Goal: Transaction & Acquisition: Purchase product/service

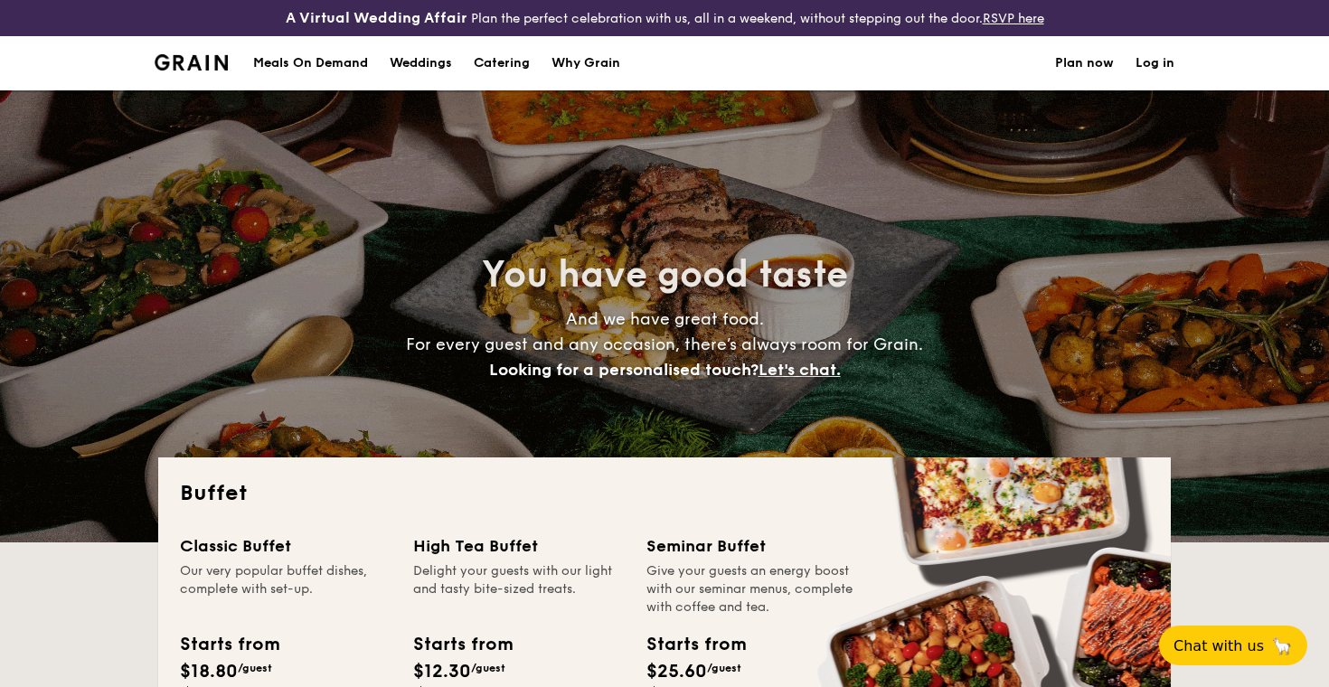
select select
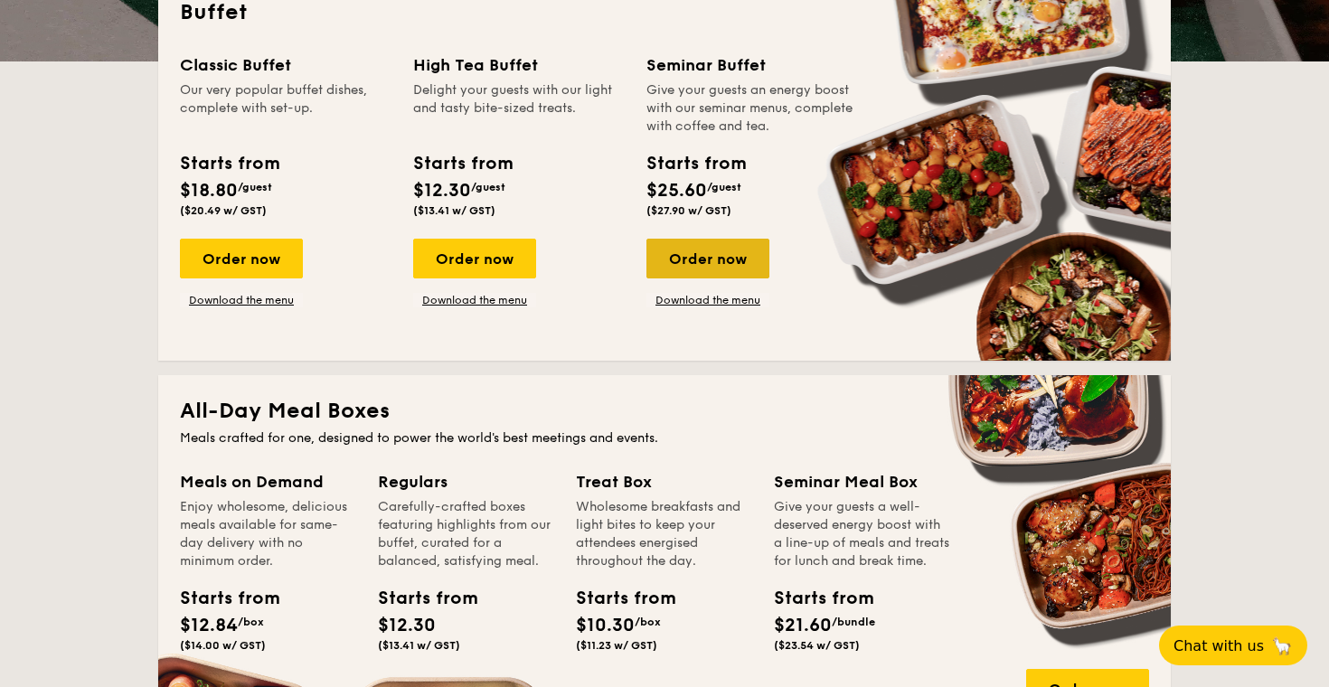
scroll to position [483, 0]
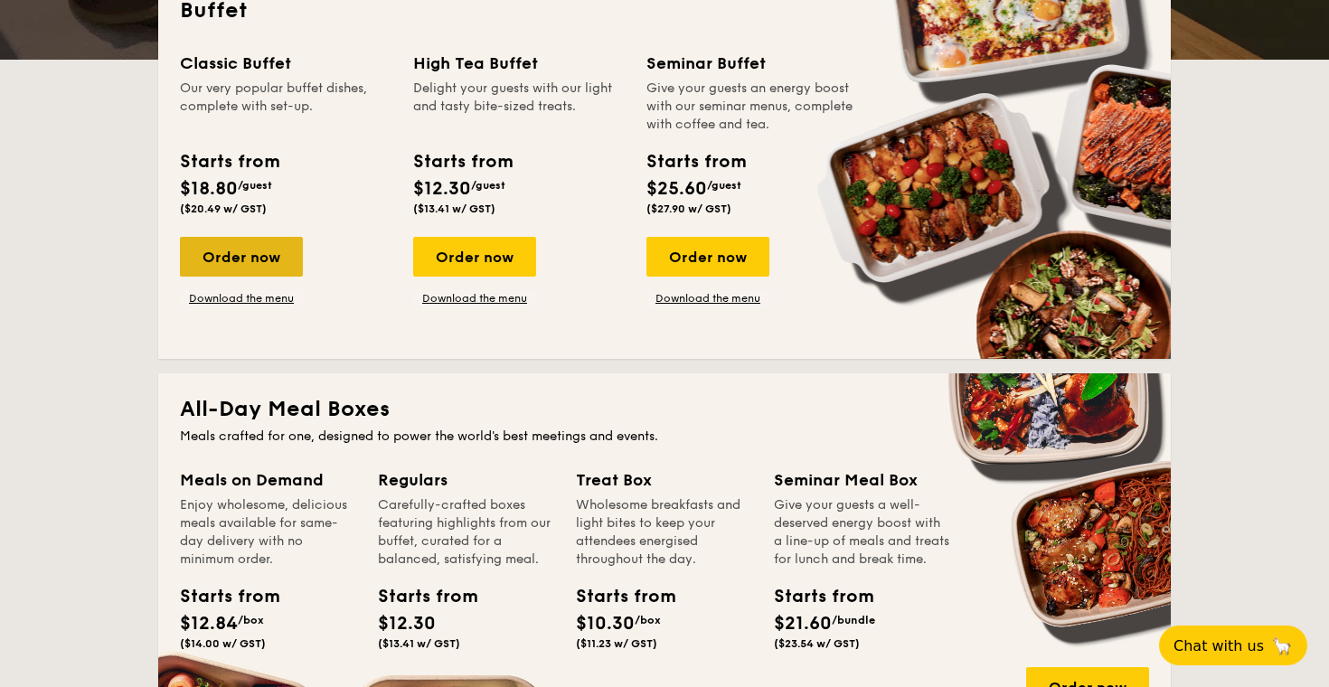
click at [266, 246] on div "Order now" at bounding box center [241, 257] width 123 height 40
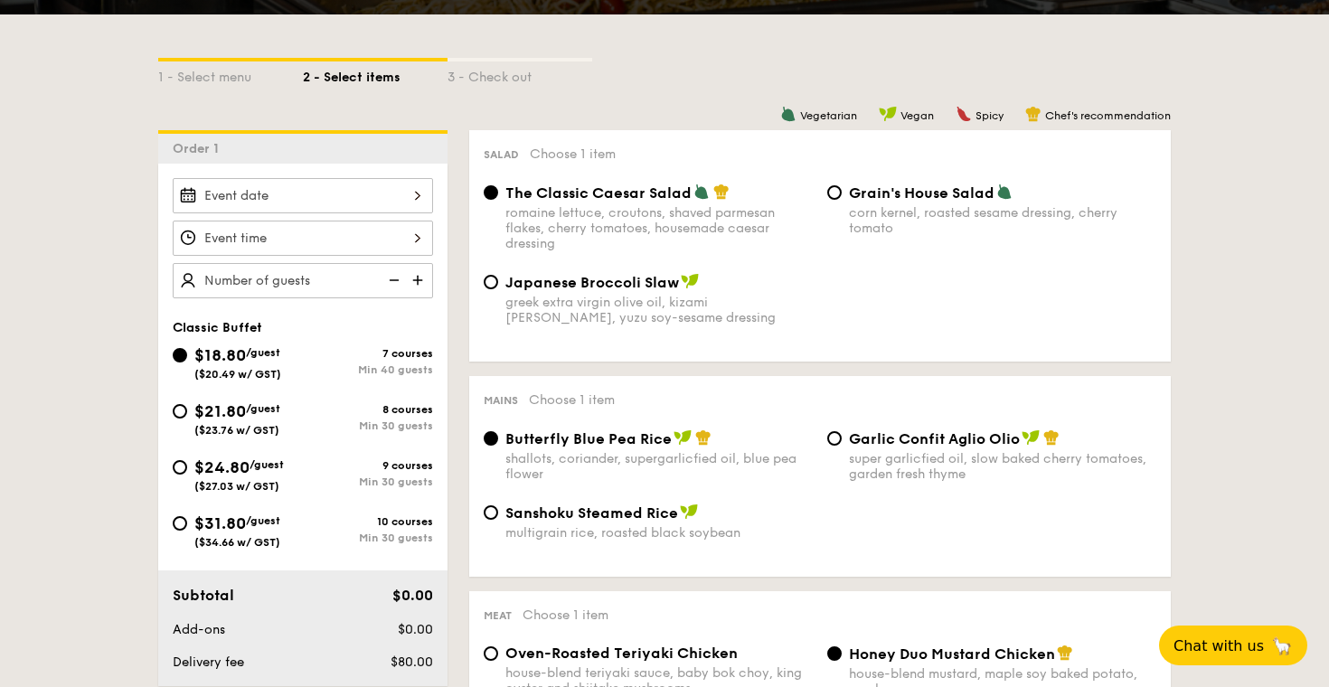
scroll to position [418, 0]
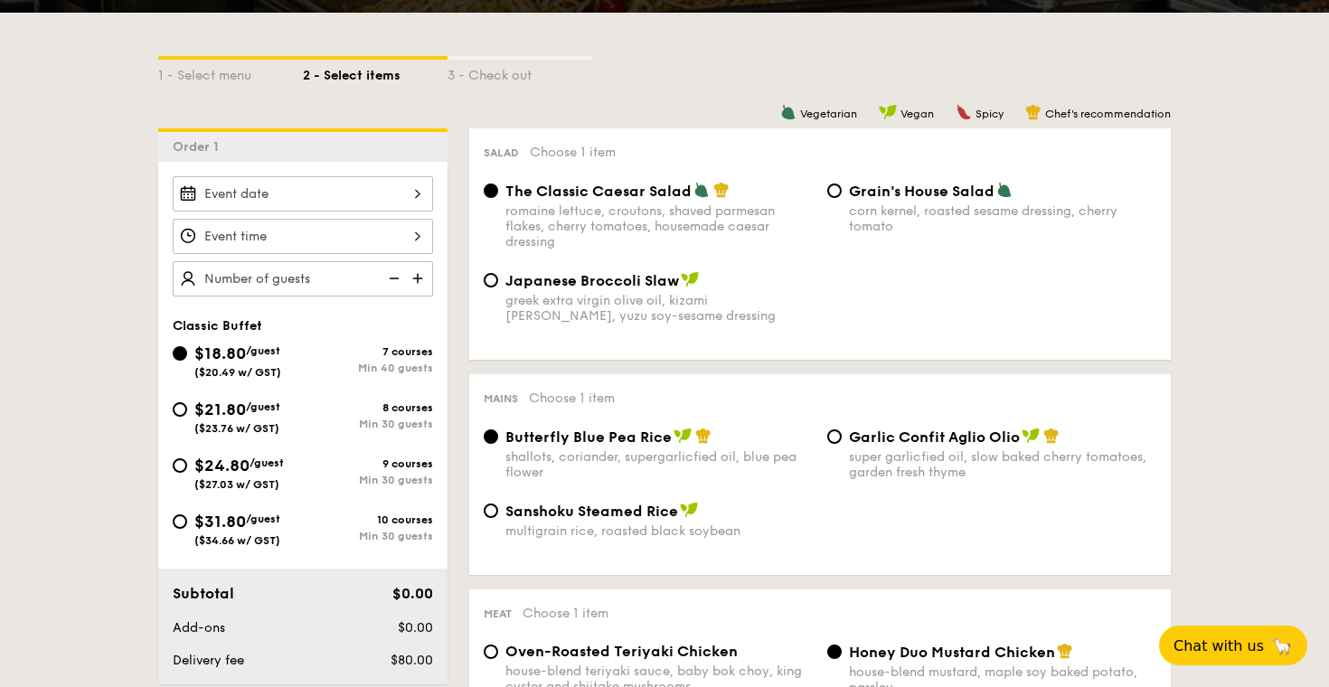
click at [241, 417] on span "$21.80" at bounding box center [220, 410] width 52 height 20
click at [187, 417] on input "$21.80 /guest ($23.76 w/ GST) 8 courses Min 30 guests" at bounding box center [180, 409] width 14 height 14
radio input "true"
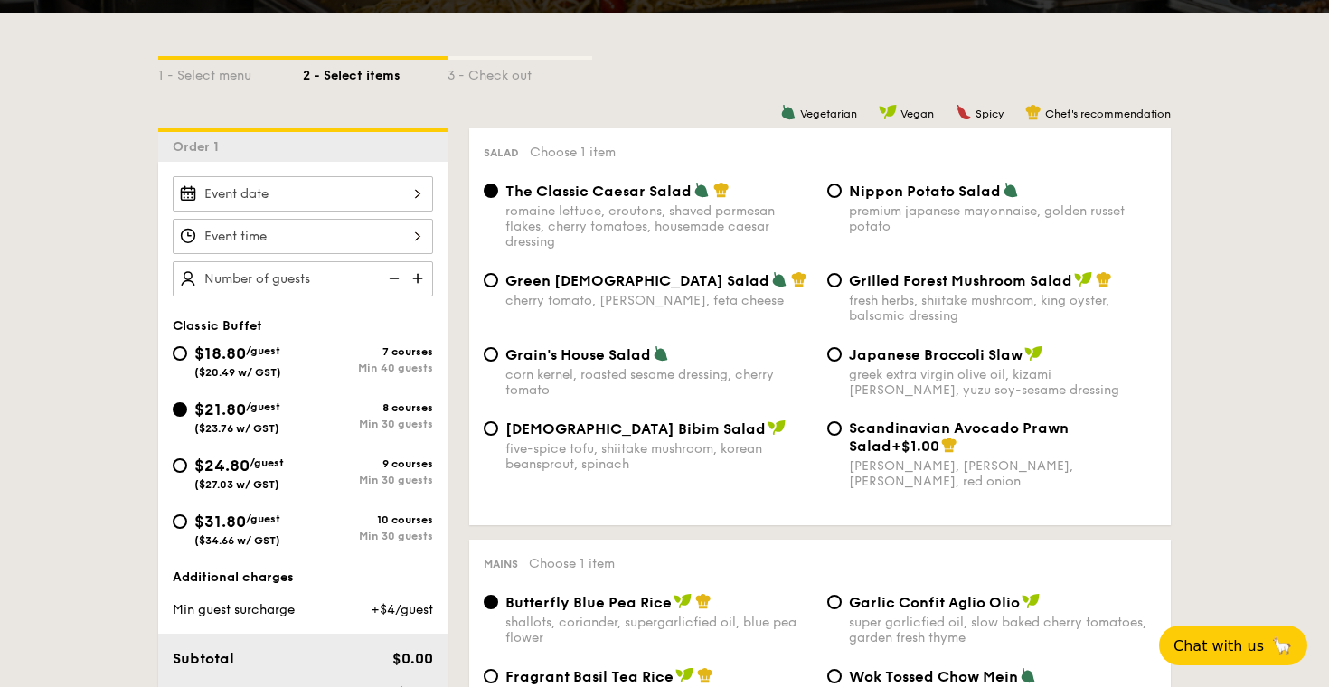
radio input "true"
click at [348, 485] on div "Min 30 guests" at bounding box center [368, 480] width 130 height 13
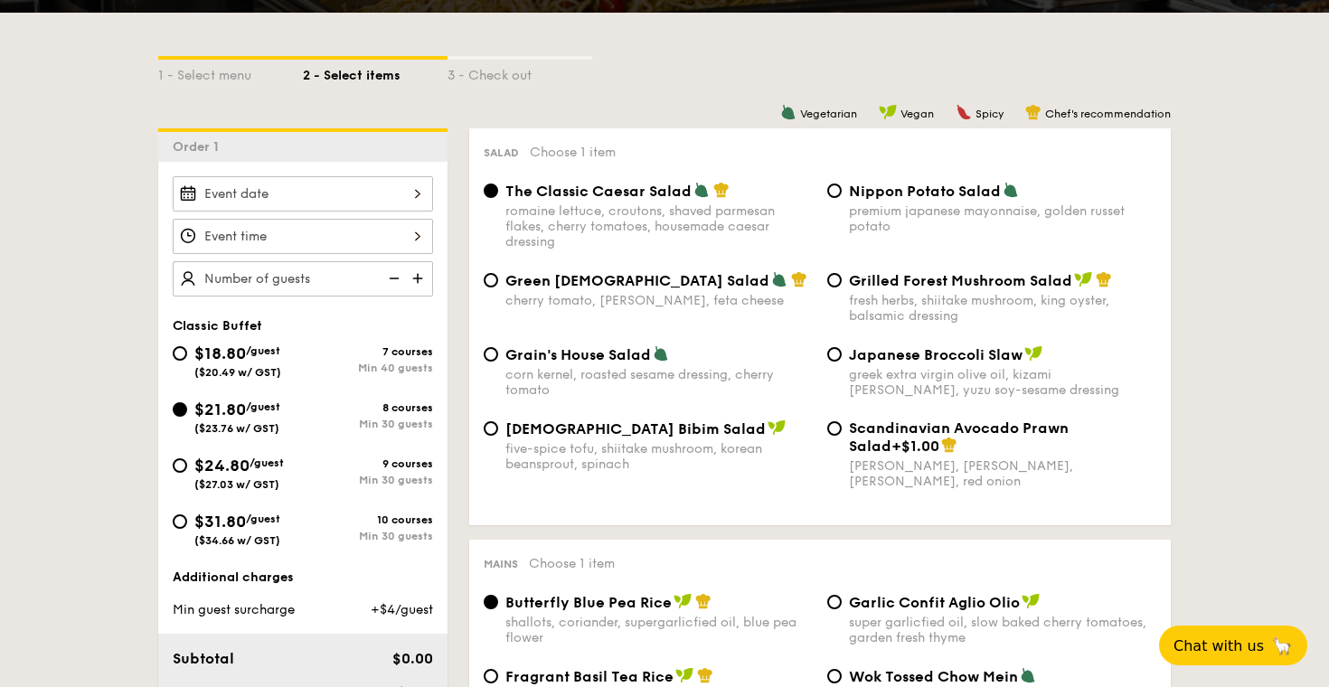
click at [187, 473] on input "$24.80 /guest ($27.03 w/ GST) 9 courses Min 30 guests" at bounding box center [180, 465] width 14 height 14
radio input "true"
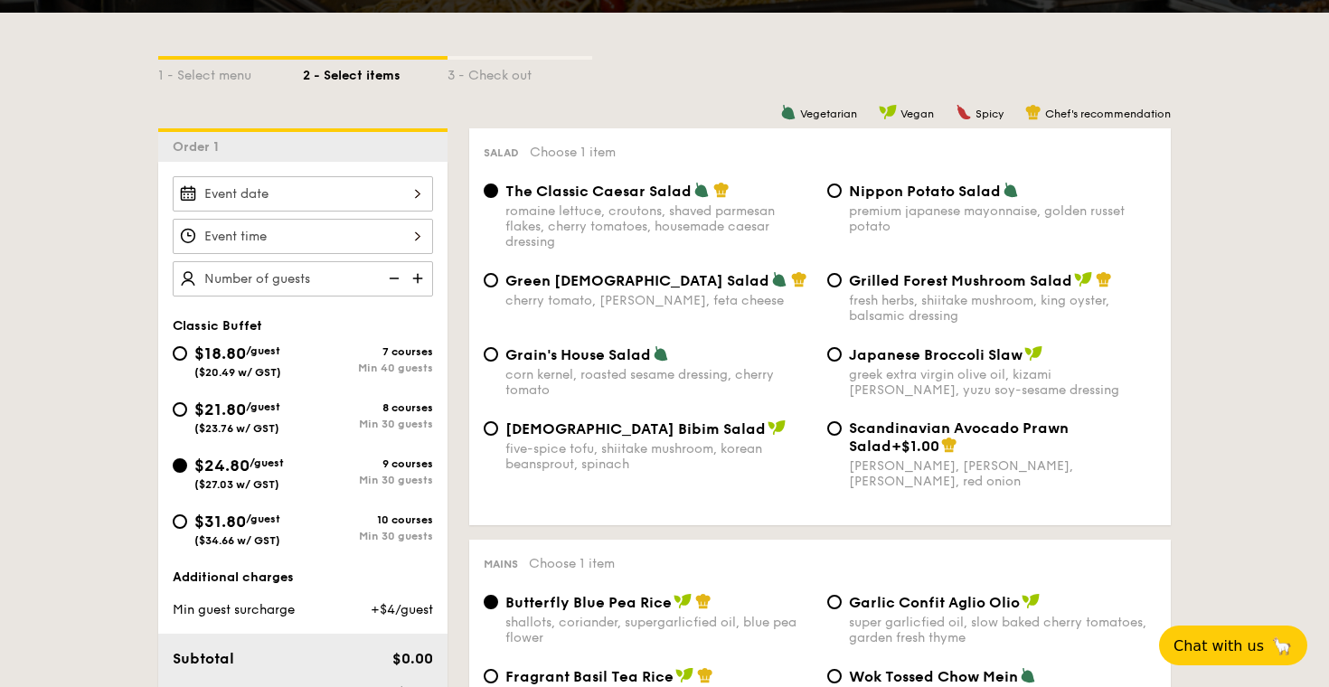
radio input "true"
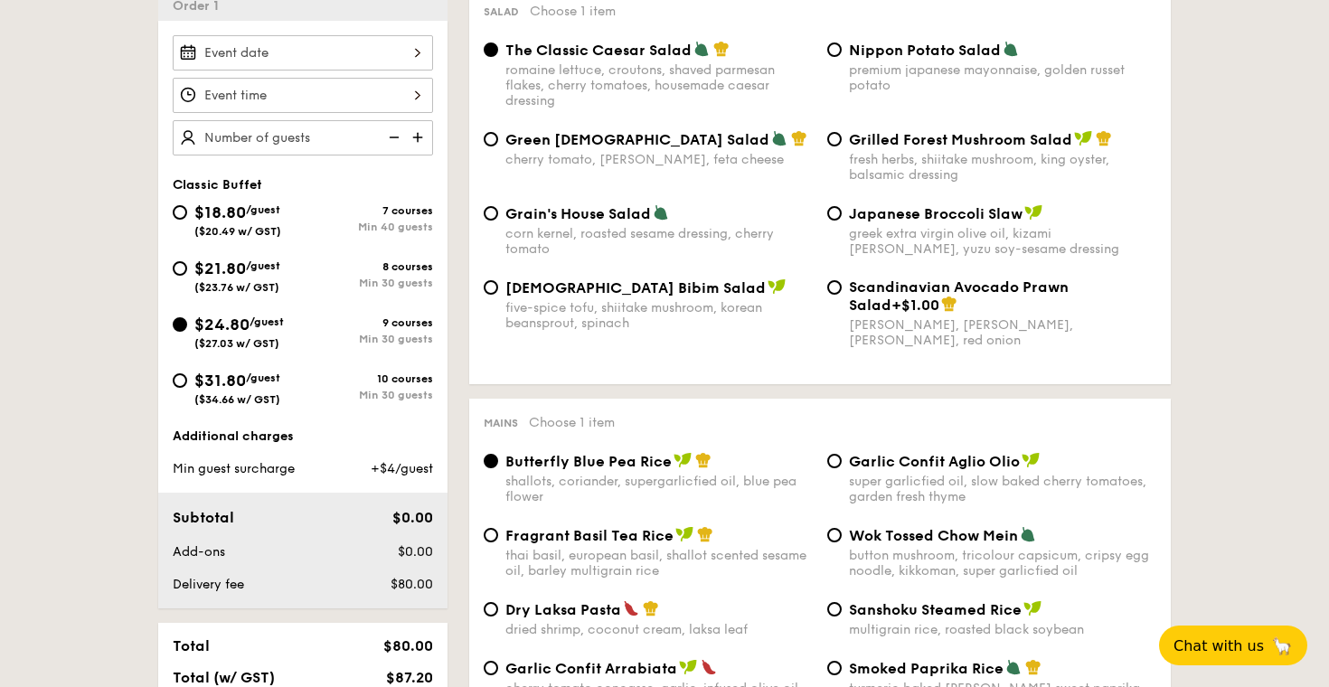
scroll to position [559, 0]
click at [408, 265] on div "8 courses" at bounding box center [368, 266] width 130 height 13
click at [187, 265] on input "$21.80 /guest ($23.76 w/ GST) 8 courses Min 30 guests" at bounding box center [180, 268] width 14 height 14
radio input "true"
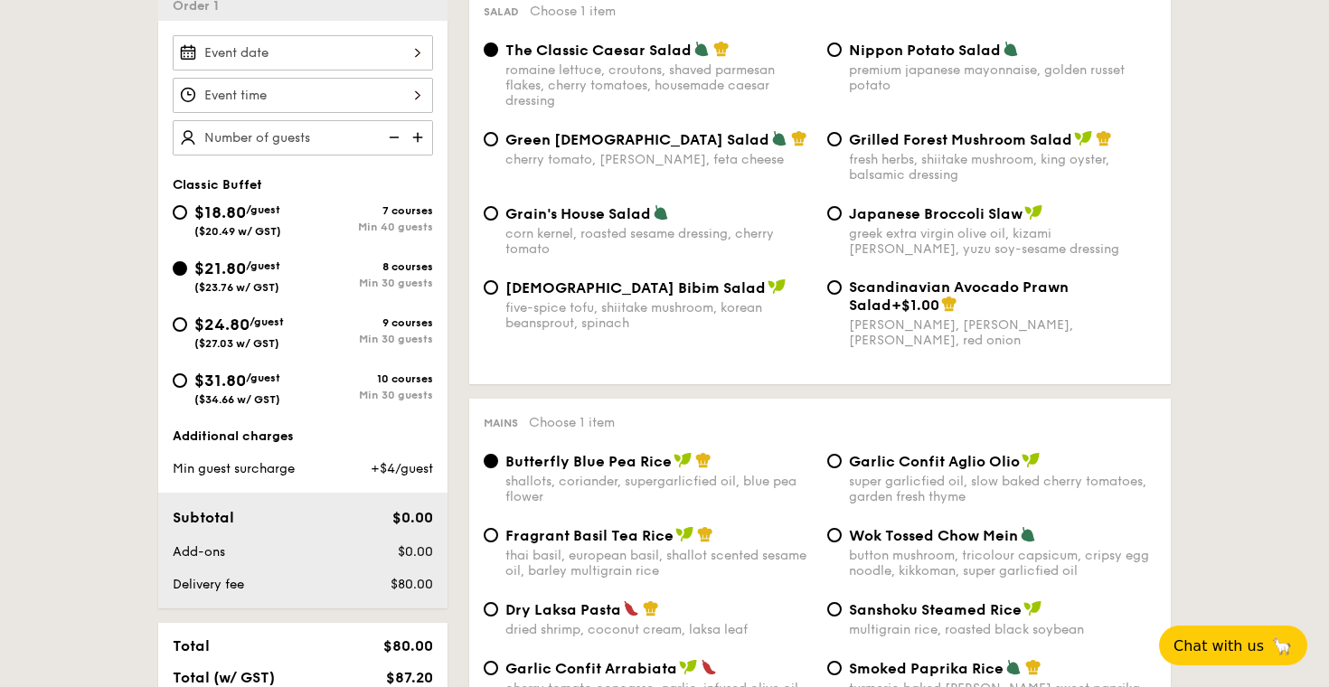
radio input "true"
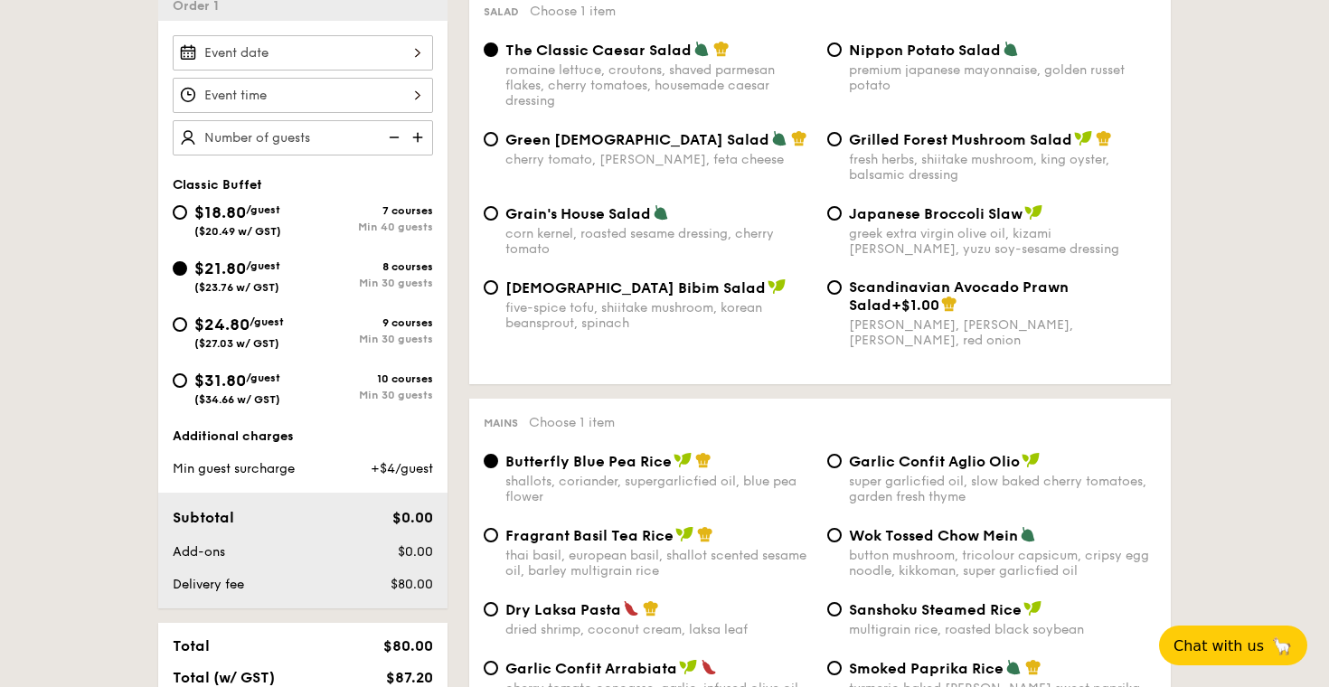
radio input "true"
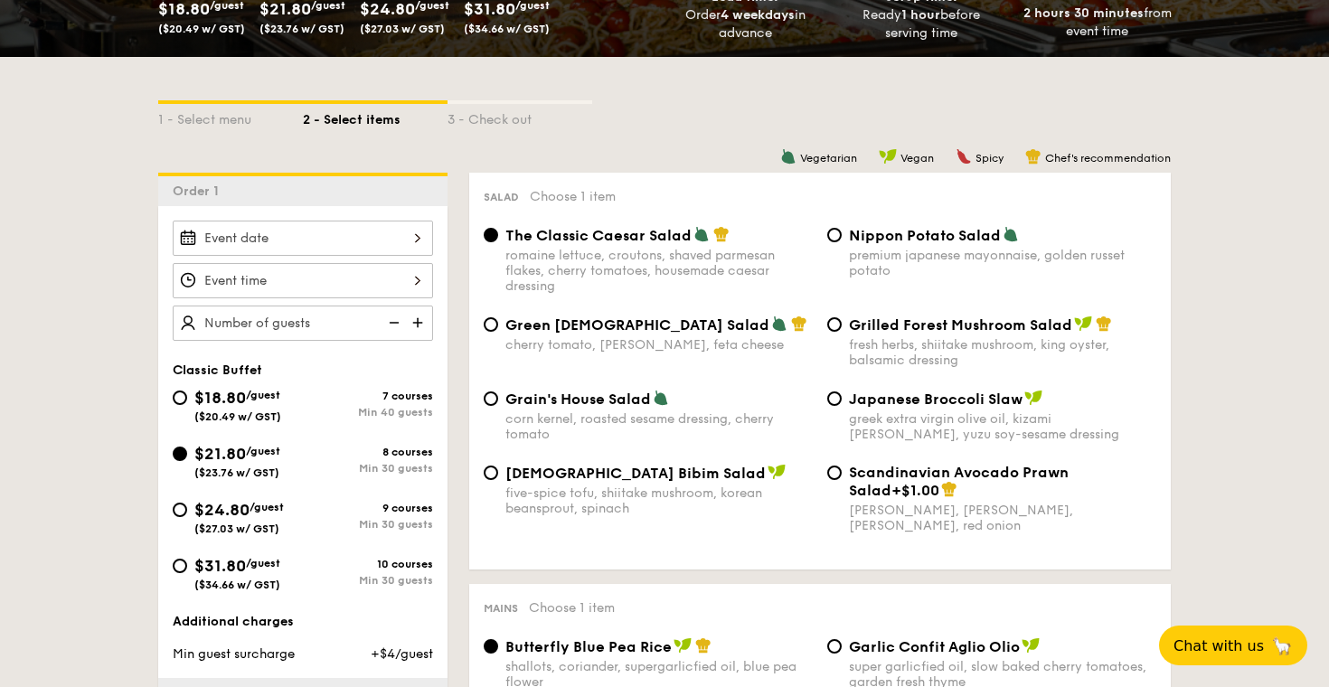
scroll to position [368, 0]
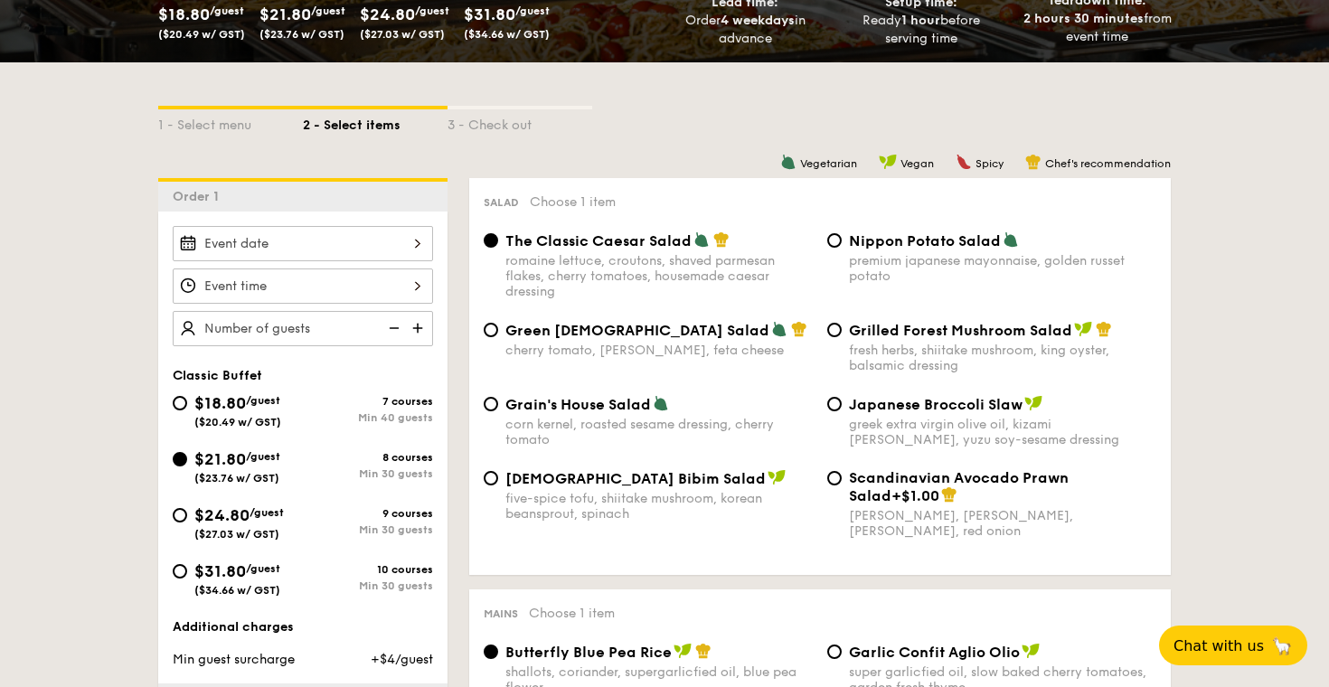
click at [586, 505] on div "five-spice tofu, shiitake mushroom, korean beansprout, spinach" at bounding box center [658, 506] width 307 height 31
click at [498, 486] on input "Korean Bibim Salad five-spice tofu, shiitake mushroom, korean beansprout, spina…" at bounding box center [491, 478] width 14 height 14
radio input "true"
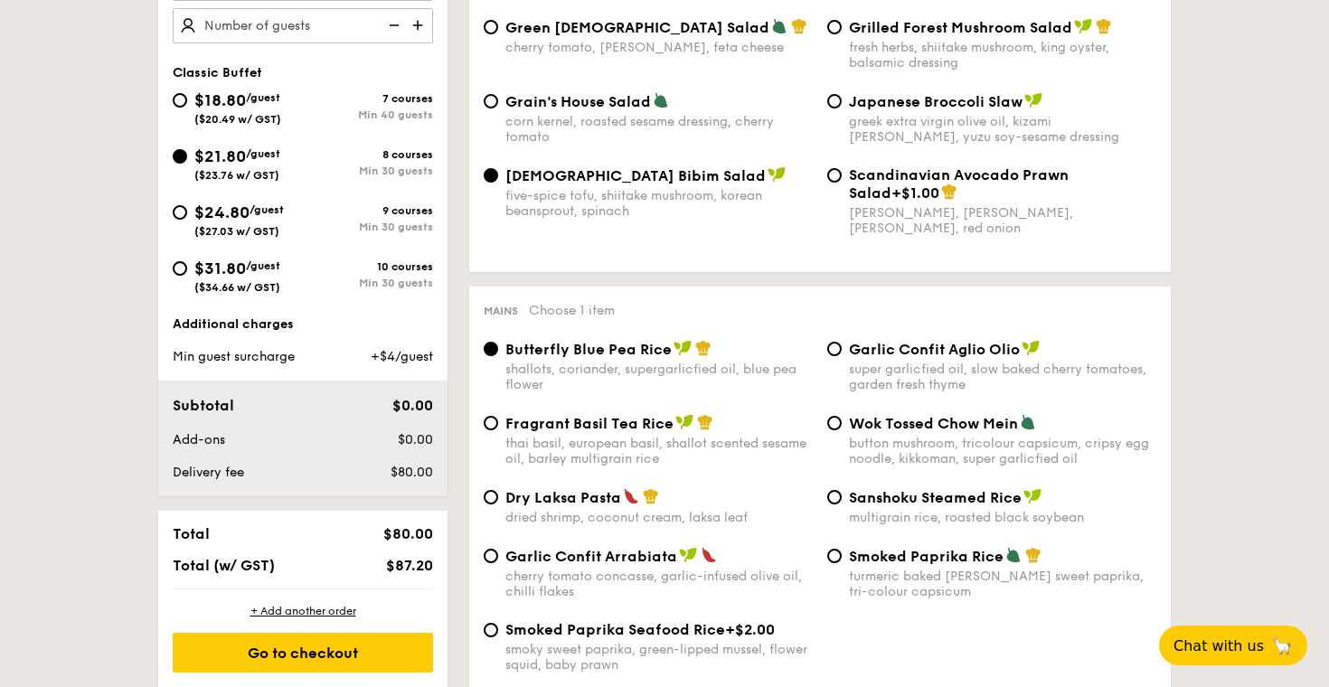
scroll to position [673, 0]
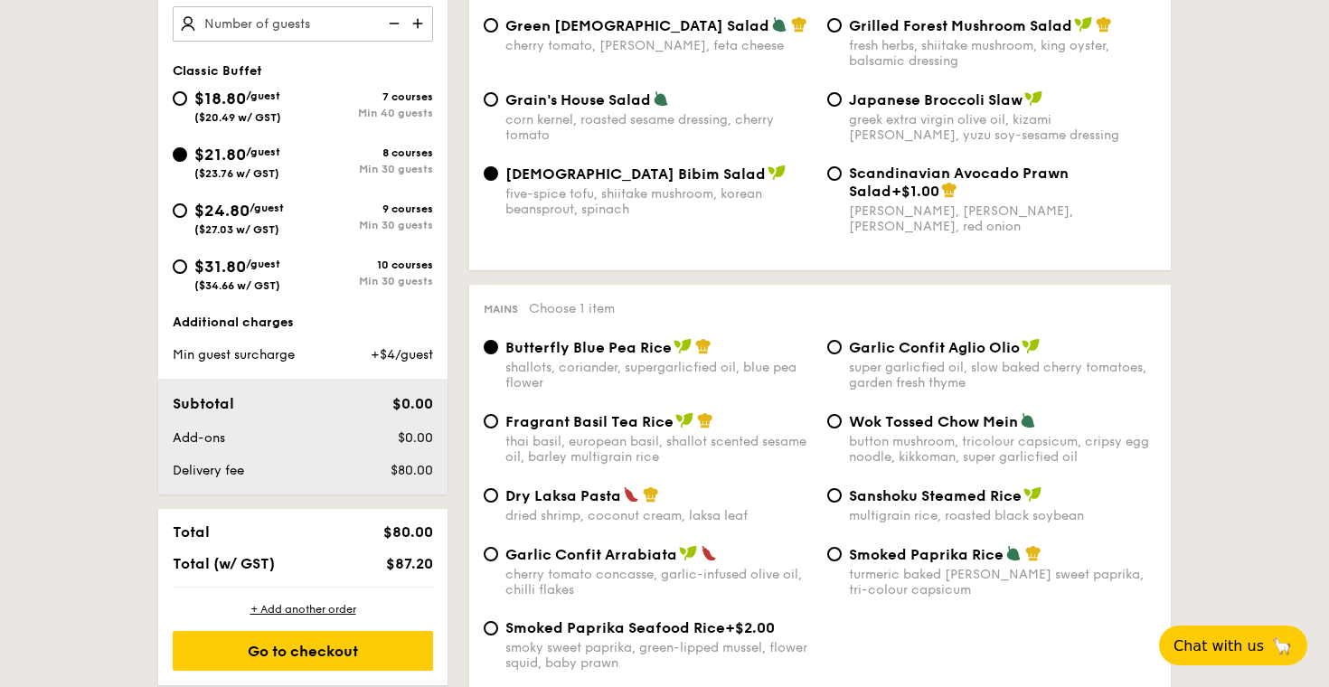
click at [571, 562] on span "Garlic Confit Arrabiata" at bounding box center [591, 554] width 172 height 17
click at [498, 561] on input "Garlic Confit Arrabiata cherry tomato concasse, garlic-infused olive oil, chill…" at bounding box center [491, 554] width 14 height 14
radio input "true"
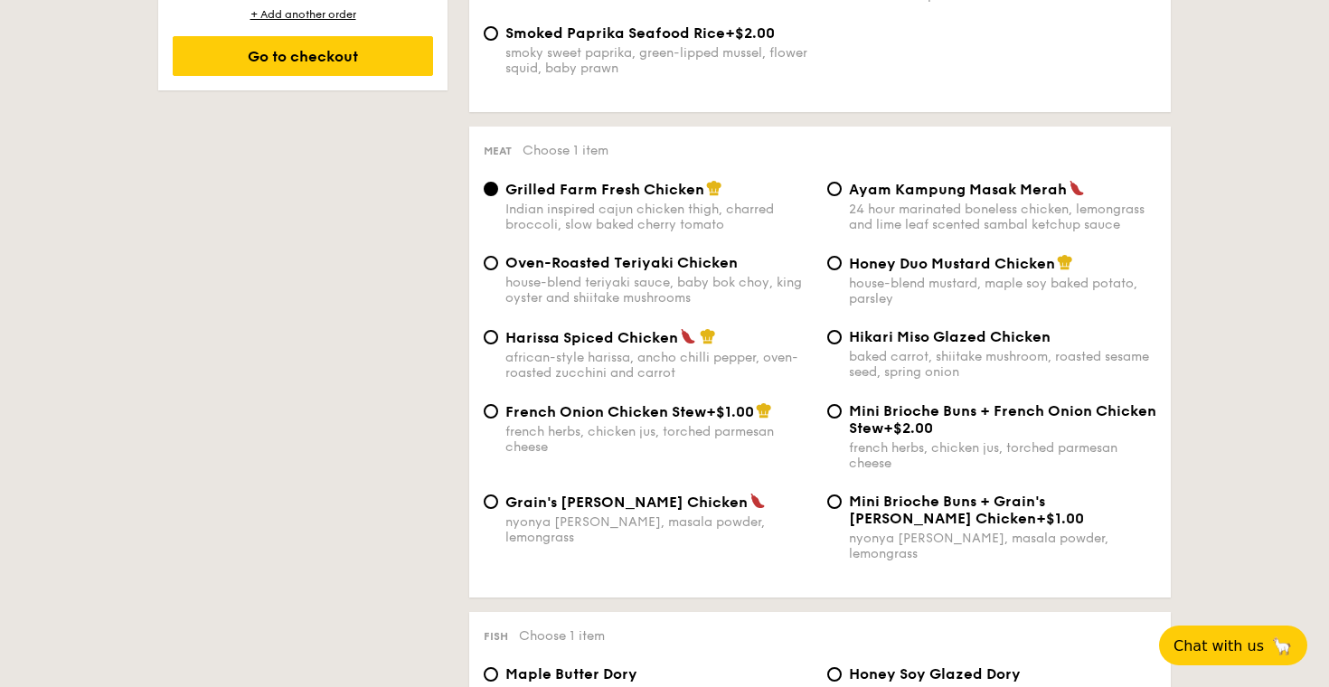
scroll to position [1266, 0]
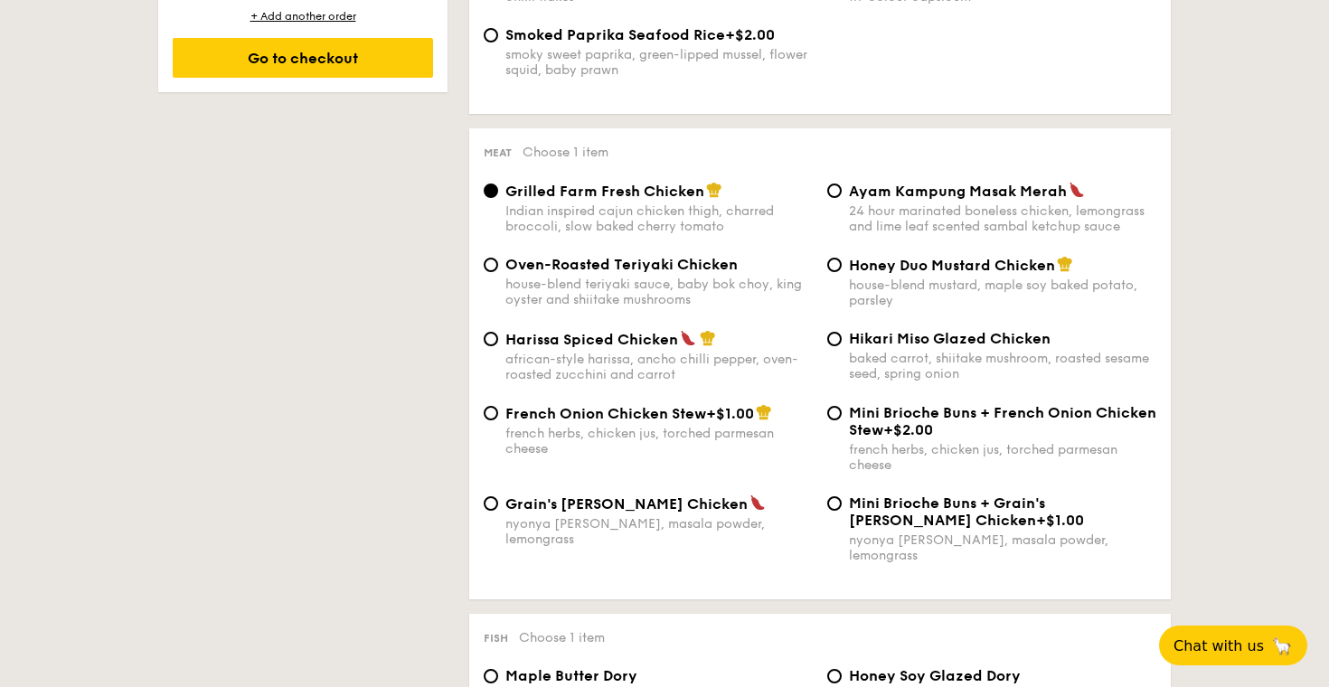
click at [837, 292] on label "Honey Duo Mustard Chicken house-blend mustard, maple soy baked potato, parsley" at bounding box center [991, 299] width 329 height 17
click at [837, 272] on input "Honey Duo Mustard Chicken house-blend mustard, maple soy baked potato, parsley" at bounding box center [834, 265] width 14 height 14
radio input "true"
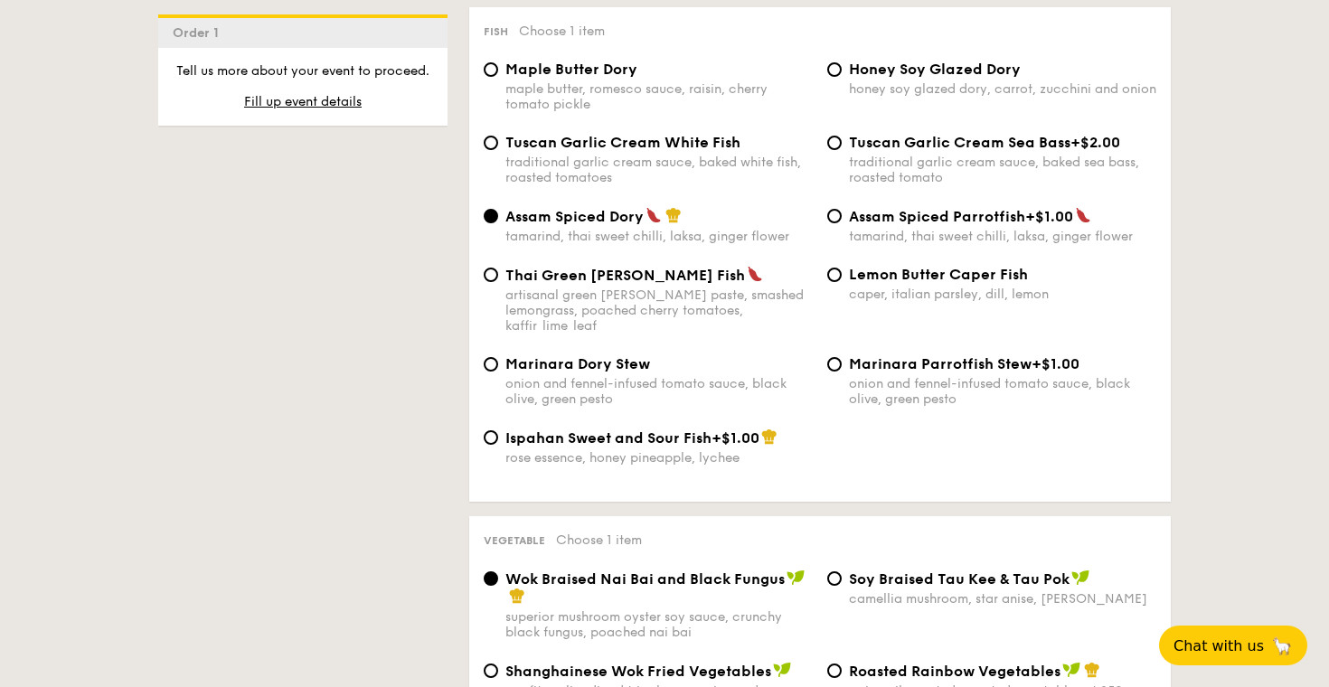
scroll to position [1875, 0]
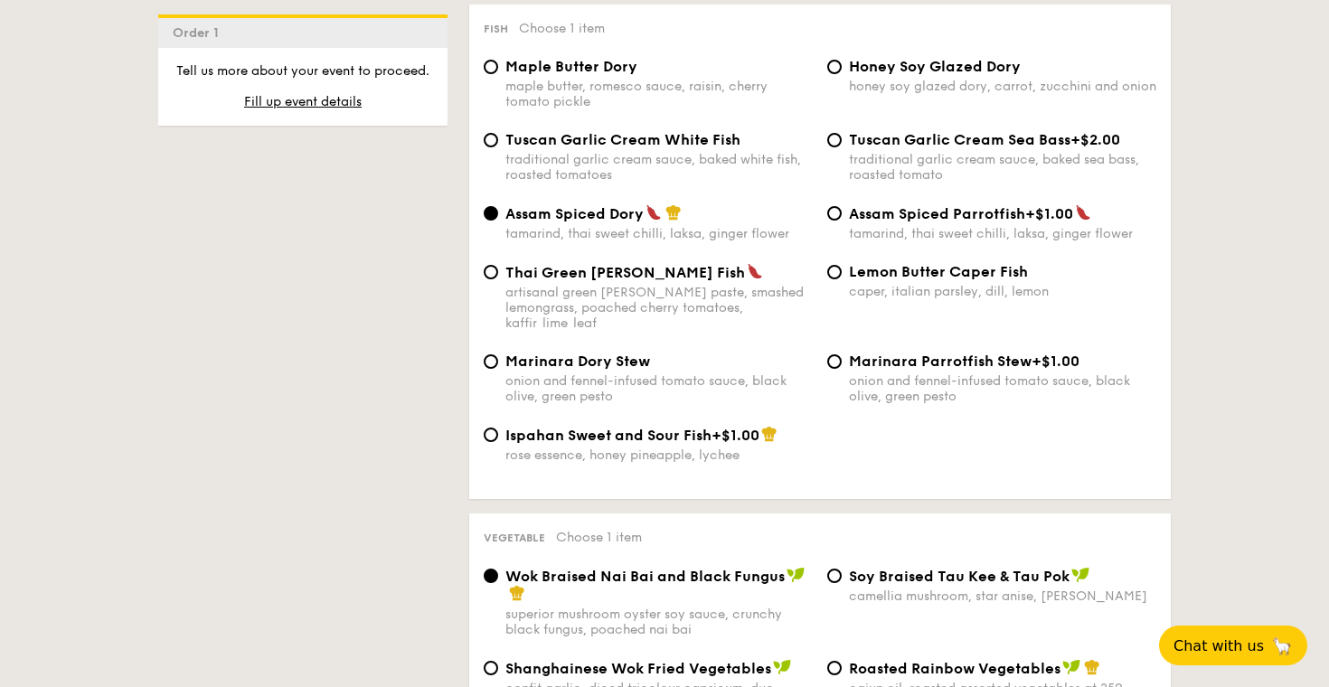
click at [870, 287] on div "Thai Green [PERSON_NAME] Fish artisanal green [PERSON_NAME] paste, smashed lemo…" at bounding box center [820, 308] width 687 height 90
click at [889, 284] on div "caper, italian parsley, dill, lemon" at bounding box center [1002, 291] width 307 height 15
click at [842, 273] on input "Lemon Butter Caper Fish caper, italian parsley, dill, lemon" at bounding box center [834, 272] width 14 height 14
radio input "true"
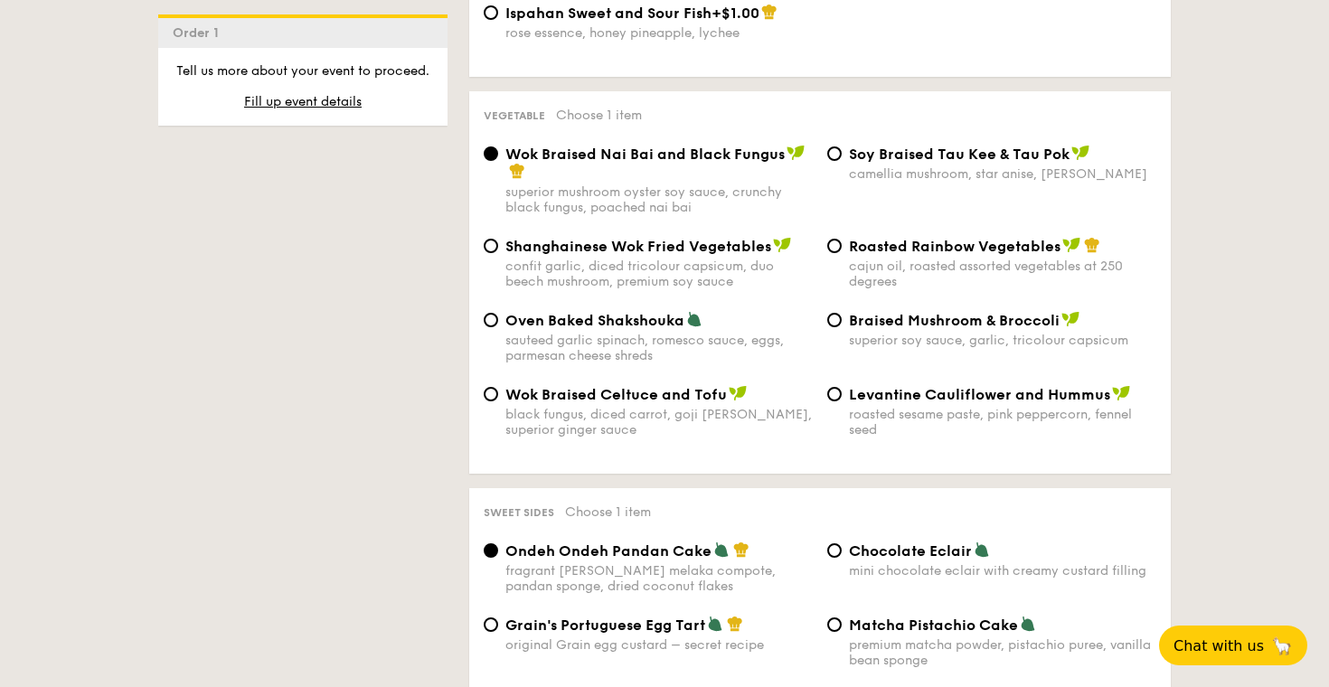
scroll to position [2303, 0]
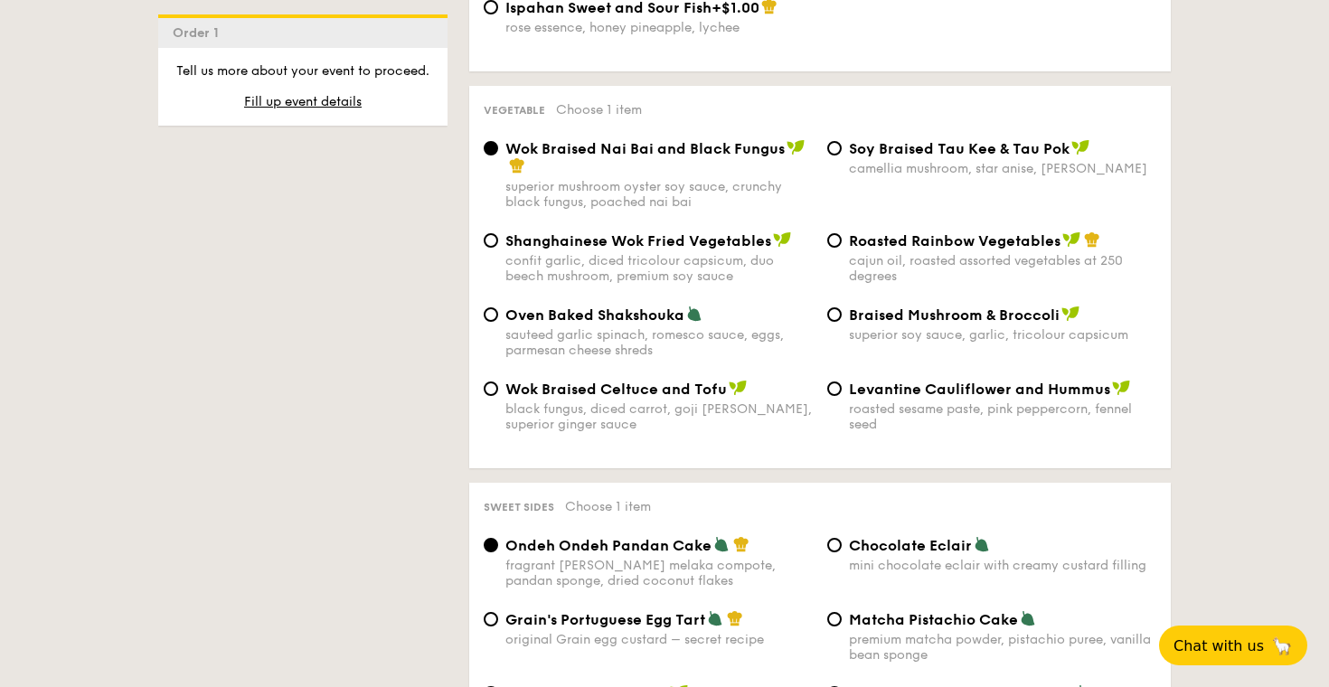
click at [892, 401] on div "roasted sesame paste, pink peppercorn, fennel seed" at bounding box center [1002, 416] width 307 height 31
click at [842, 392] on input "Levantine Cauliflower and Hummus roasted sesame paste, pink peppercorn, fennel …" at bounding box center [834, 389] width 14 height 14
radio input "true"
click at [898, 231] on div "Roasted Rainbow Vegetables cajun oil, roasted assorted vegetables at 250 degrees" at bounding box center [1002, 257] width 307 height 52
click at [842, 233] on input "Roasted Rainbow Vegetables cajun oil, roasted assorted vegetables at 250 degrees" at bounding box center [834, 240] width 14 height 14
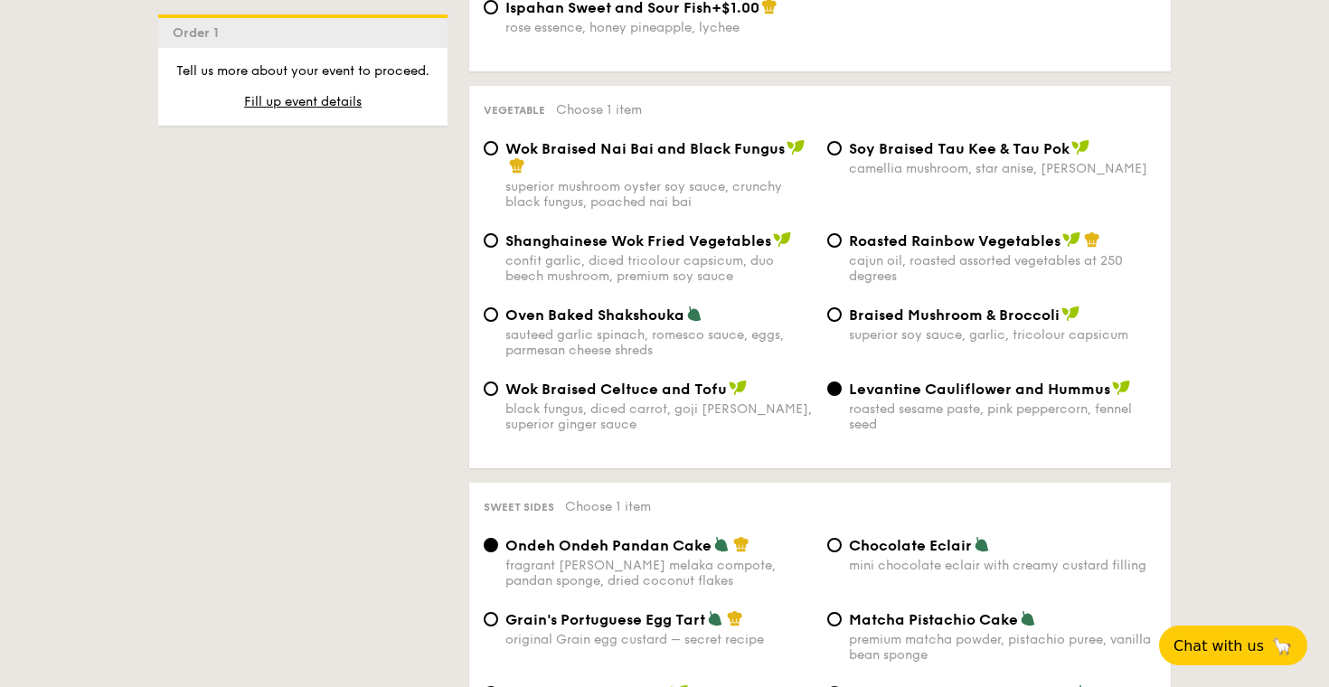
radio input "true"
click at [755, 327] on div "sauteed garlic spinach, romesco sauce, eggs, parmesan cheese shreds" at bounding box center [658, 342] width 307 height 31
click at [498, 310] on input "Oven Baked Shakshouka sauteed garlic spinach, romesco sauce, eggs, parmesan che…" at bounding box center [491, 314] width 14 height 14
radio input "true"
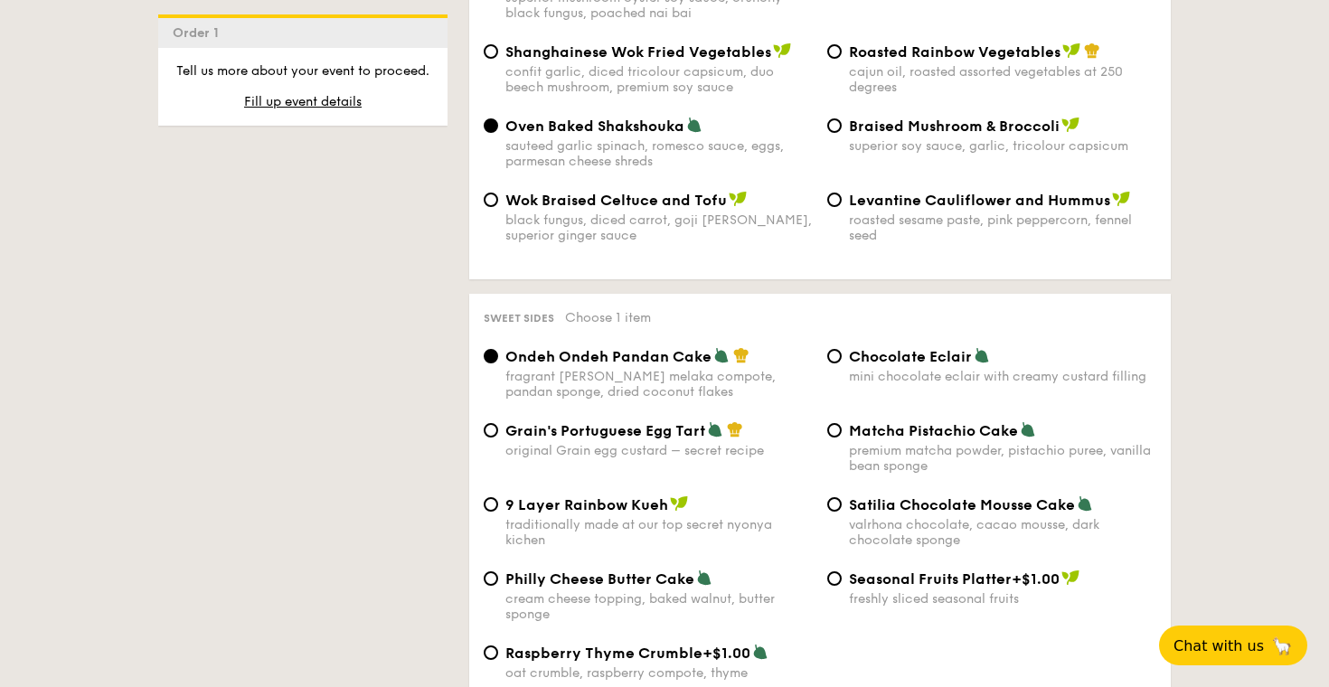
scroll to position [2505, 0]
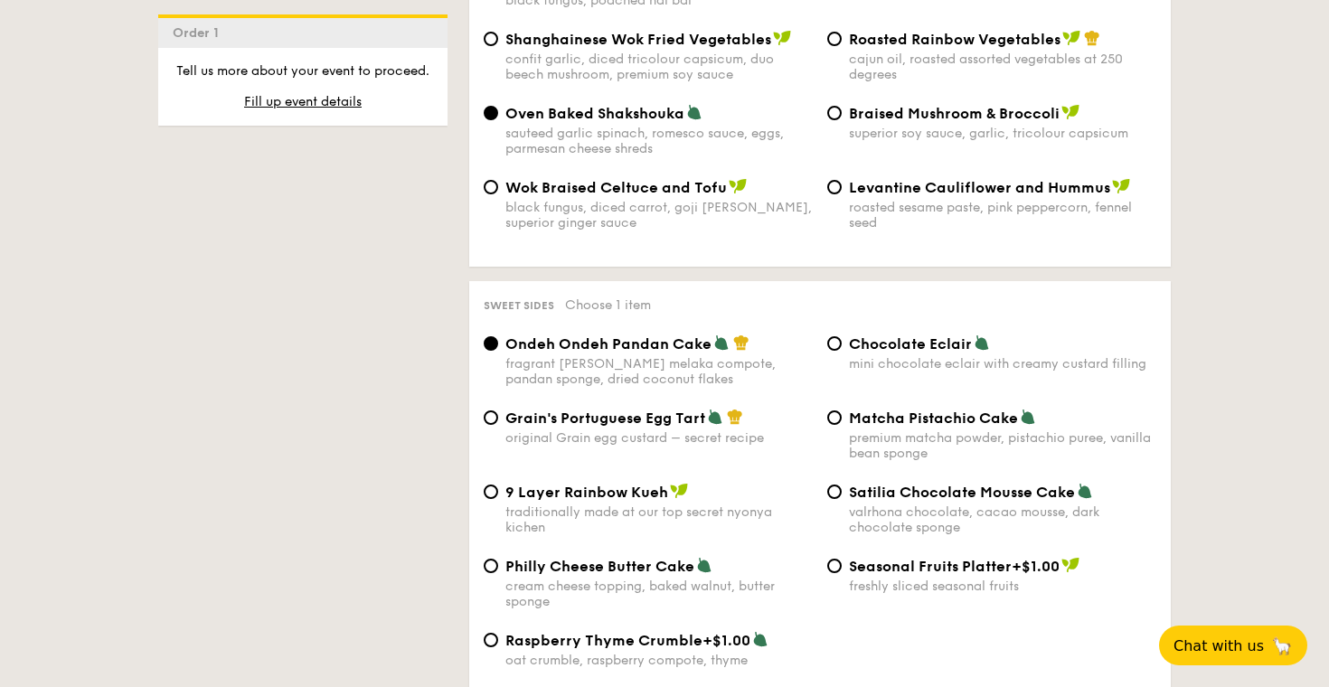
click at [872, 356] on div "mini chocolate eclair with creamy custard filling" at bounding box center [1002, 363] width 307 height 15
click at [842, 336] on input "Chocolate Eclair mini chocolate eclair with creamy custard filling" at bounding box center [834, 343] width 14 height 14
radio input "true"
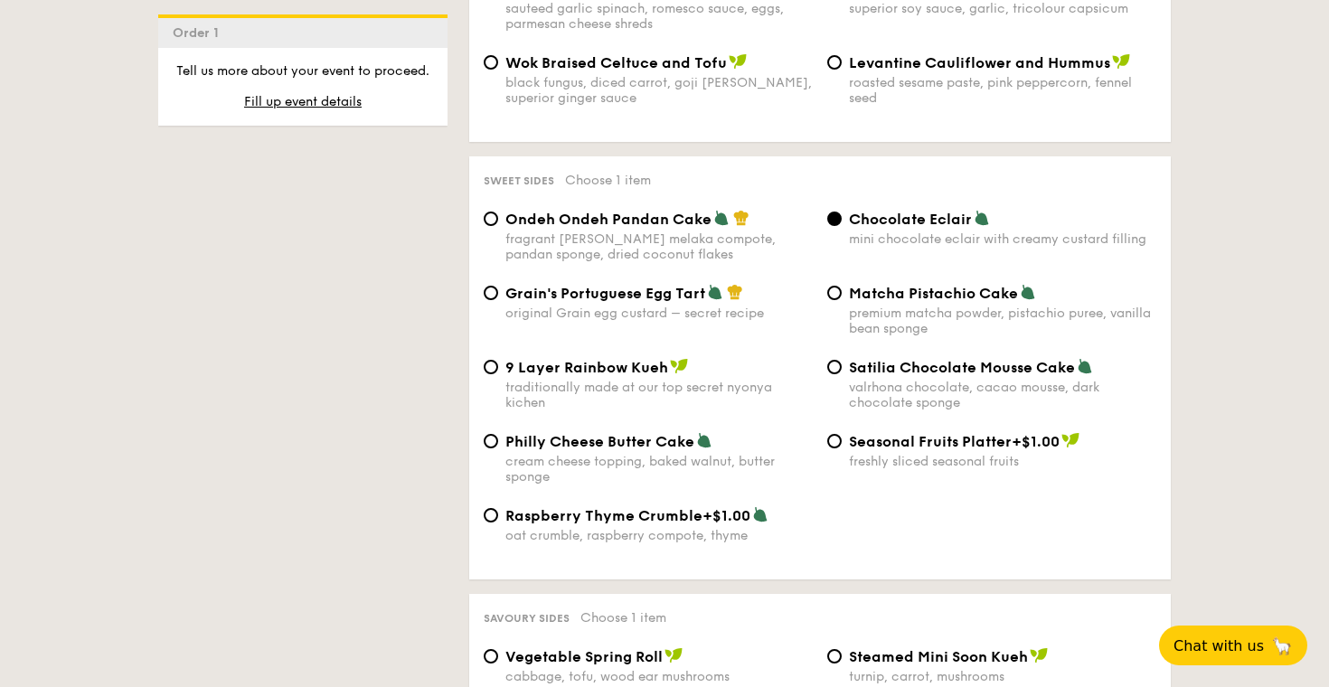
scroll to position [2641, 0]
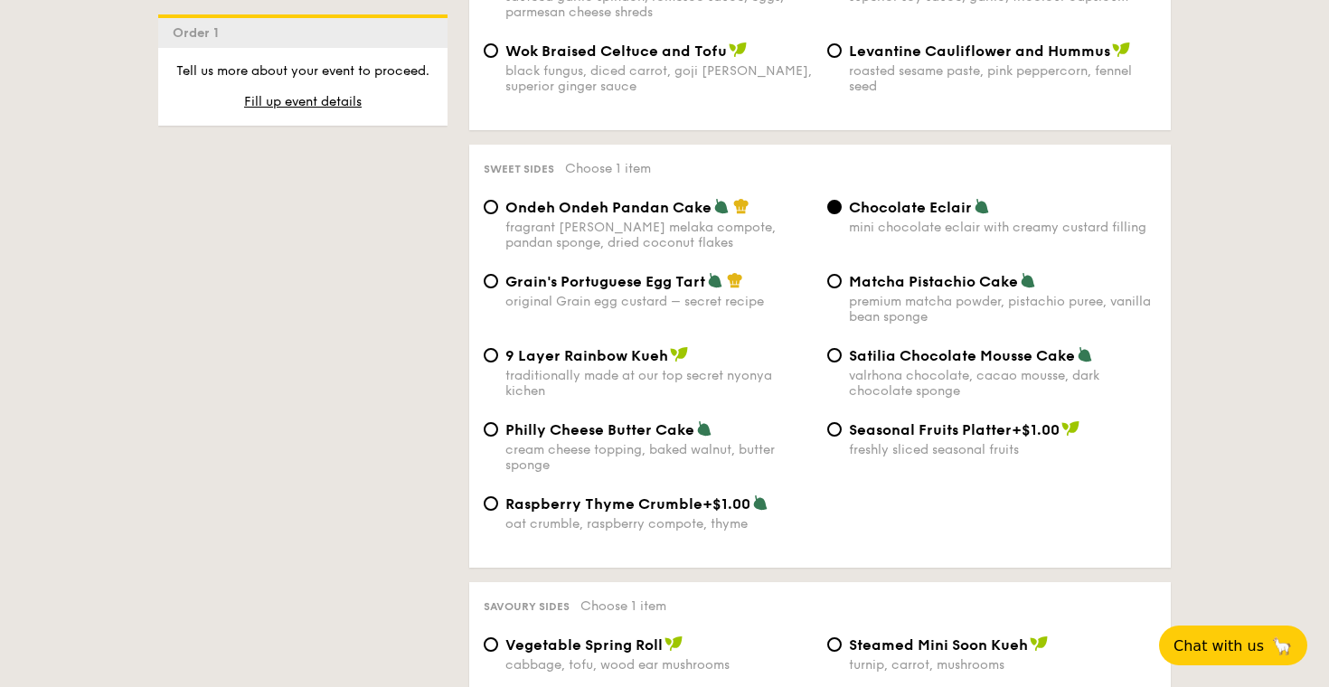
click at [712, 272] on div "Grain's Portuguese Egg Tart" at bounding box center [658, 281] width 307 height 18
click at [498, 274] on input "Grain's Portuguese Egg Tart original Grain egg custard – secret recipe" at bounding box center [491, 281] width 14 height 14
radio input "true"
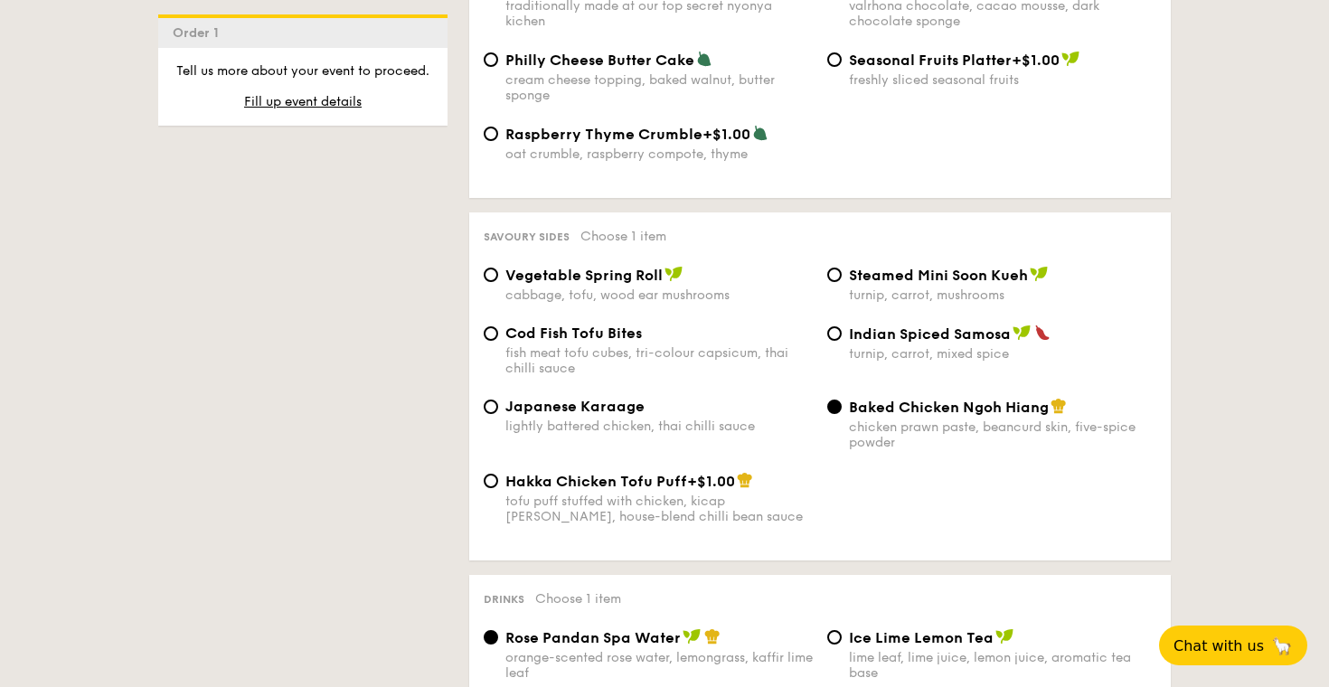
scroll to position [3018, 0]
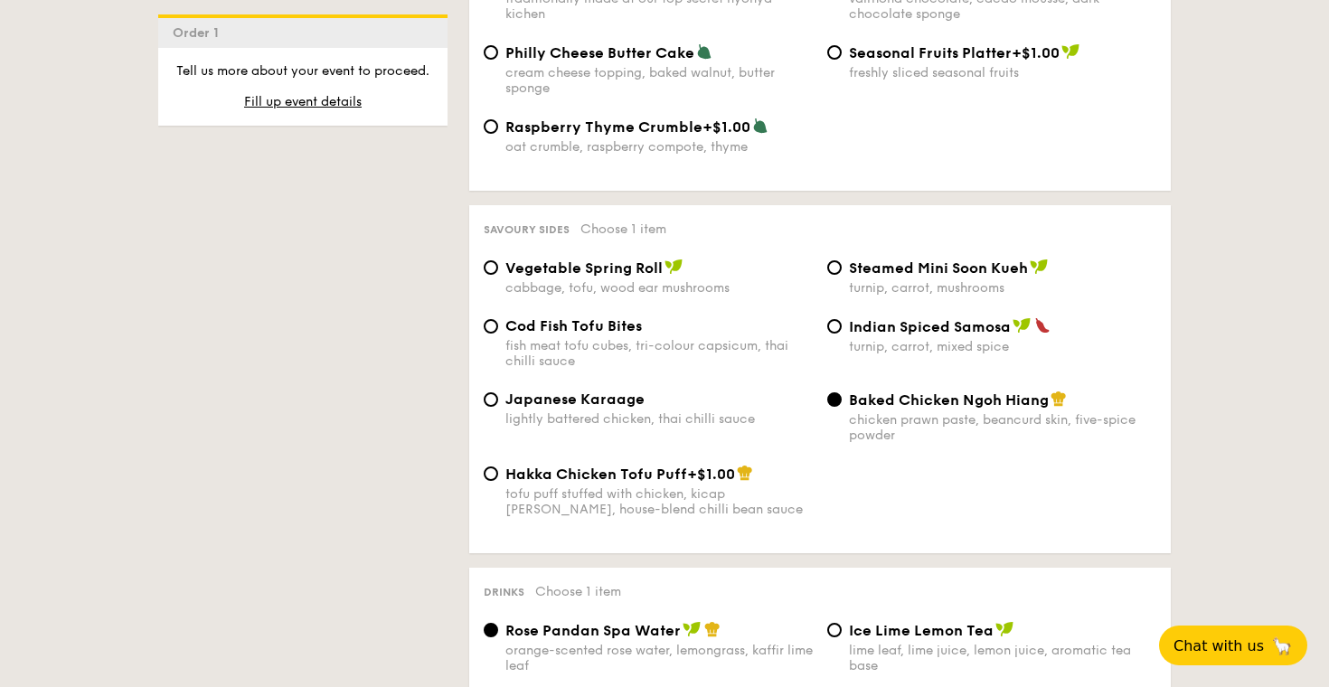
click at [712, 280] on div "cabbage, tofu, wood ear mushrooms" at bounding box center [658, 287] width 307 height 15
click at [498, 260] on input "Vegetable Spring Roll cabbage, tofu, wood ear mushrooms" at bounding box center [491, 267] width 14 height 14
radio input "true"
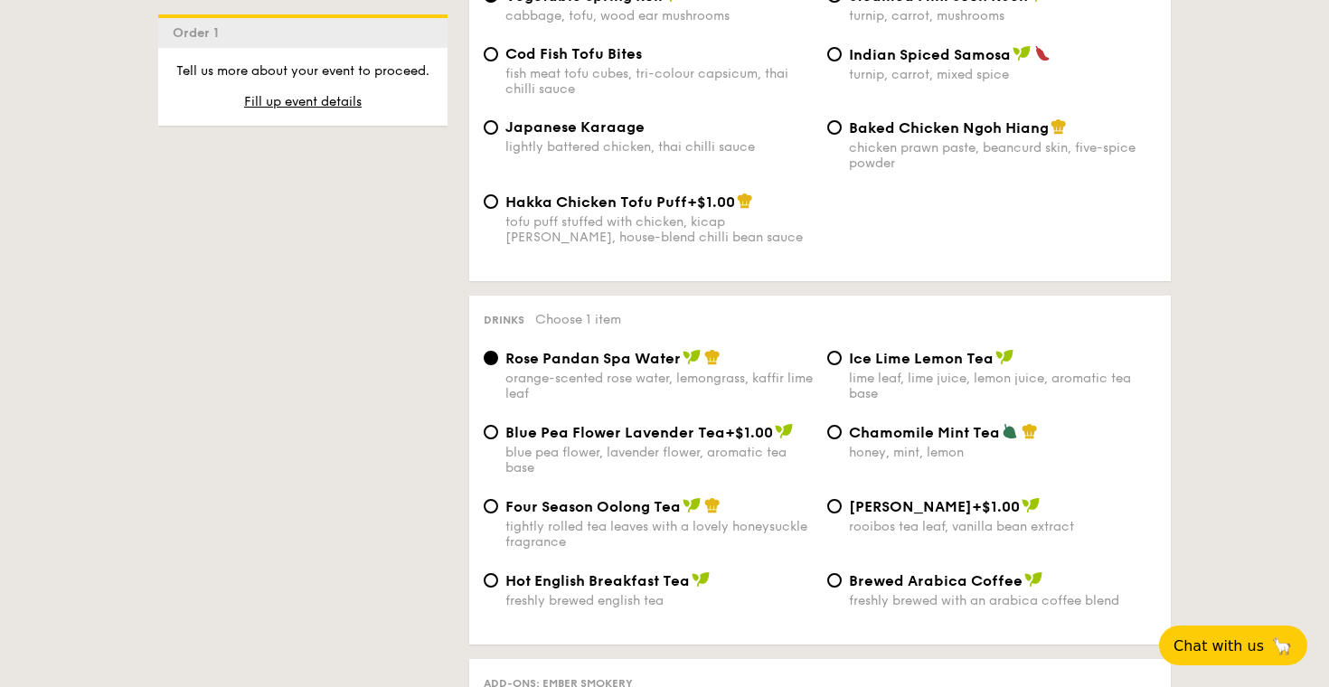
scroll to position [3292, 0]
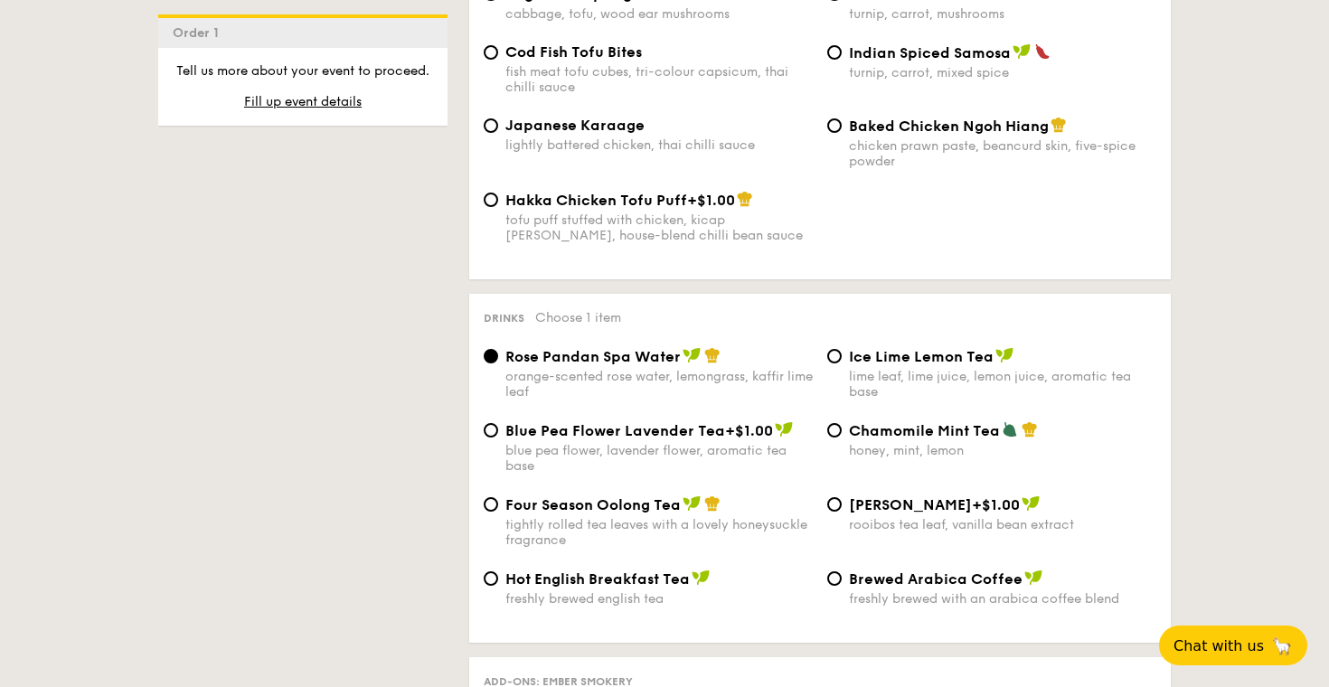
click at [904, 348] on span "Ice Lime Lemon Tea" at bounding box center [921, 356] width 145 height 17
click at [842, 349] on input "Ice Lime Lemon Tea lime leaf, lime juice, lemon juice, aromatic tea base" at bounding box center [834, 356] width 14 height 14
radio input "true"
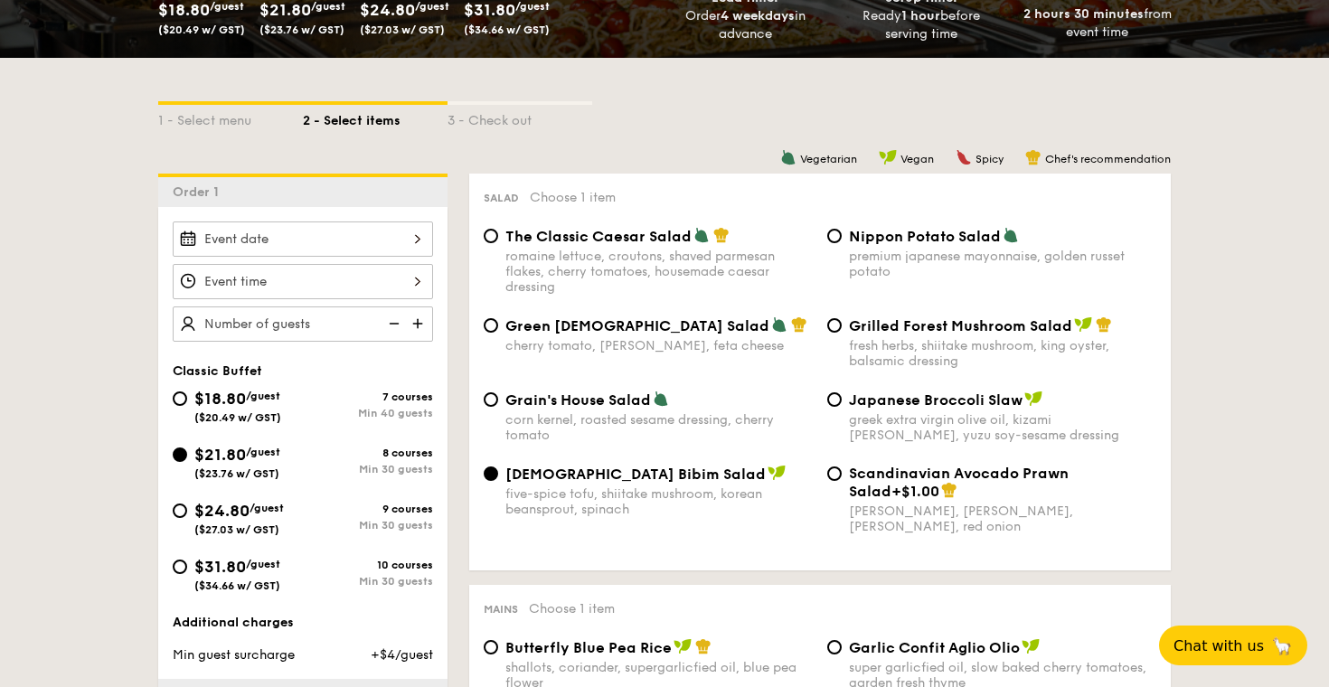
scroll to position [407, 0]
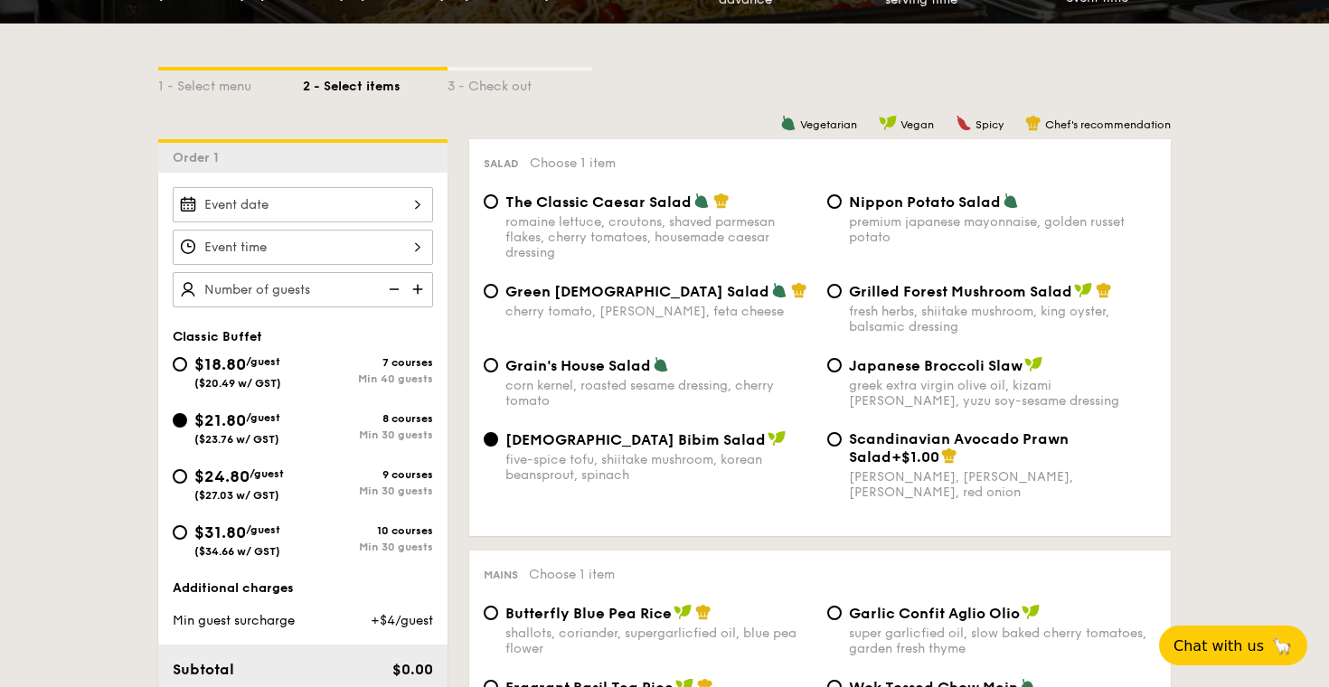
click at [349, 217] on div at bounding box center [303, 204] width 260 height 35
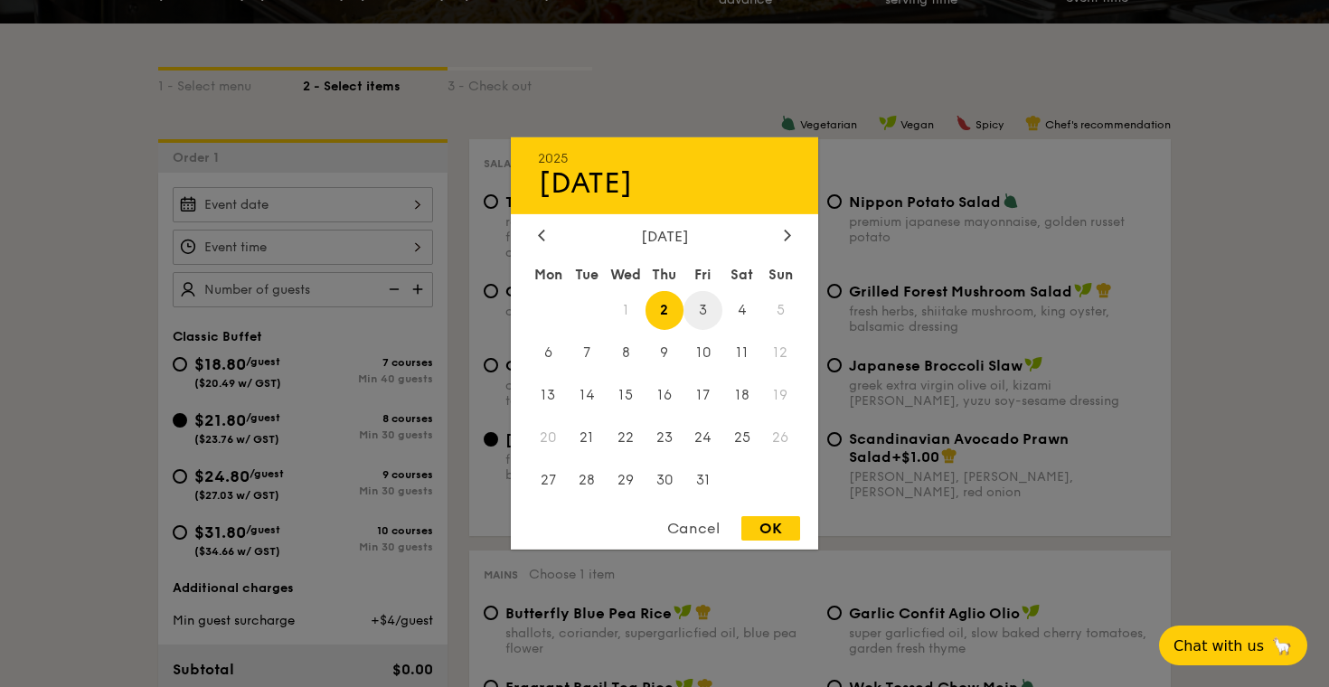
click at [709, 310] on span "3" at bounding box center [703, 310] width 39 height 39
click at [542, 237] on icon at bounding box center [541, 235] width 5 height 11
click at [580, 494] on span "30" at bounding box center [587, 479] width 39 height 39
click at [778, 236] on div "[DATE]" at bounding box center [664, 236] width 253 height 17
click at [788, 236] on icon at bounding box center [787, 235] width 7 height 12
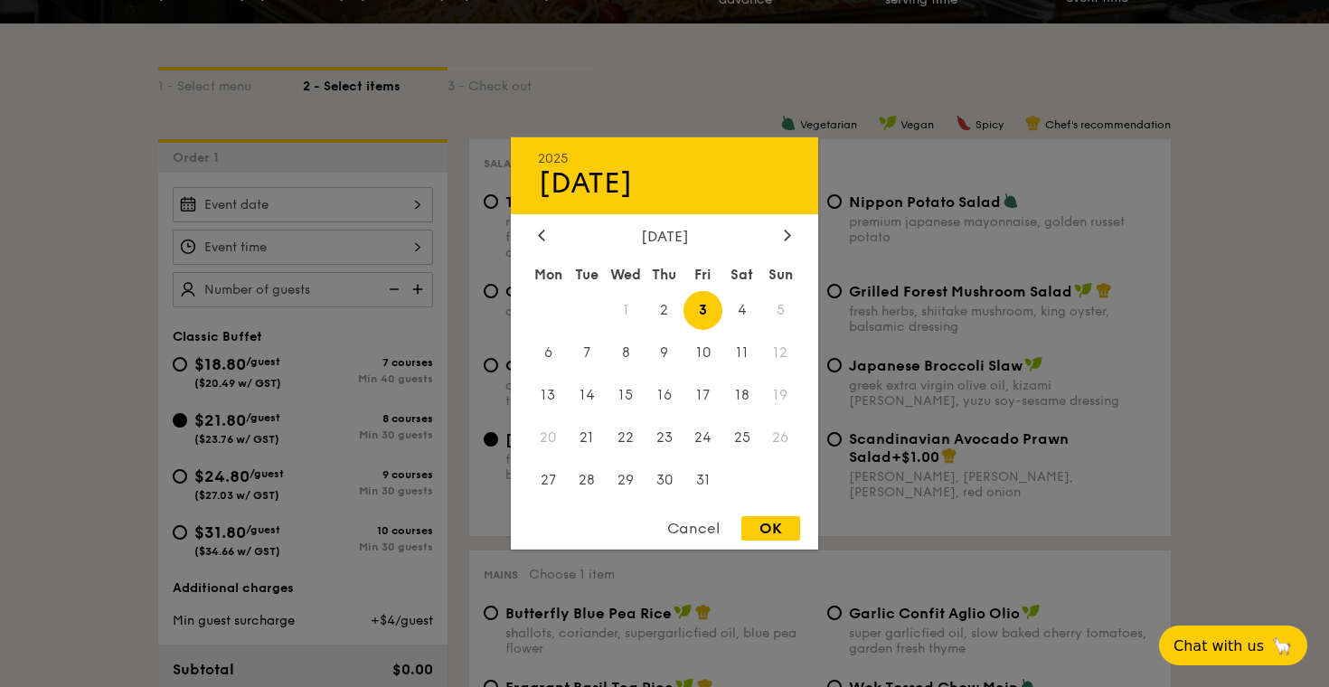
click at [631, 308] on span "1" at bounding box center [626, 310] width 39 height 39
click at [692, 304] on span "3" at bounding box center [703, 310] width 39 height 39
click at [770, 534] on div "OK" at bounding box center [770, 528] width 59 height 24
type input "[DATE]"
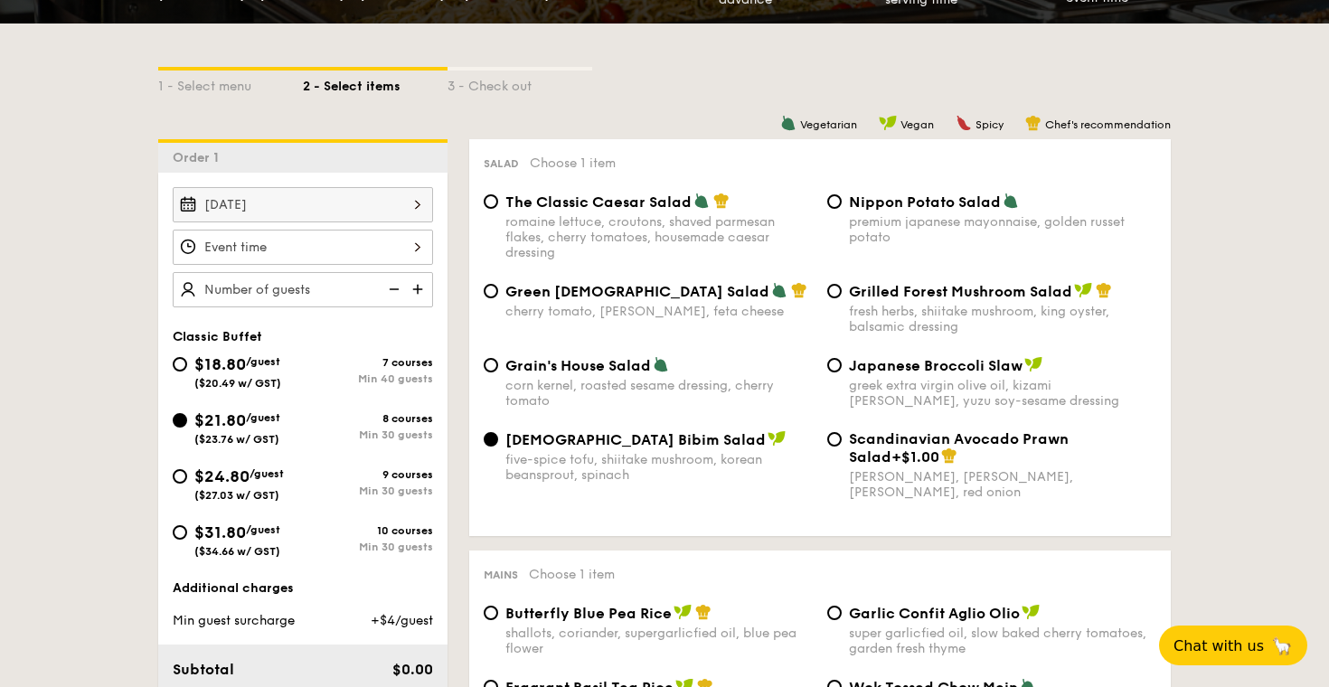
click at [363, 241] on div at bounding box center [303, 247] width 260 height 35
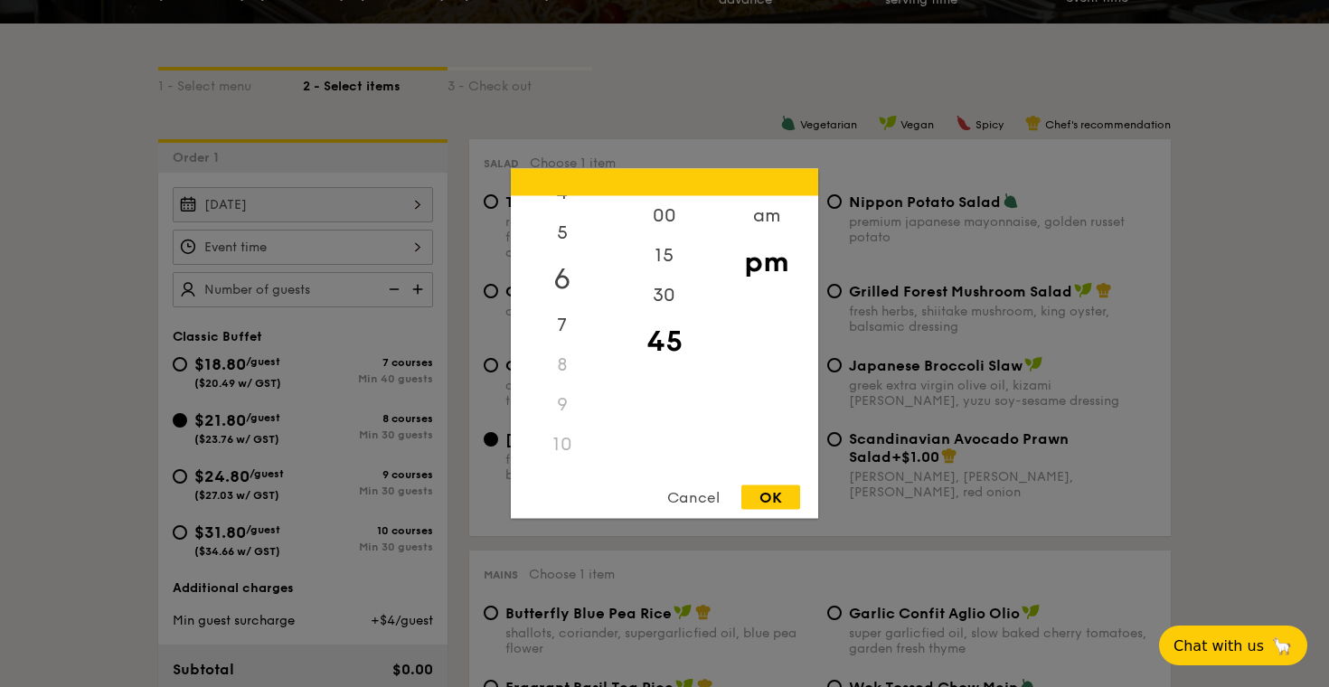
scroll to position [199, 0]
click at [561, 234] on div "5" at bounding box center [562, 235] width 102 height 52
click at [656, 302] on div "30" at bounding box center [664, 302] width 102 height 52
click at [767, 498] on div "OK" at bounding box center [770, 498] width 59 height 24
type input "5:30PM"
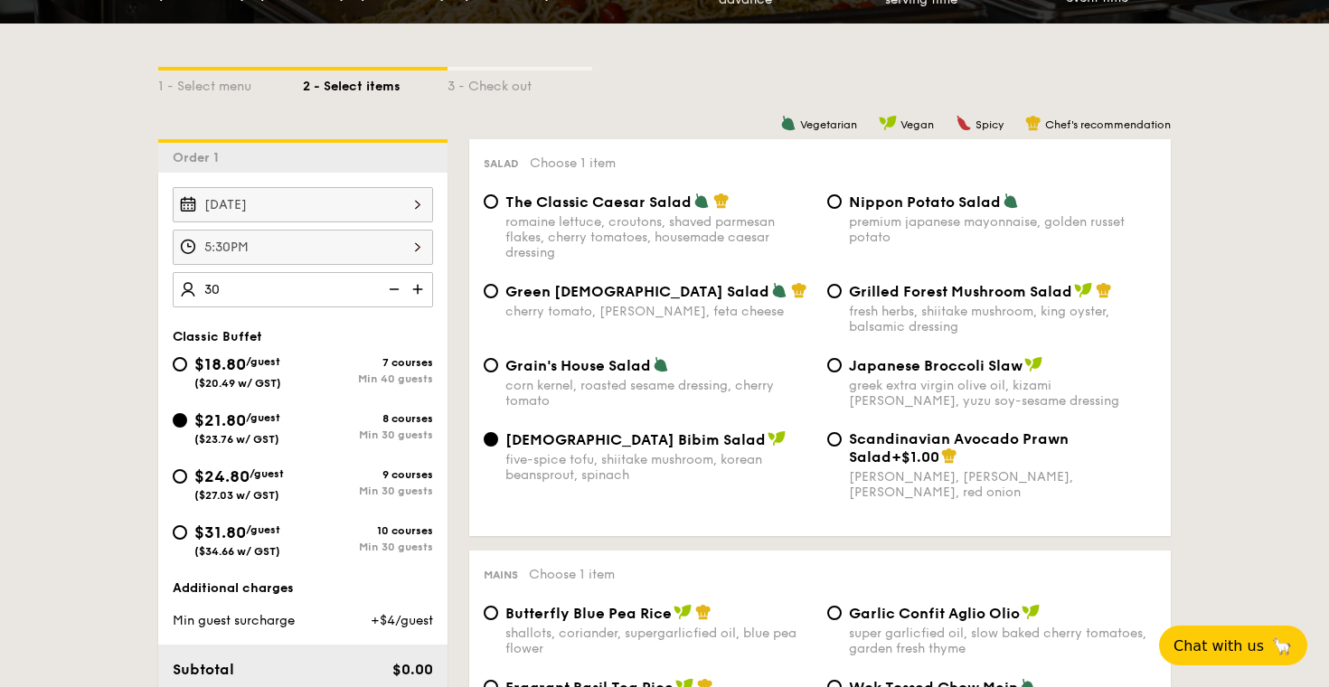
type input "30 guests"
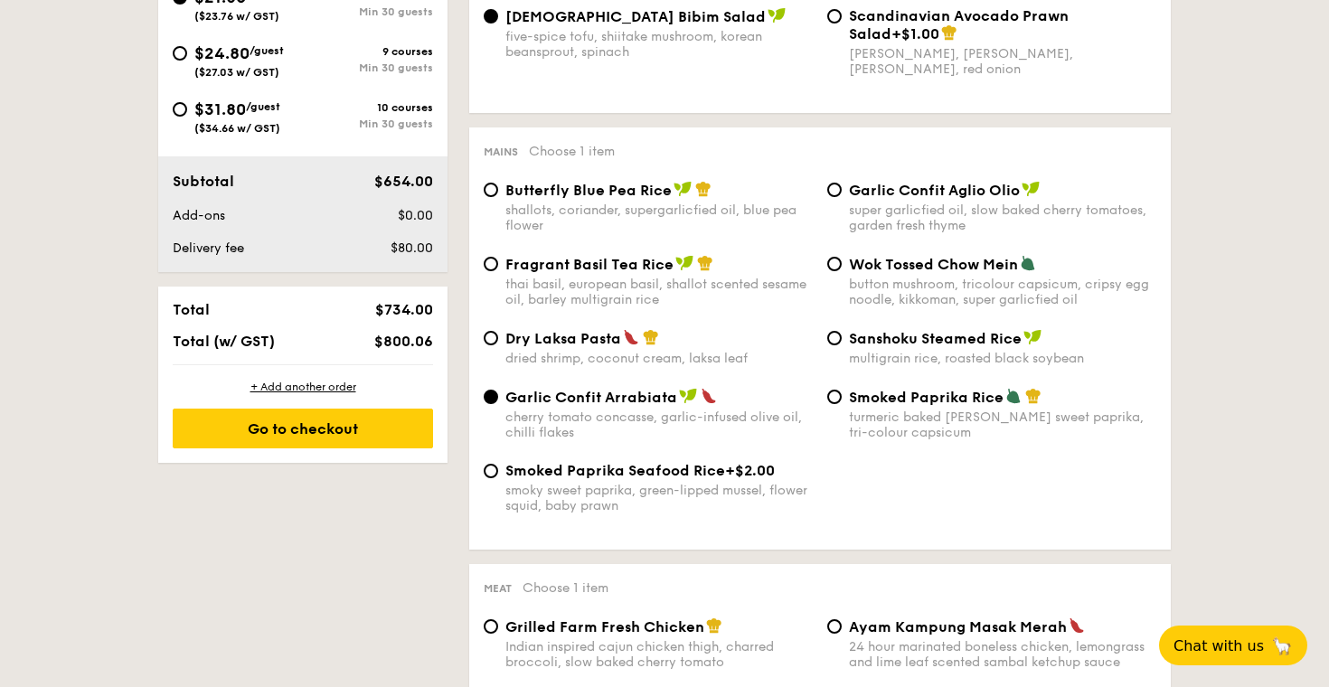
scroll to position [842, 0]
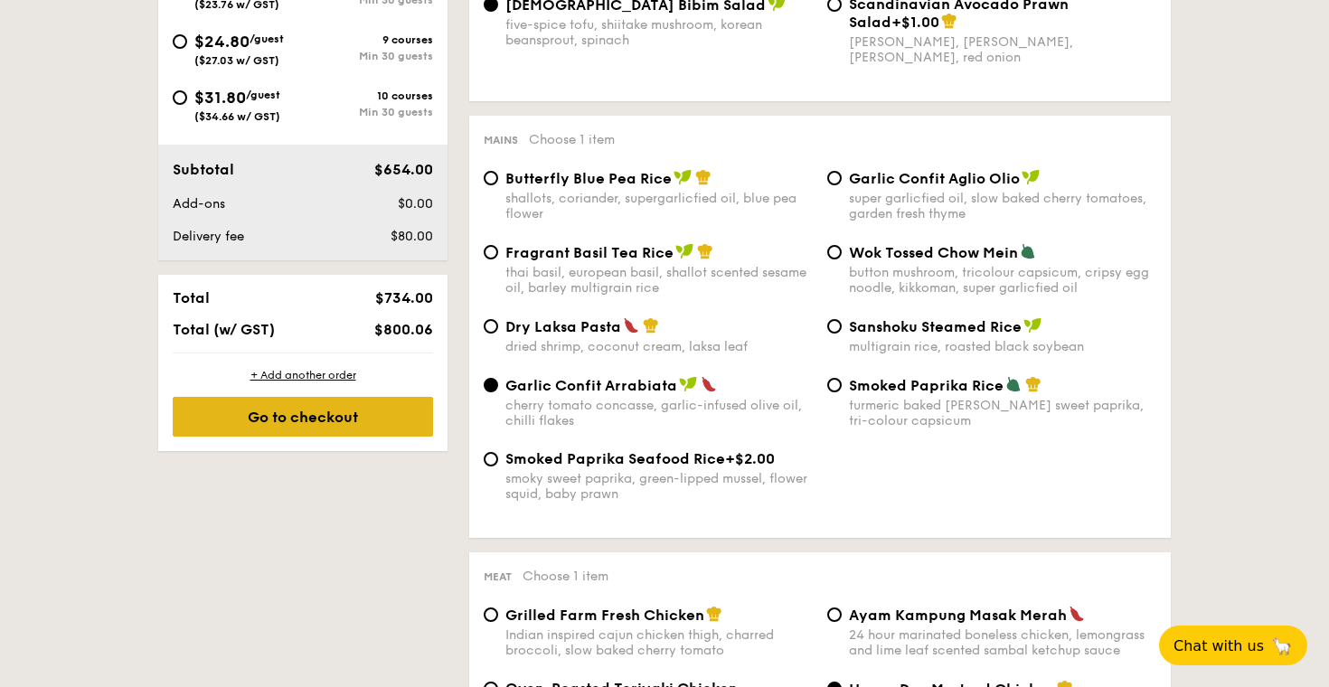
click at [251, 407] on div "Go to checkout" at bounding box center [303, 417] width 260 height 40
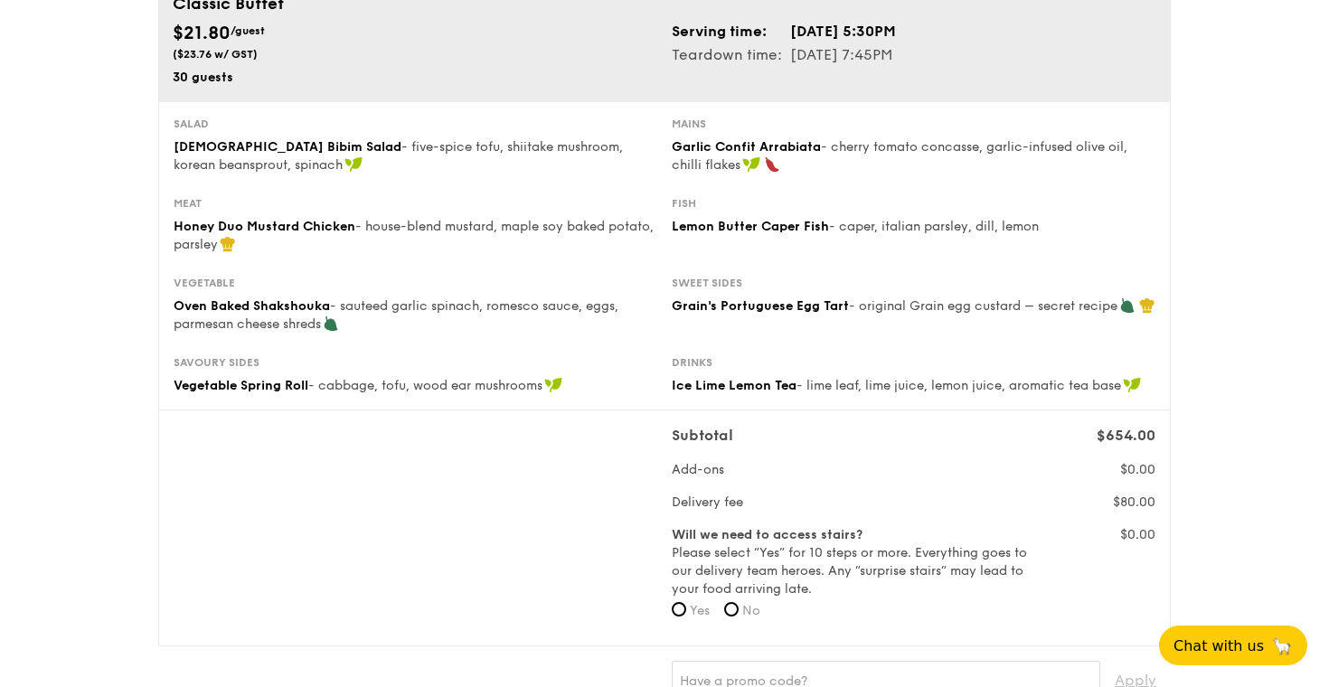
scroll to position [204, 0]
click at [734, 617] on label "No" at bounding box center [742, 611] width 36 height 18
click at [734, 617] on input "No" at bounding box center [731, 609] width 14 height 14
radio input "true"
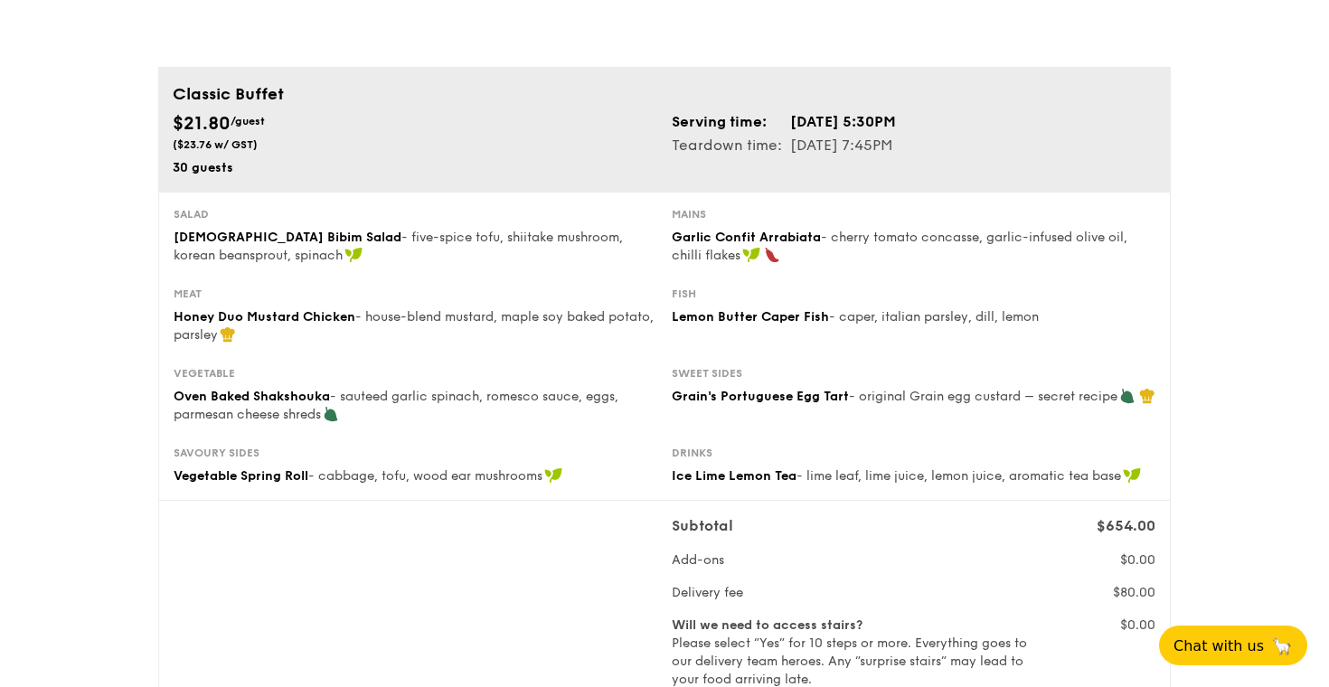
scroll to position [118, 0]
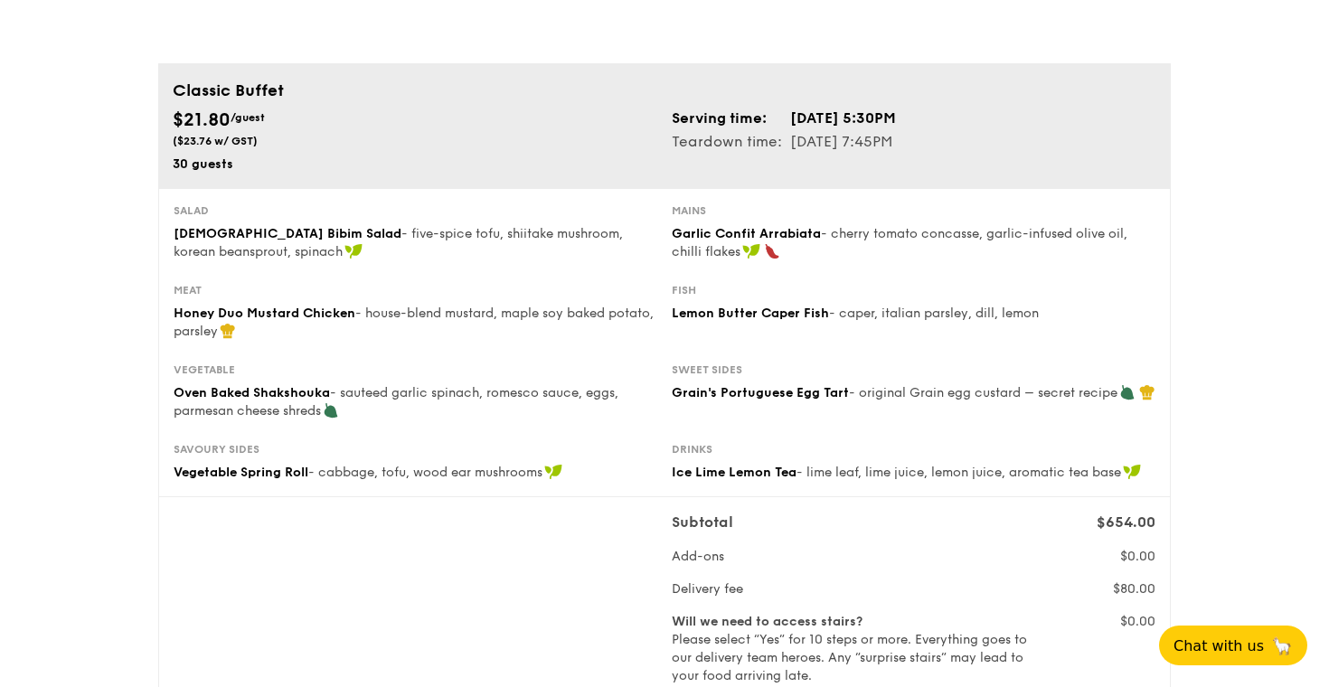
click at [248, 407] on span "- sauteed garlic spinach, romesco sauce, eggs, parmesan cheese shreds" at bounding box center [396, 401] width 445 height 33
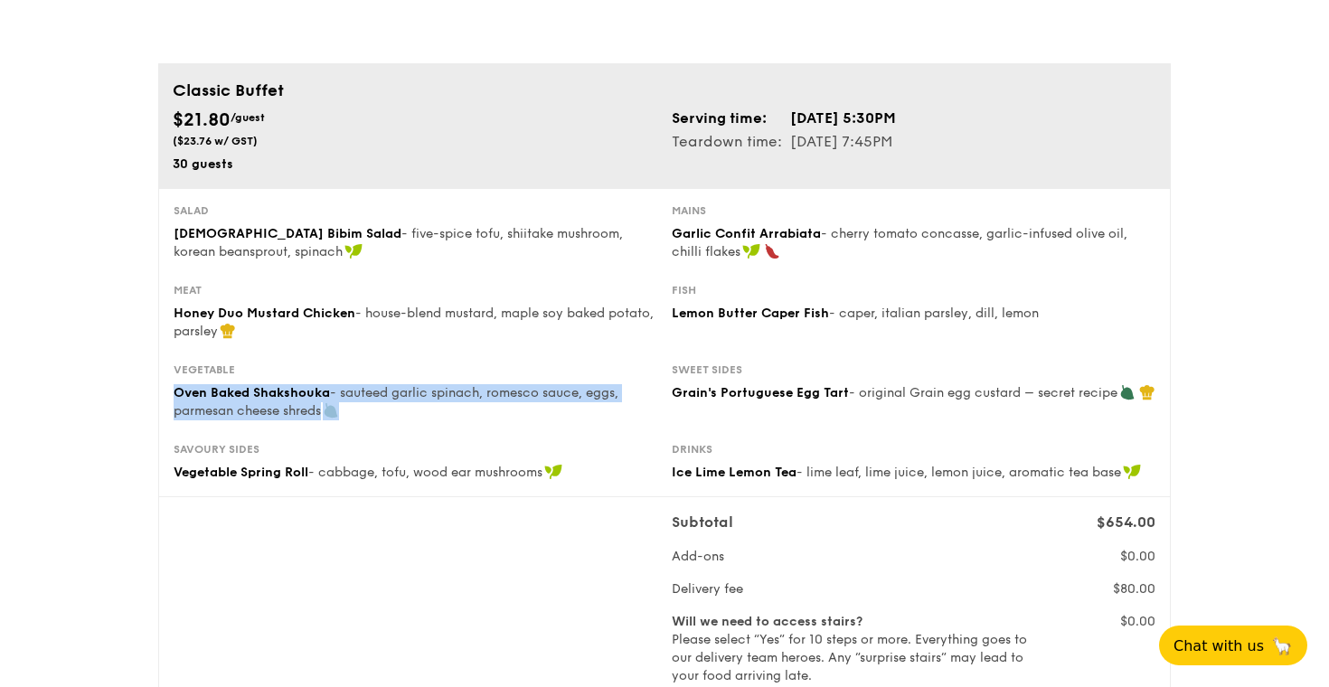
click at [248, 407] on span "- sauteed garlic spinach, romesco sauce, eggs, parmesan cheese shreds" at bounding box center [396, 401] width 445 height 33
click at [291, 395] on span "Oven Baked Shakshouka" at bounding box center [252, 392] width 156 height 15
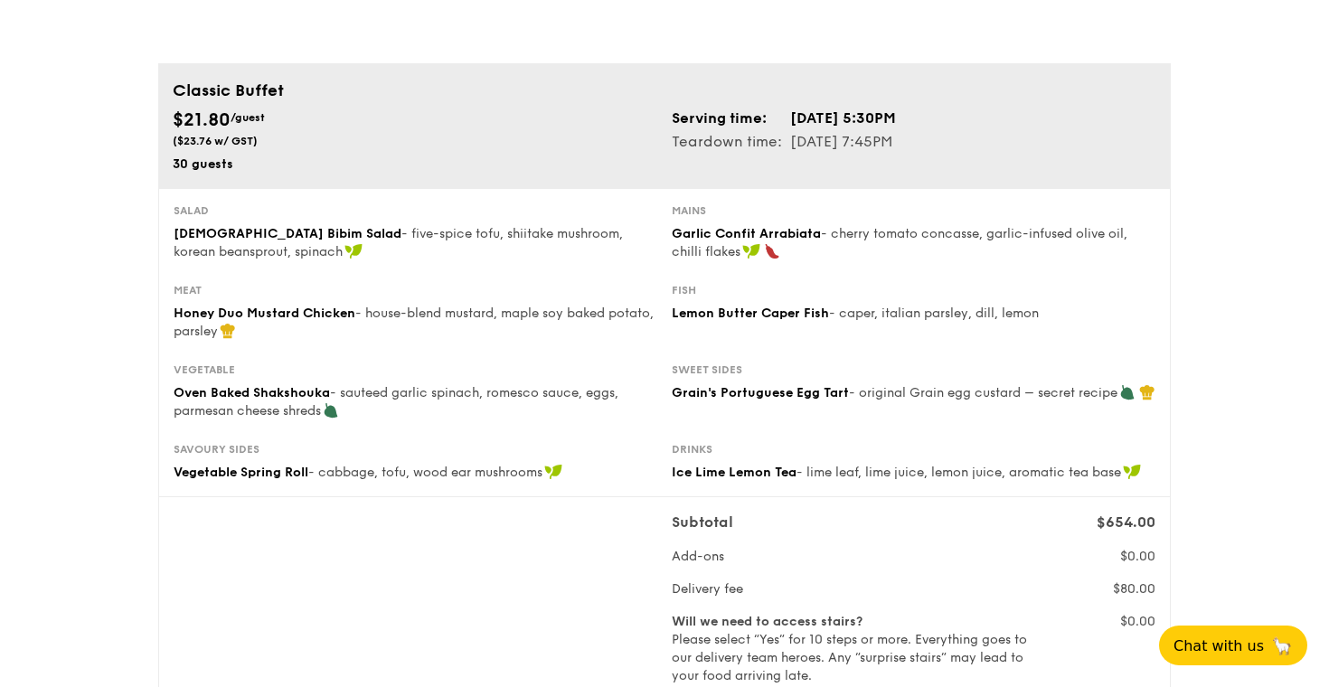
click at [291, 395] on span "Oven Baked Shakshouka" at bounding box center [252, 392] width 156 height 15
click at [316, 400] on span "Oven Baked Shakshouka" at bounding box center [252, 392] width 156 height 15
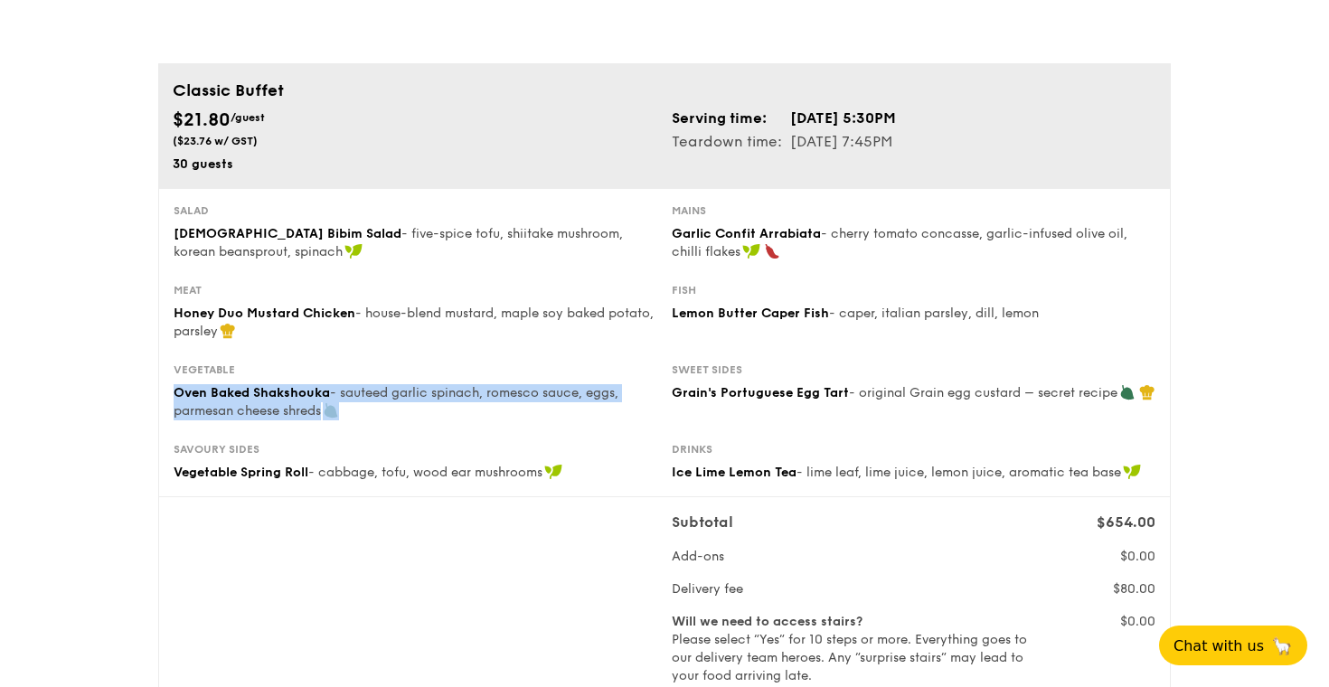
click at [338, 392] on span "- sauteed garlic spinach, romesco sauce, eggs, parmesan cheese shreds" at bounding box center [396, 401] width 445 height 33
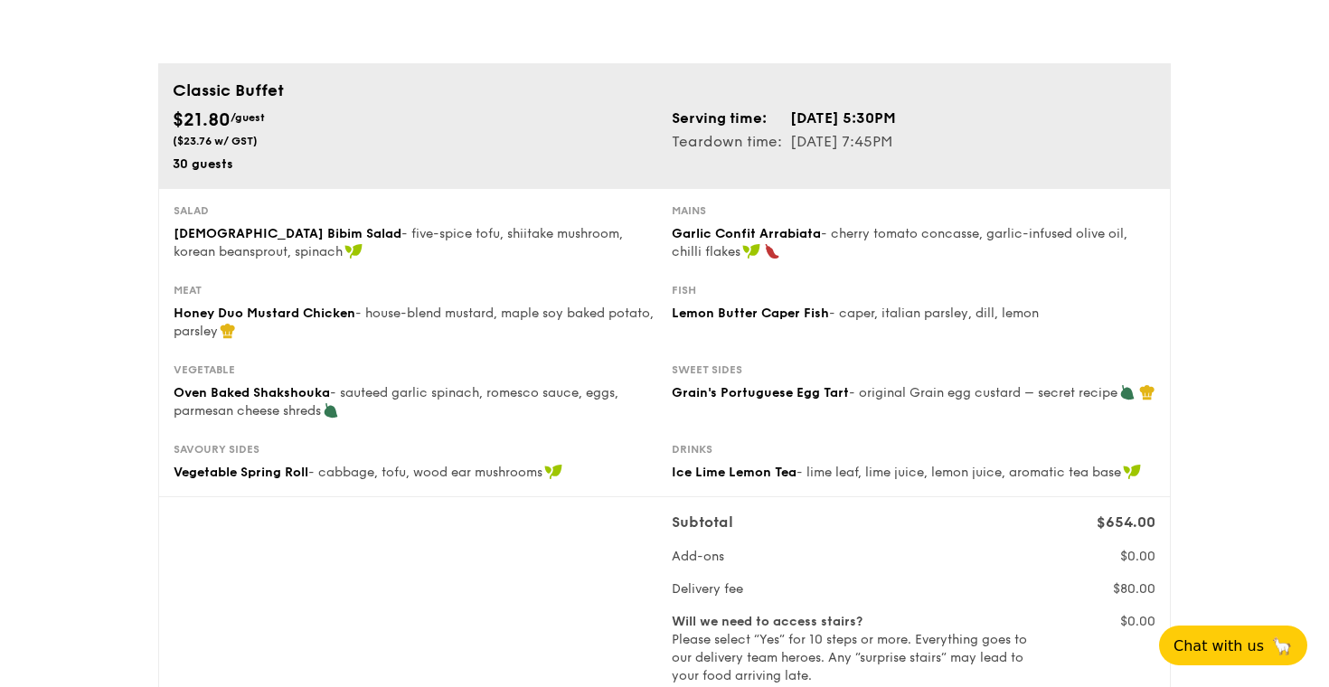
click at [724, 392] on span "Grain's Portuguese Egg Tart" at bounding box center [760, 392] width 177 height 15
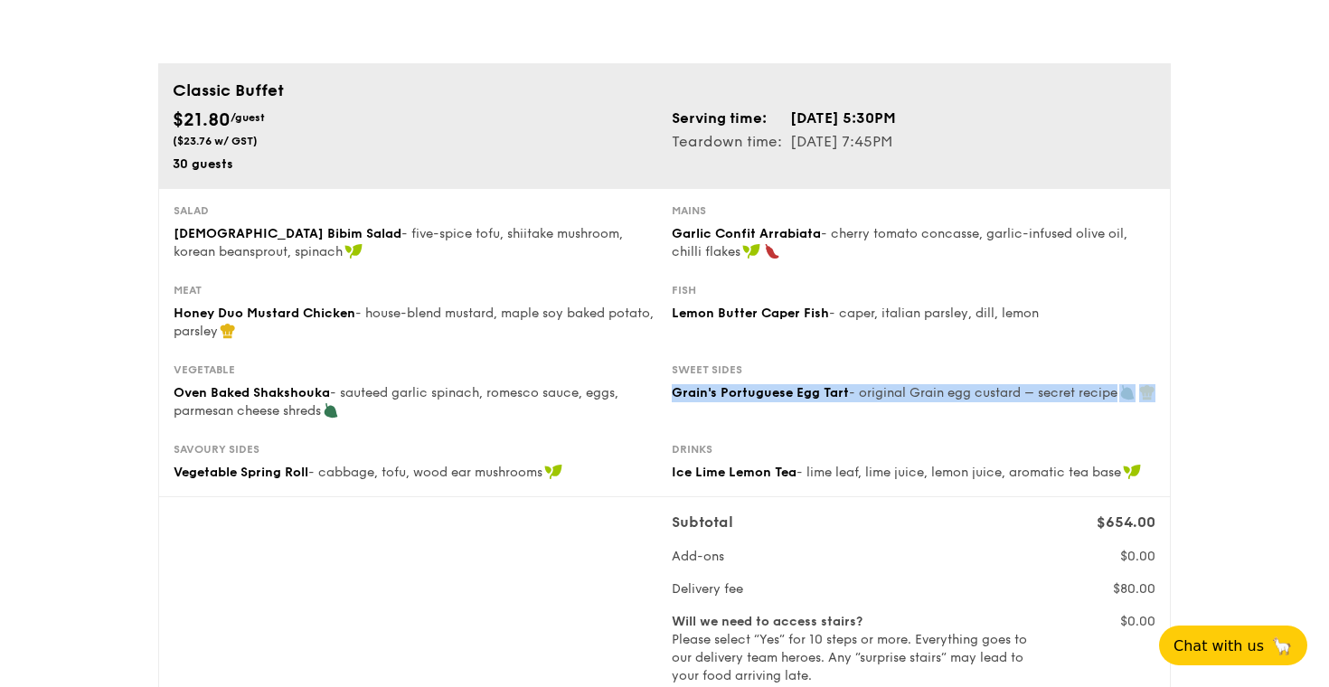
click at [724, 392] on span "Grain's Portuguese Egg Tart" at bounding box center [760, 392] width 177 height 15
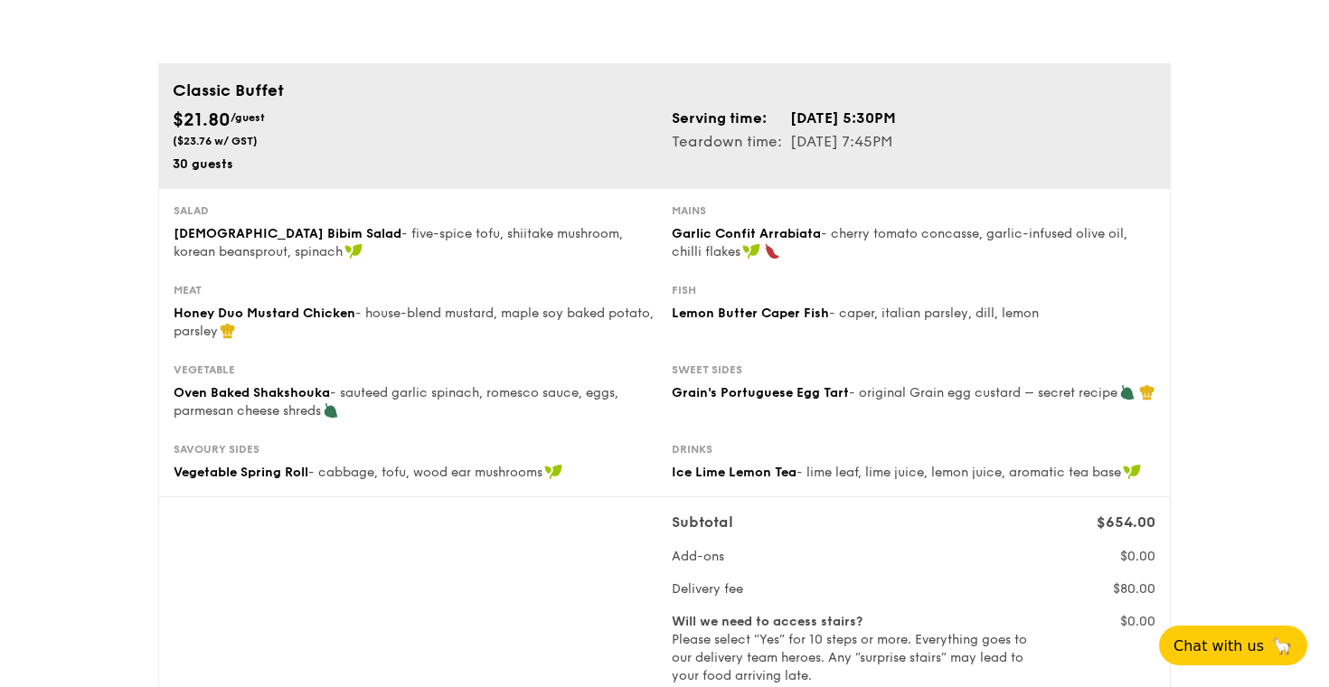
click at [728, 392] on span "Grain's Portuguese Egg Tart" at bounding box center [760, 392] width 177 height 15
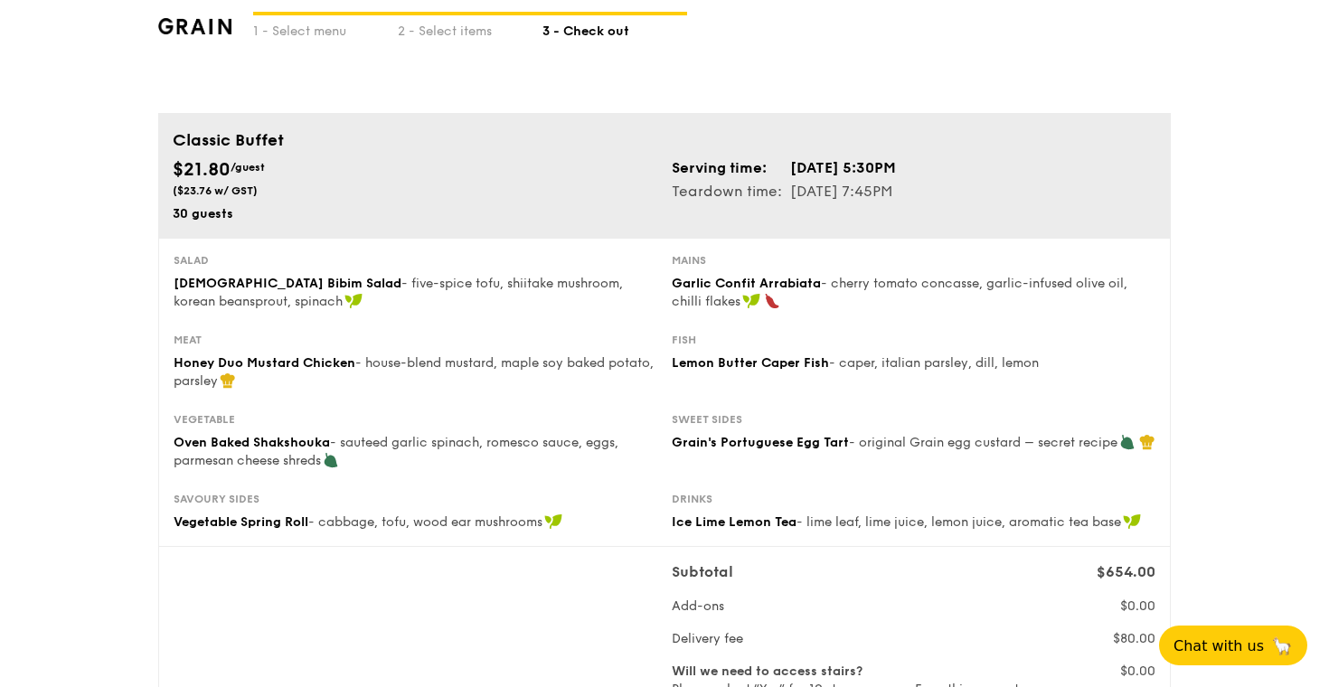
scroll to position [73, 0]
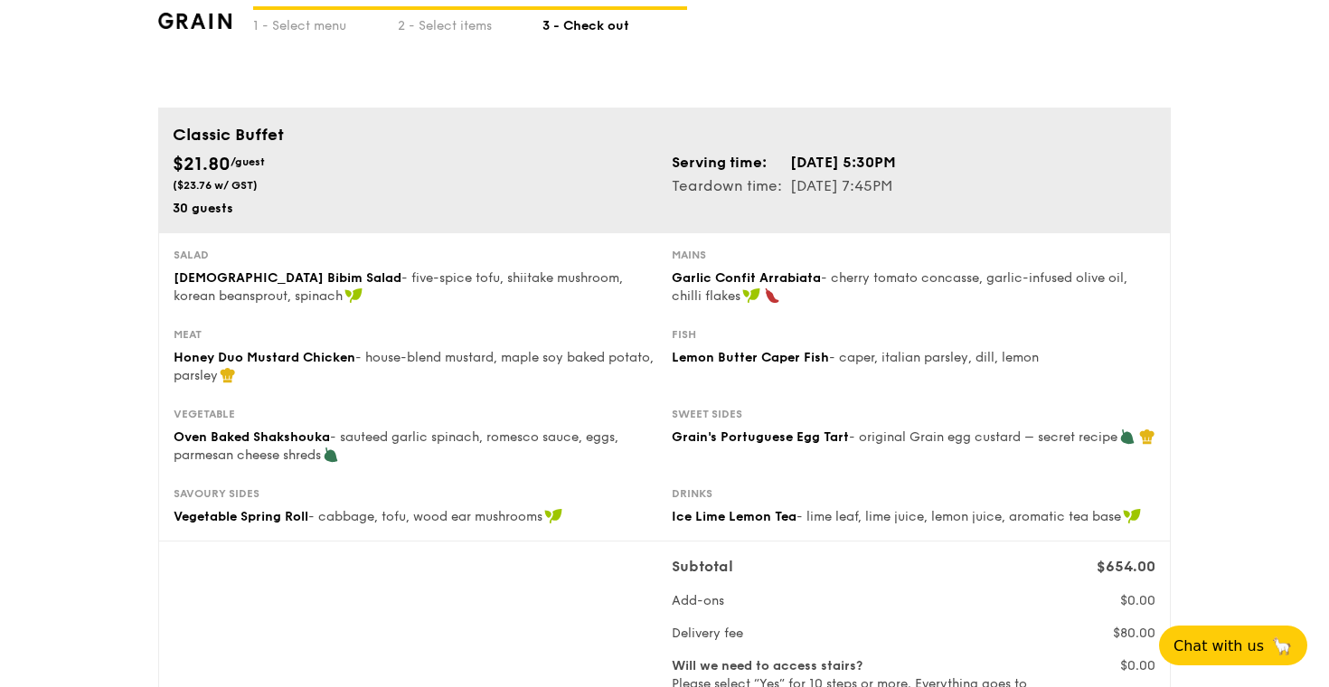
drag, startPoint x: 880, startPoint y: 158, endPoint x: 939, endPoint y: 178, distance: 62.9
click at [897, 178] on tbody "Serving time: [DATE] 5:30PM Teardown time: [DATE] 7:45PM" at bounding box center [784, 174] width 225 height 47
click at [897, 178] on td "[DATE] 7:45PM" at bounding box center [843, 187] width 108 height 24
drag, startPoint x: 890, startPoint y: 160, endPoint x: 935, endPoint y: 194, distance: 56.8
click at [897, 194] on tbody "Serving time: [DATE] 5:30PM Teardown time: [DATE] 7:45PM" at bounding box center [784, 174] width 225 height 47
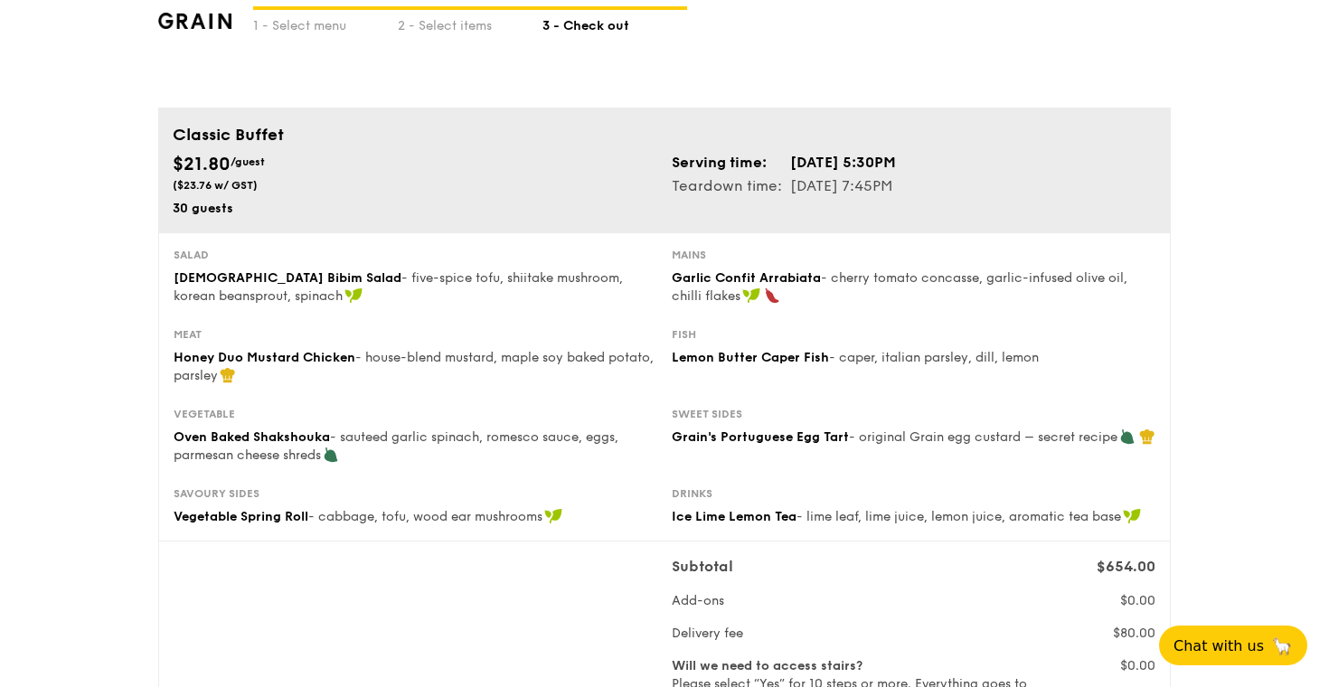
click at [897, 190] on td "[DATE] 7:45PM" at bounding box center [843, 187] width 108 height 24
drag, startPoint x: 939, startPoint y: 190, endPoint x: 882, endPoint y: 159, distance: 63.9
click at [882, 159] on tbody "Serving time: [DATE] 5:30PM Teardown time: [DATE] 7:45PM" at bounding box center [784, 174] width 225 height 47
click at [882, 159] on td "[DATE] 5:30PM" at bounding box center [843, 163] width 108 height 24
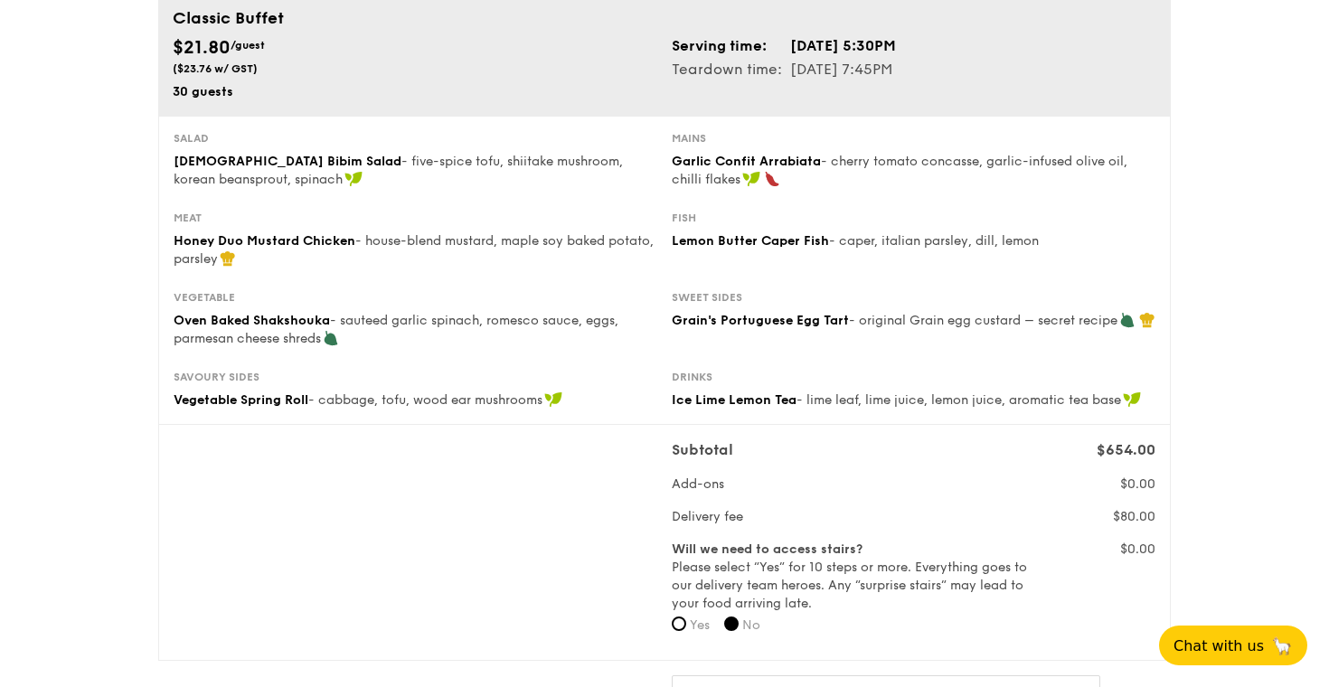
scroll to position [184, 0]
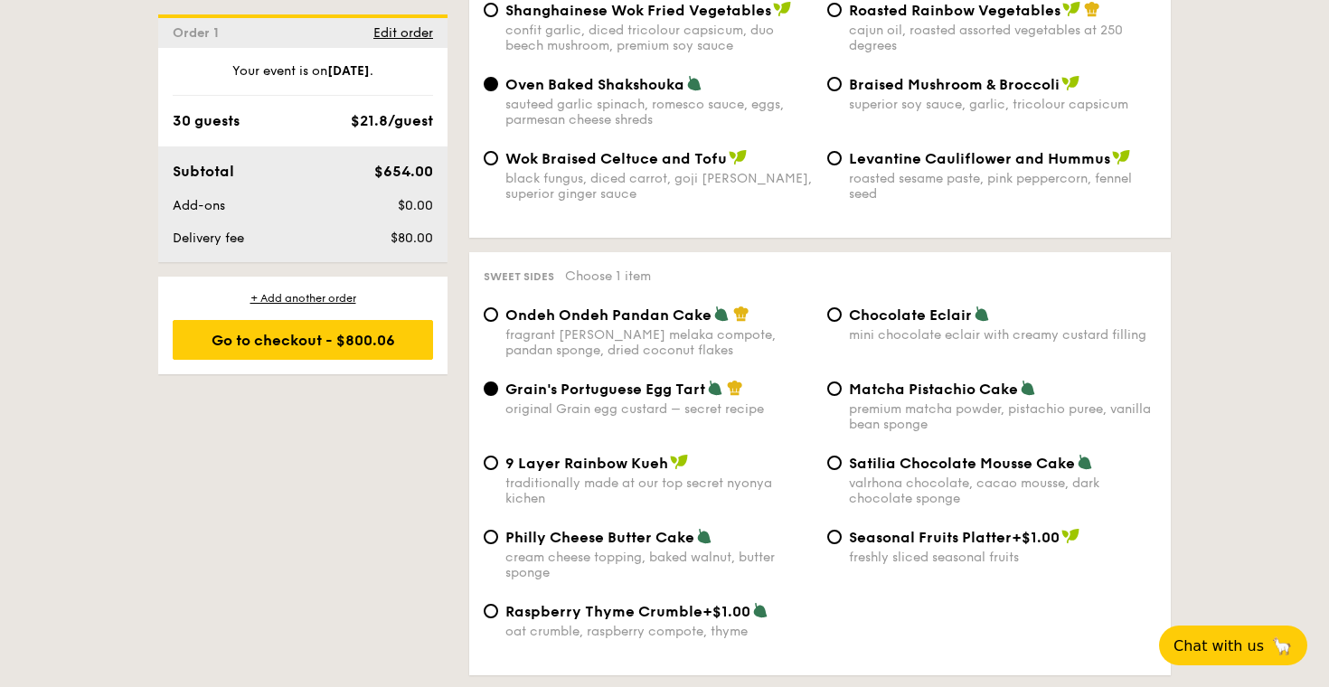
scroll to position [2533, 0]
click at [651, 456] on span "9 Layer Rainbow Kueh" at bounding box center [586, 464] width 163 height 17
click at [498, 457] on input "9 Layer Rainbow Kueh traditionally made at our top secret nyonya kichen" at bounding box center [491, 464] width 14 height 14
radio input "true"
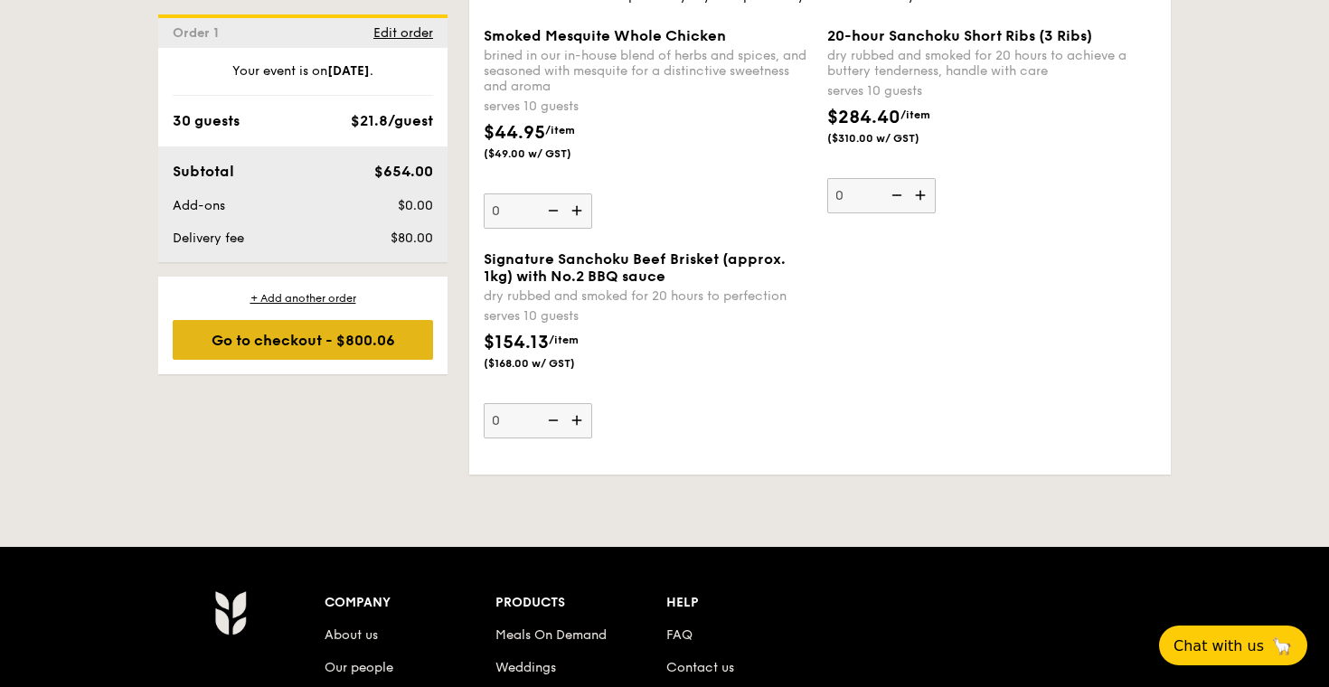
click at [385, 332] on div "Go to checkout - $800.06" at bounding box center [303, 340] width 260 height 40
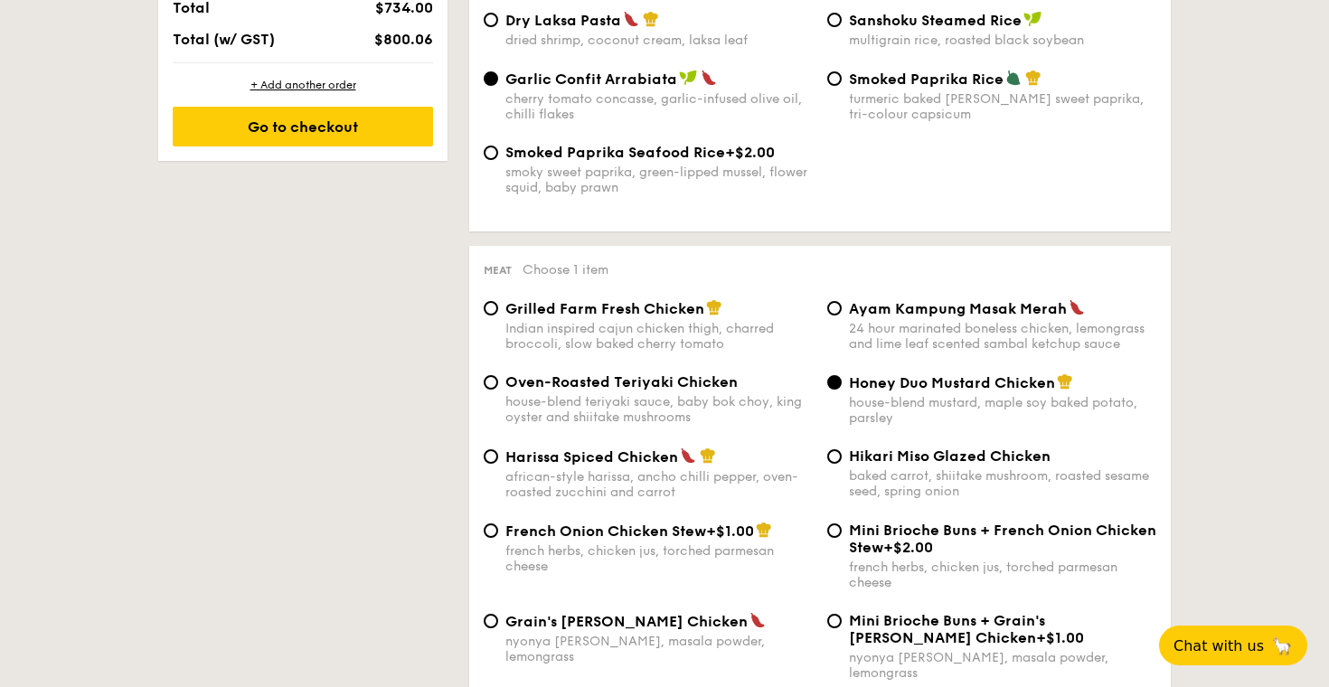
scroll to position [519, 0]
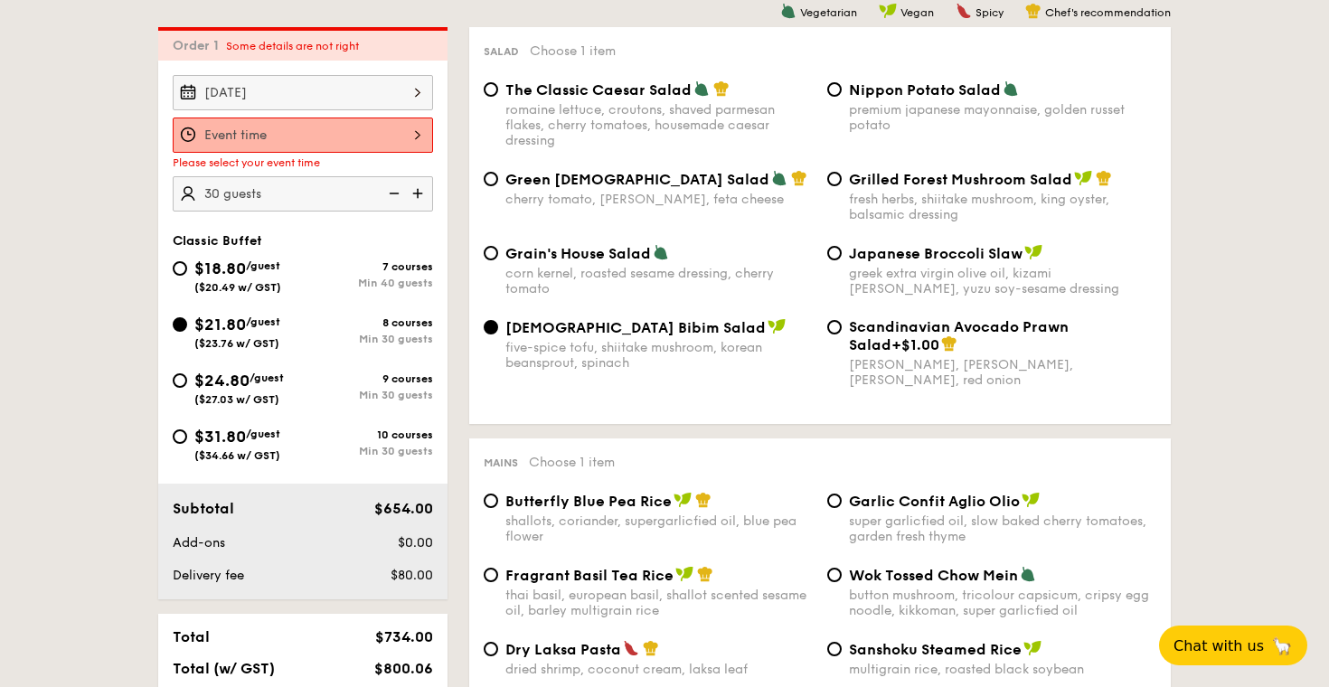
click at [385, 137] on div at bounding box center [303, 135] width 260 height 35
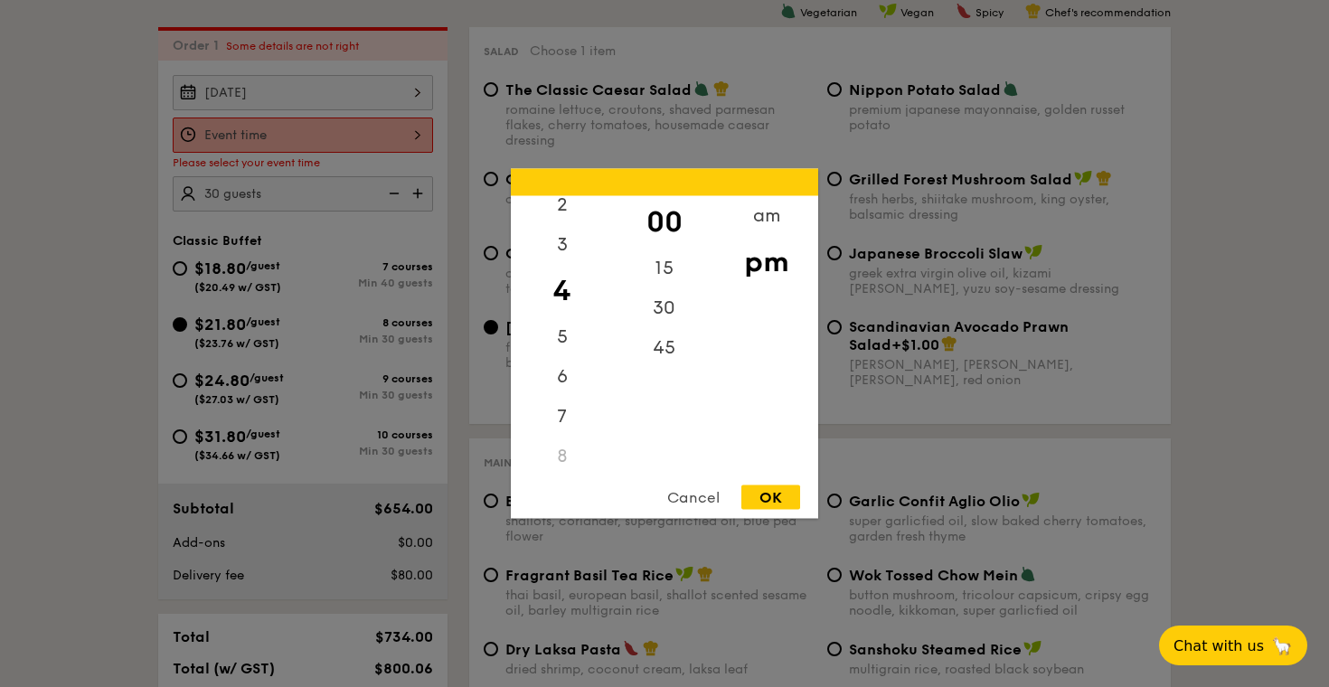
scroll to position [93, 0]
click at [568, 335] on div "5" at bounding box center [562, 341] width 102 height 52
click at [561, 370] on div "6" at bounding box center [562, 380] width 102 height 52
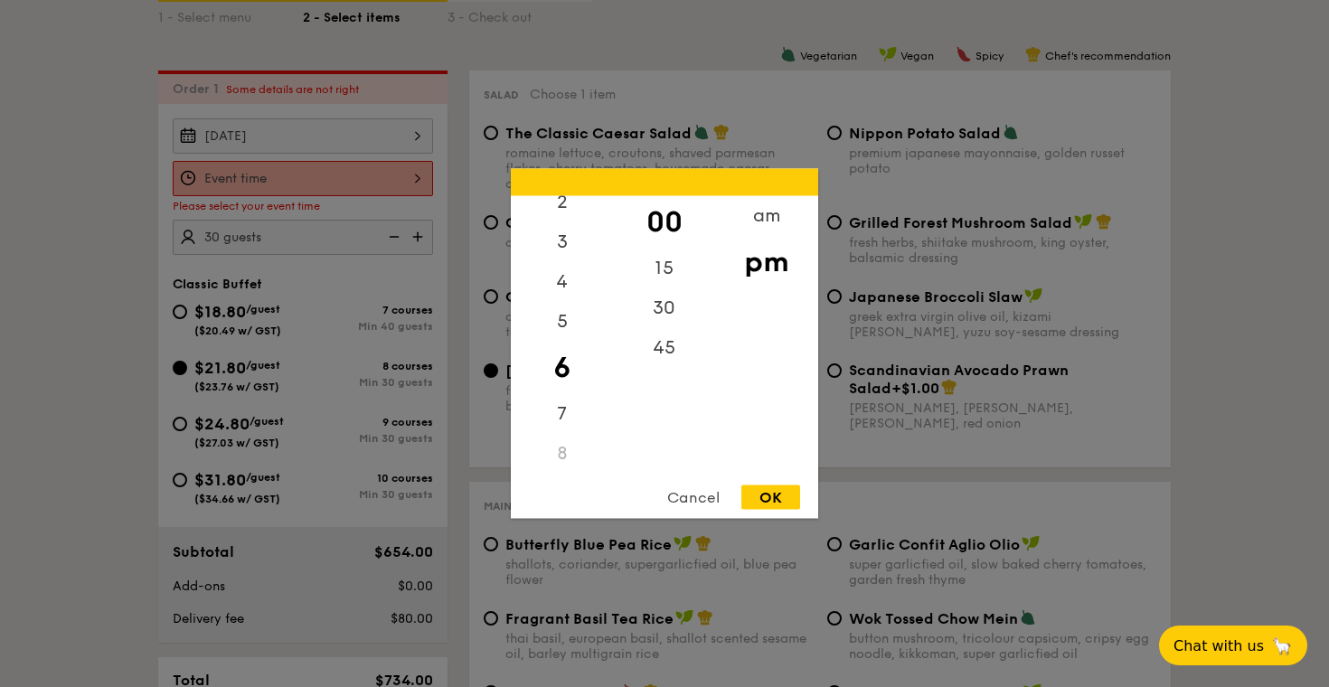
click at [685, 222] on div "00" at bounding box center [664, 222] width 102 height 52
click at [760, 495] on div "OK" at bounding box center [770, 498] width 59 height 24
type input "6:00PM"
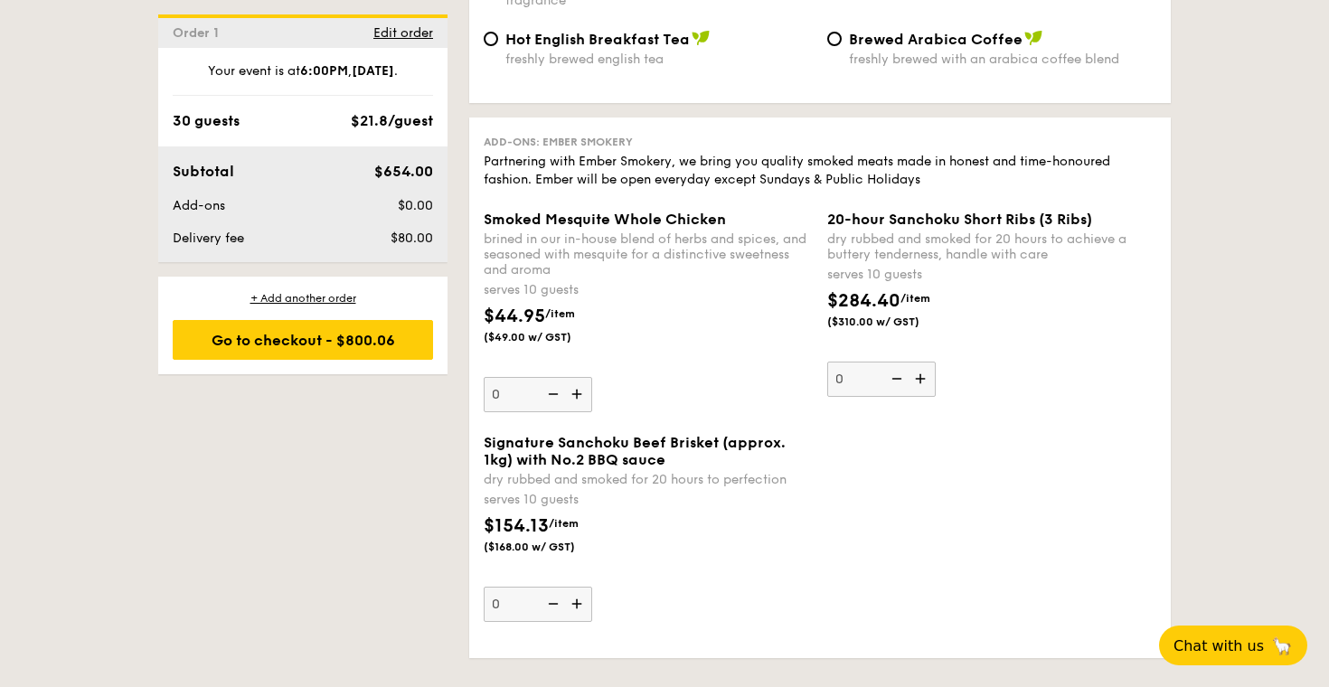
scroll to position [3798, 0]
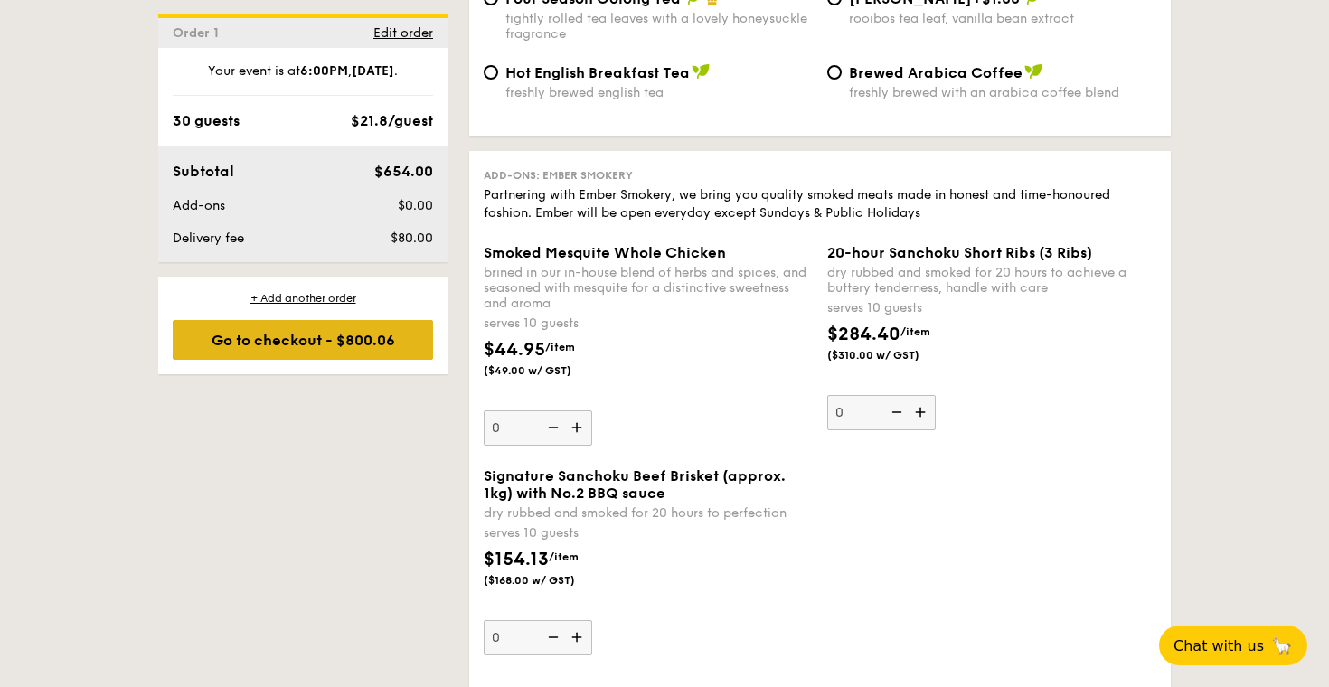
click at [410, 332] on div "Go to checkout - $800.06" at bounding box center [303, 340] width 260 height 40
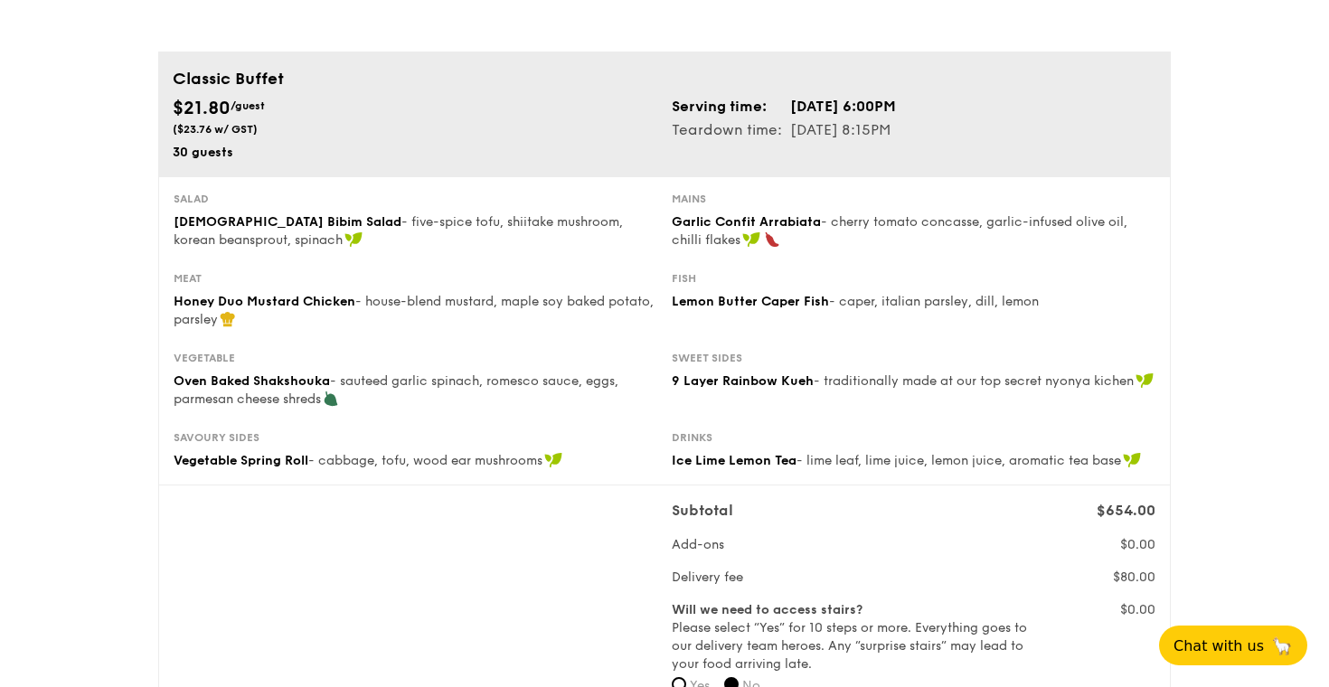
scroll to position [56, 0]
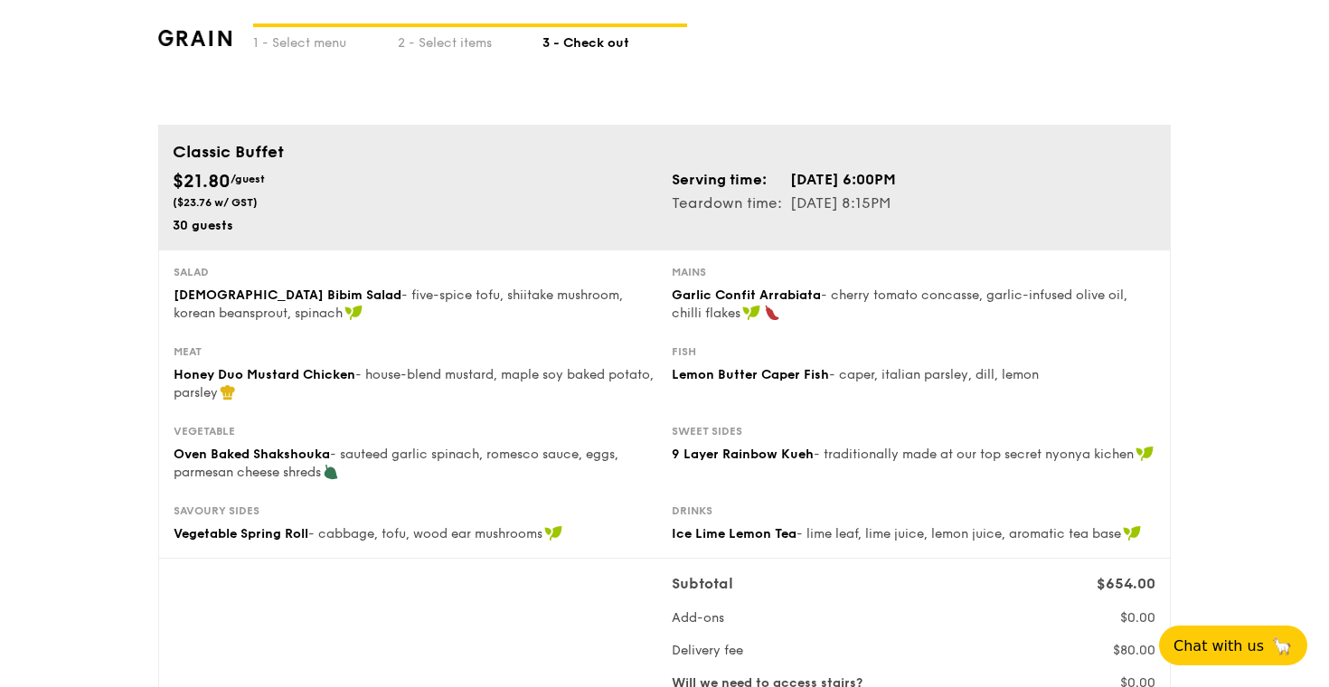
click at [1133, 412] on div "Meat Honey Duo Mustard Chicken - house-blend mustard, maple soy baked potato, p…" at bounding box center [664, 384] width 996 height 80
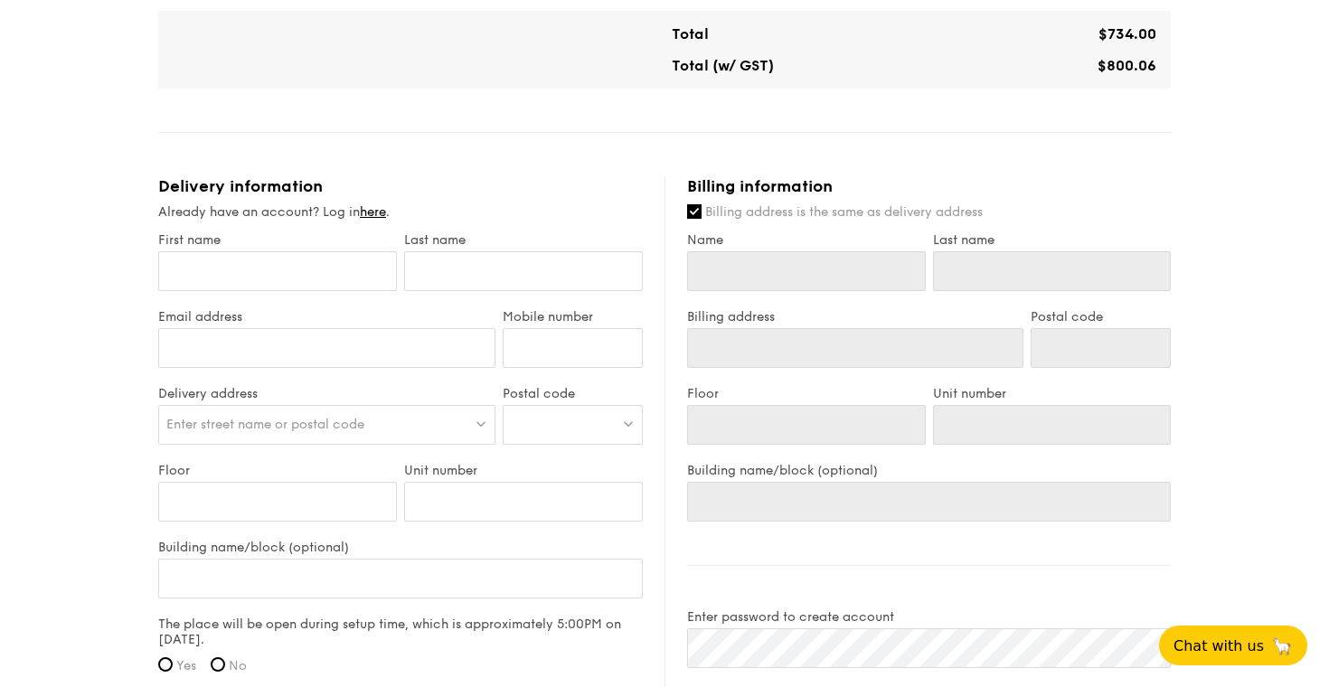
scroll to position [1070, 0]
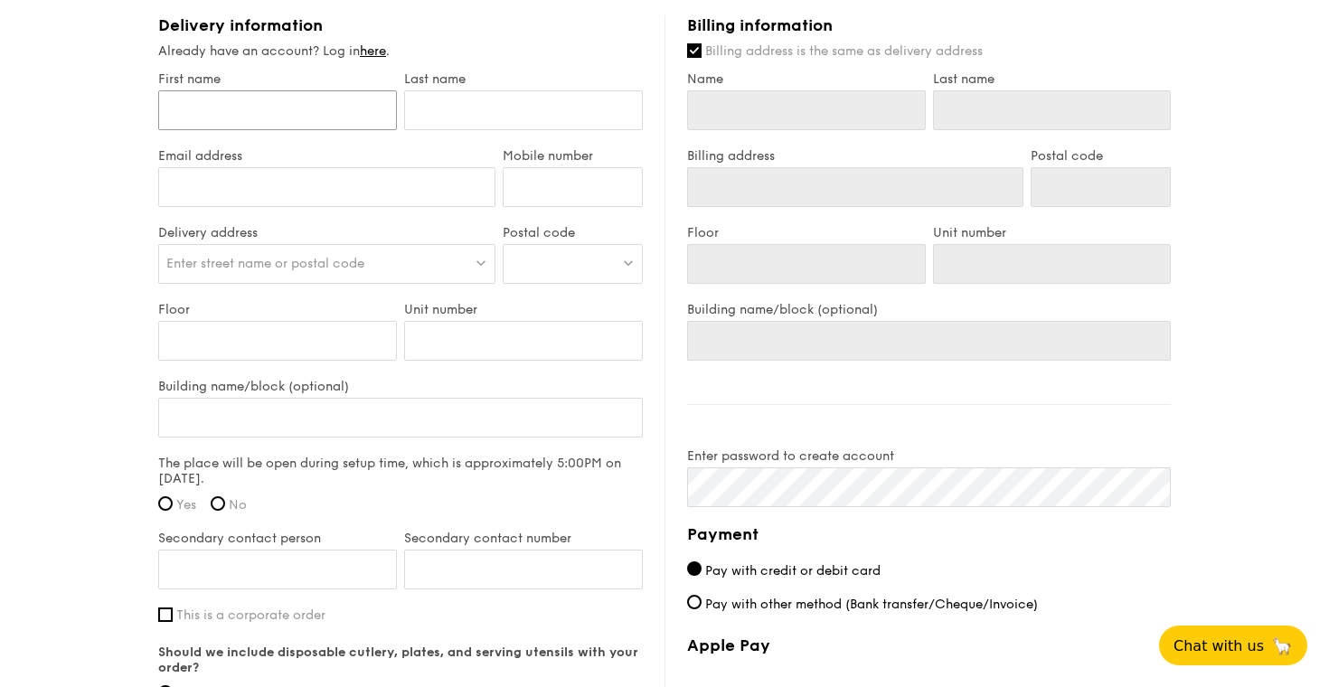
type input "S"
type input "Sh"
type input "Shr"
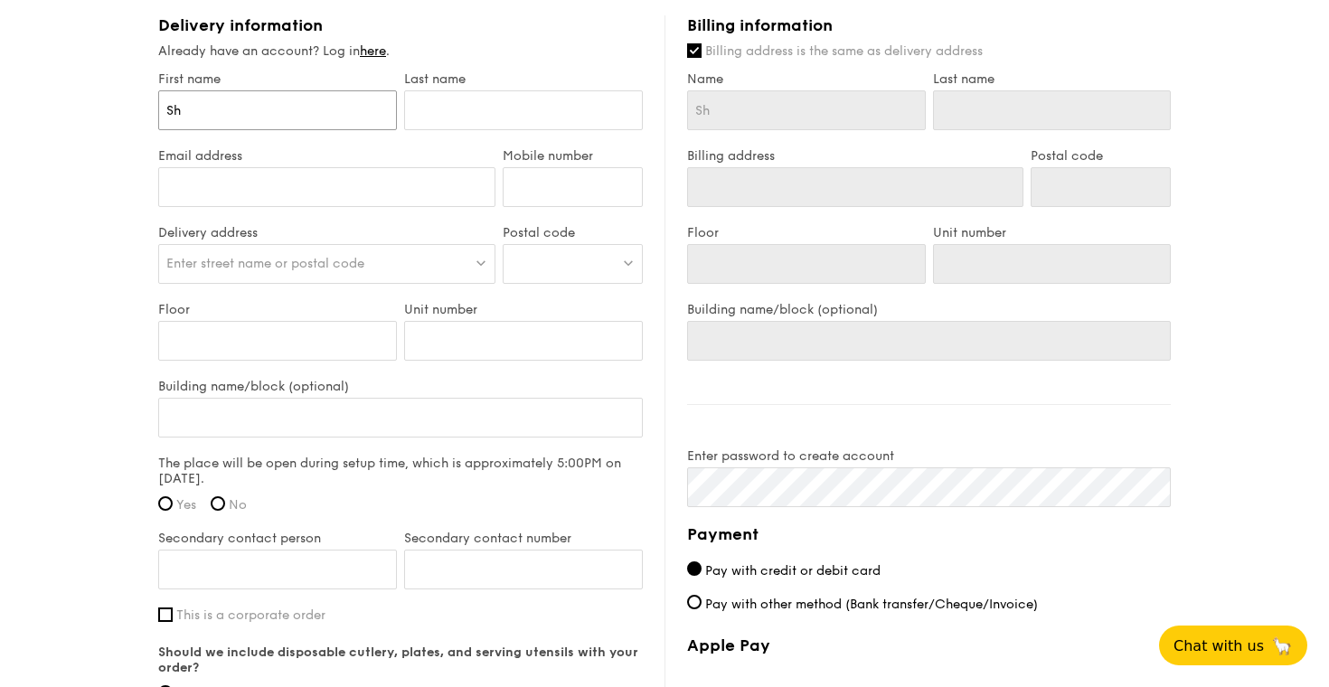
type input "Shr"
type input "Shri"
type input "Shris"
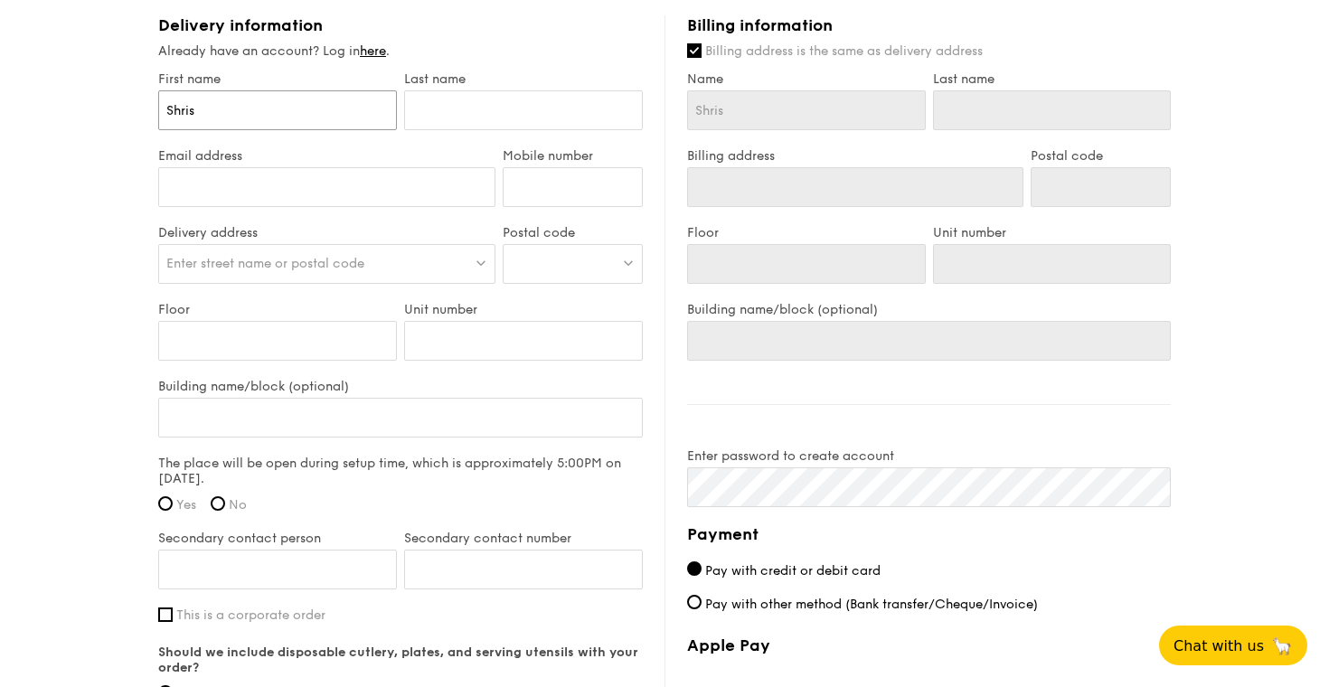
type input "[PERSON_NAME]"
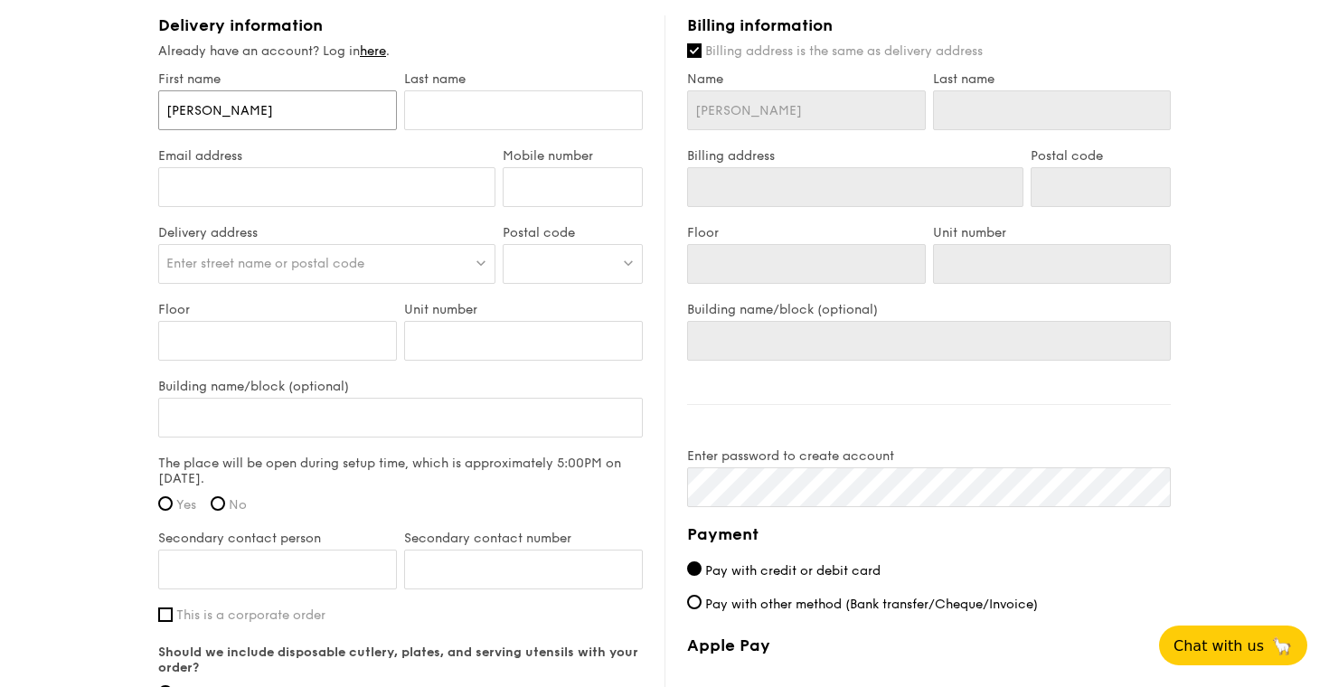
type input "[PERSON_NAME]"
type input "M"
type input "Mi"
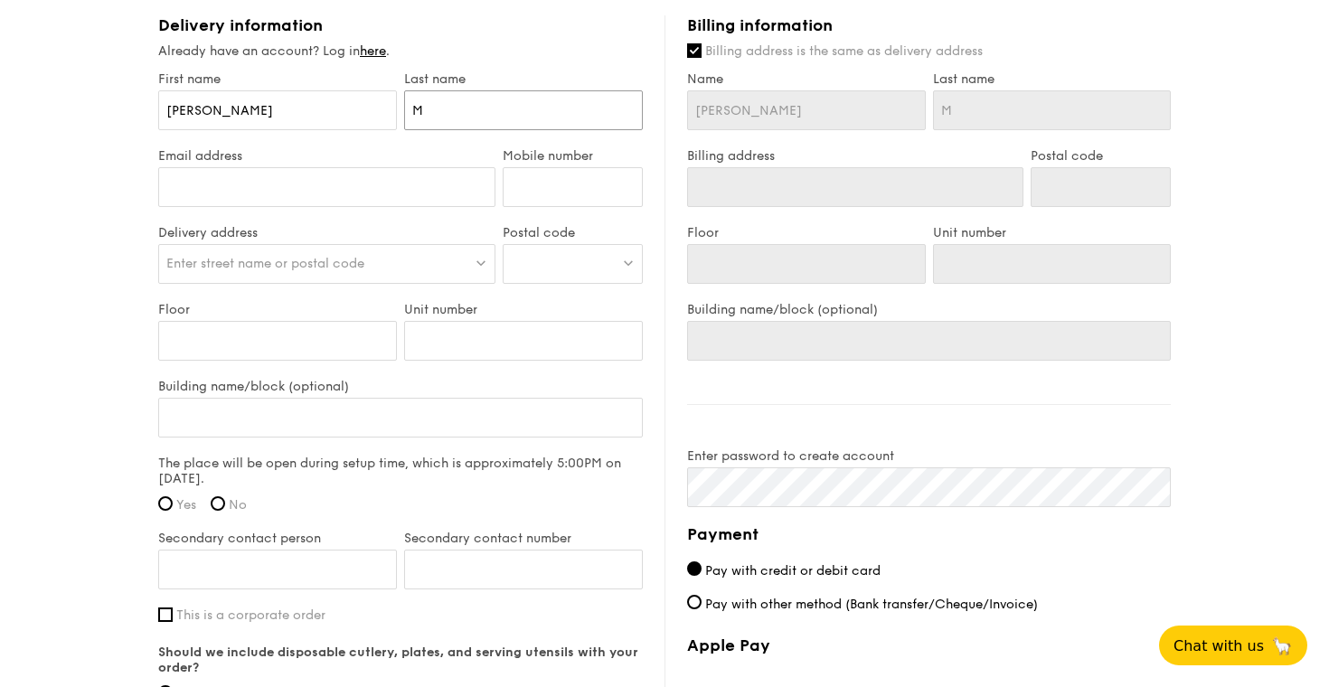
type input "Mi"
type input "Mis"
type input "Mish"
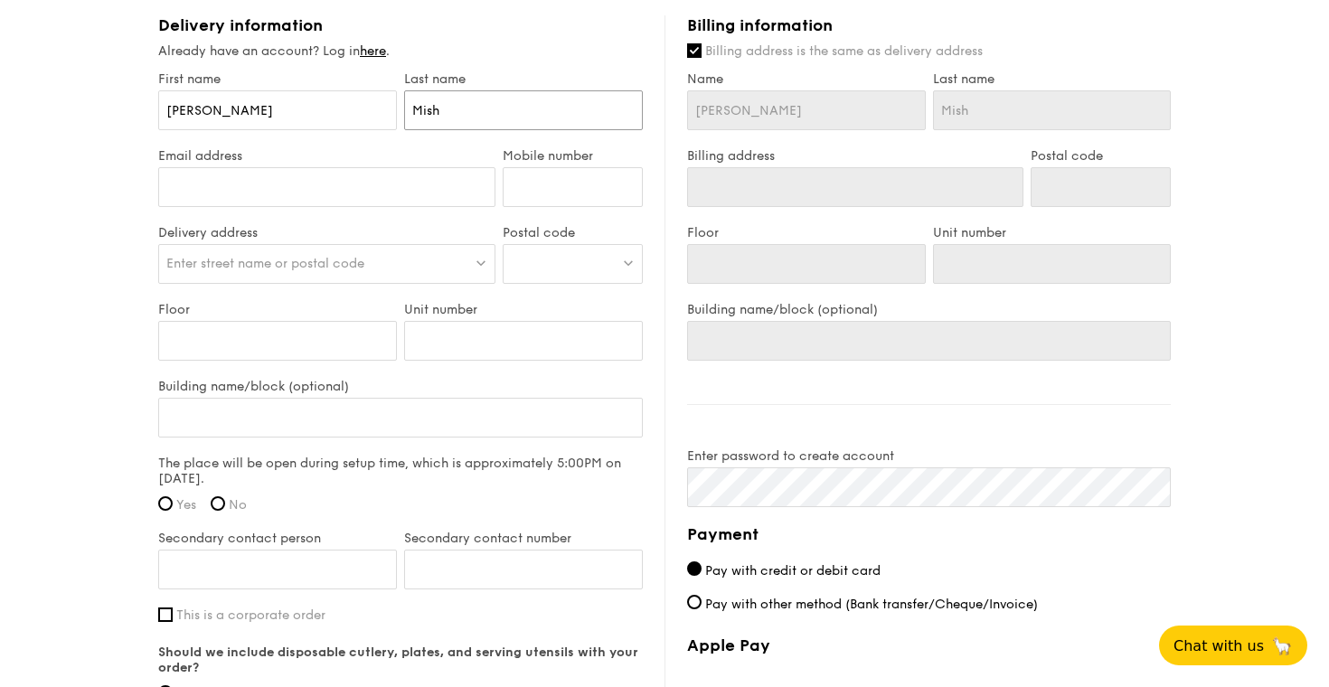
type input "[PERSON_NAME]"
type input "Mishra"
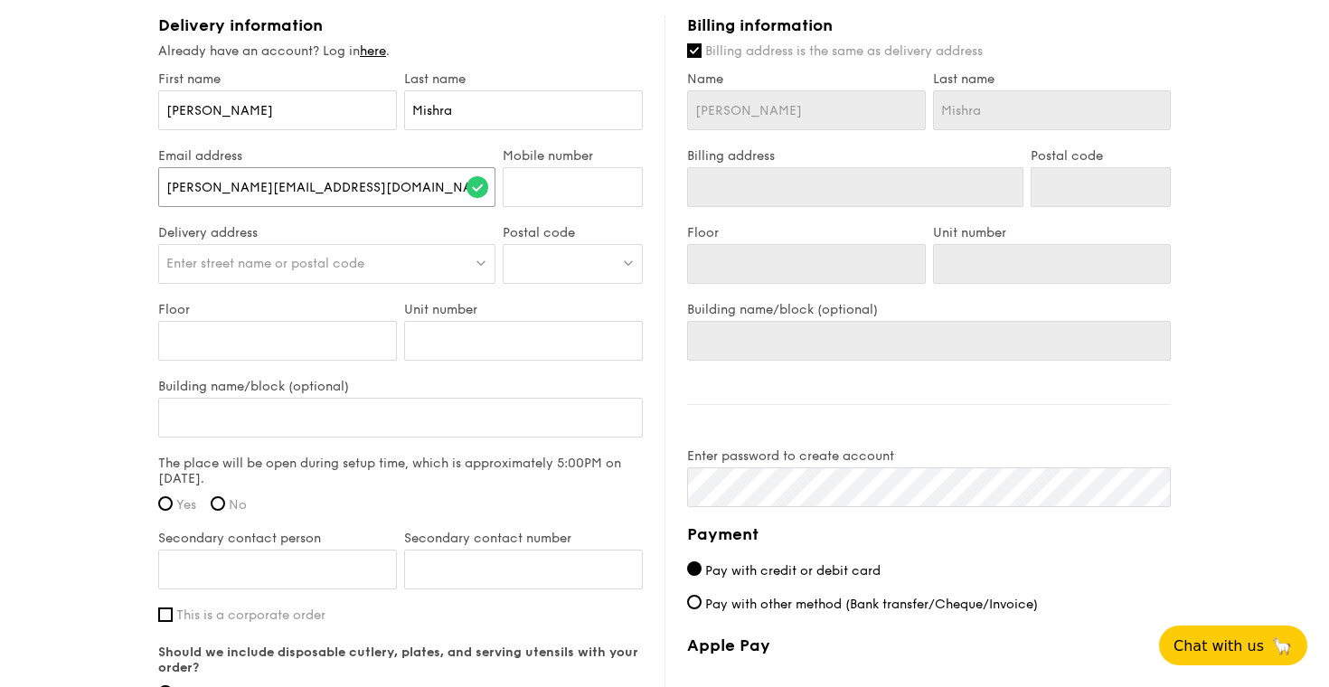
type input "[PERSON_NAME][EMAIL_ADDRESS][DOMAIN_NAME]"
click at [558, 173] on input "Mobile number" at bounding box center [573, 187] width 140 height 40
type input "90925723"
click at [383, 270] on div "Enter street name or postal code" at bounding box center [326, 264] width 337 height 40
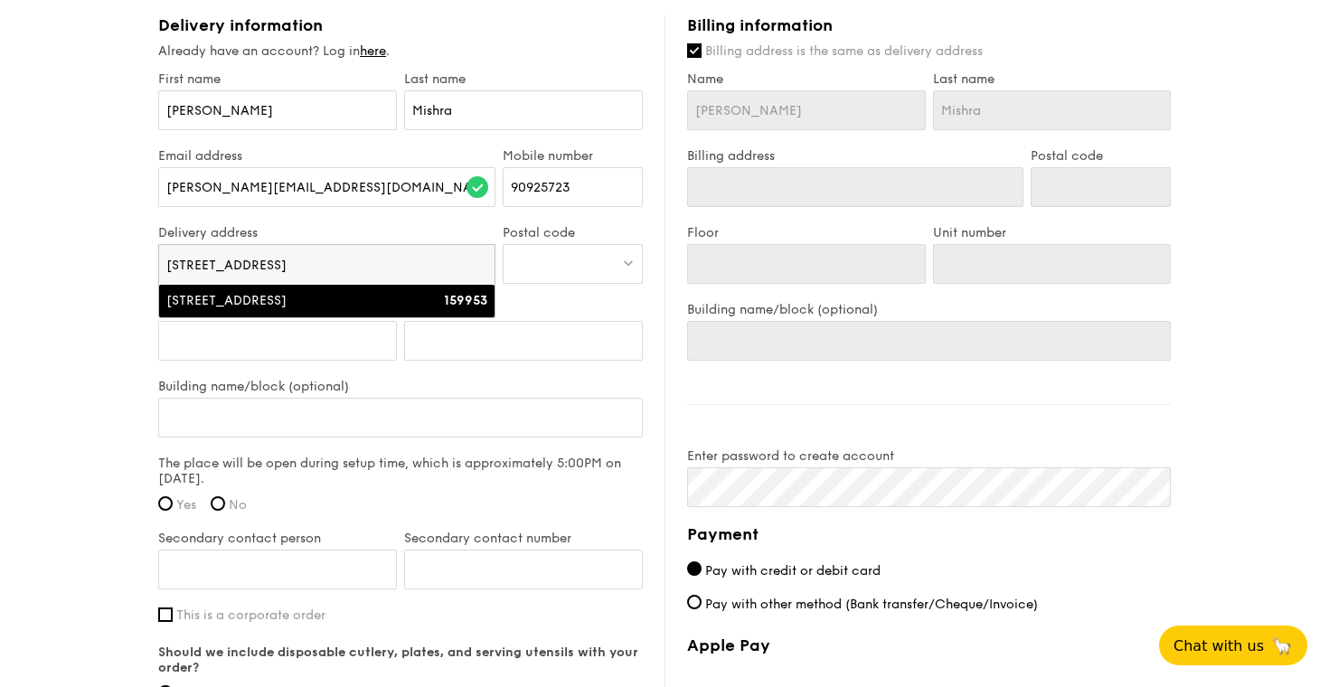
type input "[STREET_ADDRESS]"
click at [346, 307] on div "[STREET_ADDRESS]" at bounding box center [286, 301] width 241 height 18
type input "[STREET_ADDRESS]"
type input "159953"
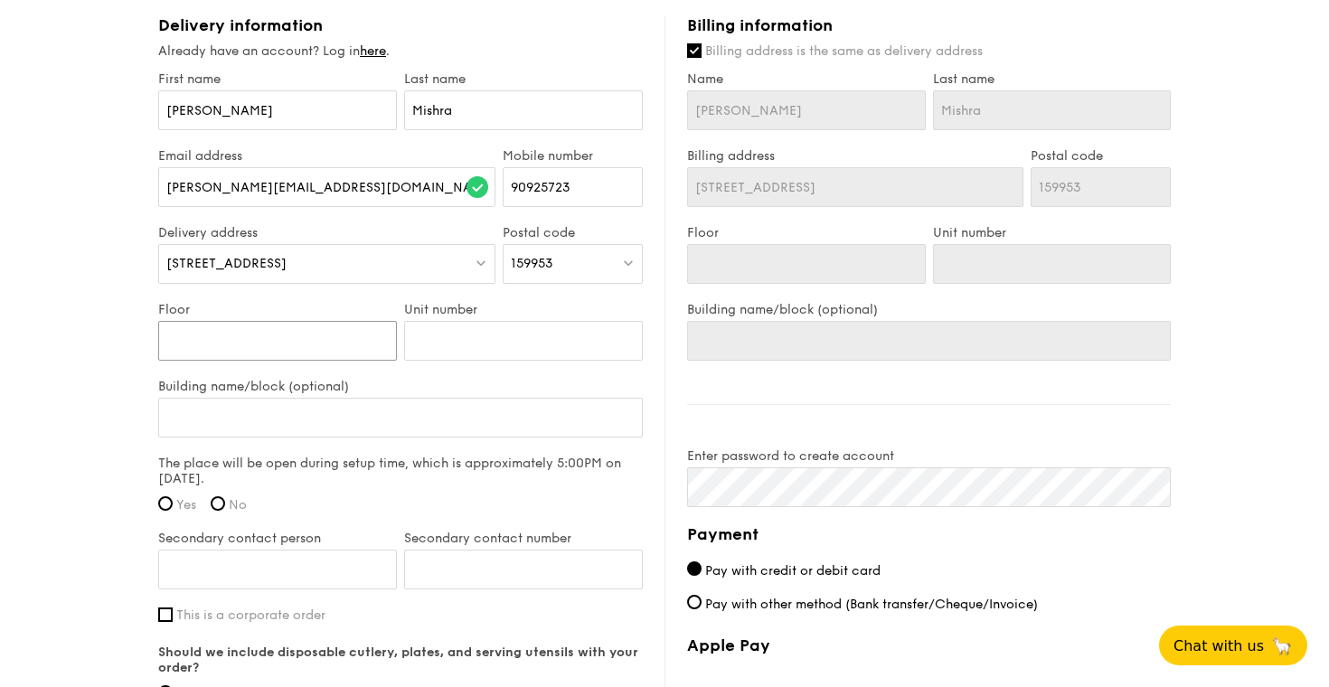
type input "F"
type input "Fu"
type input "Fun"
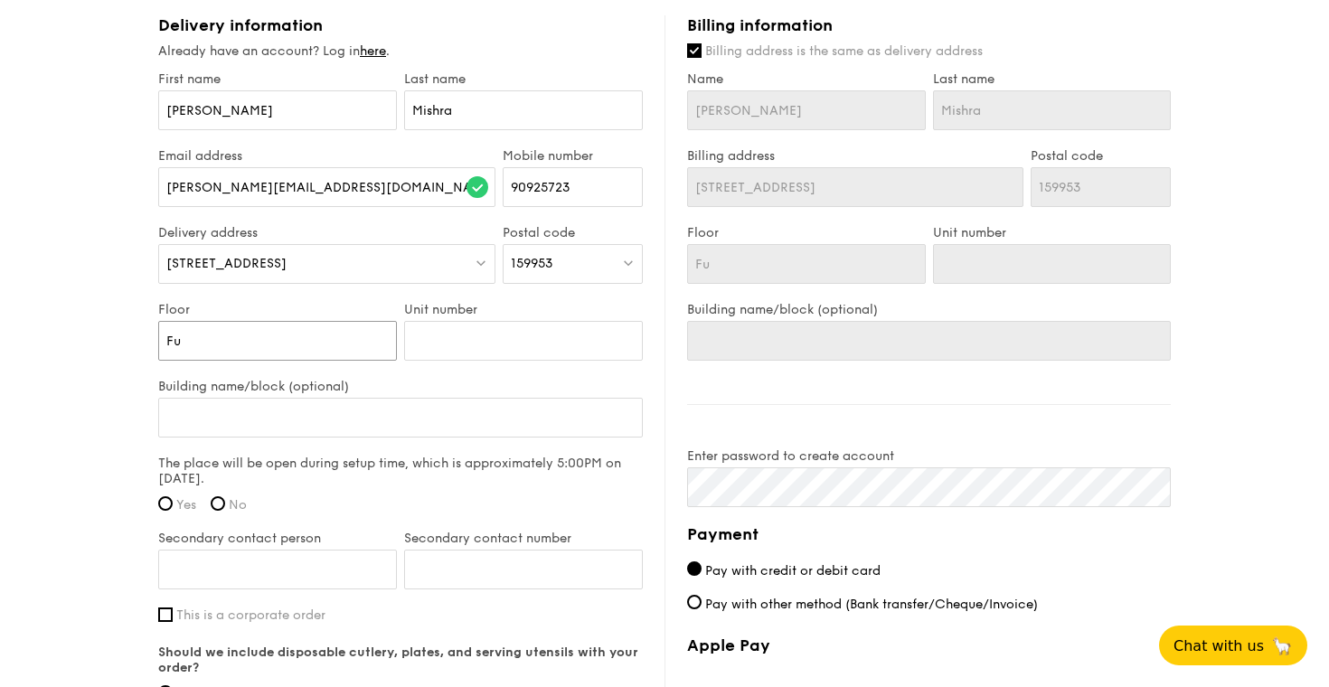
type input "Fun"
type input "Func"
type input "Funcr"
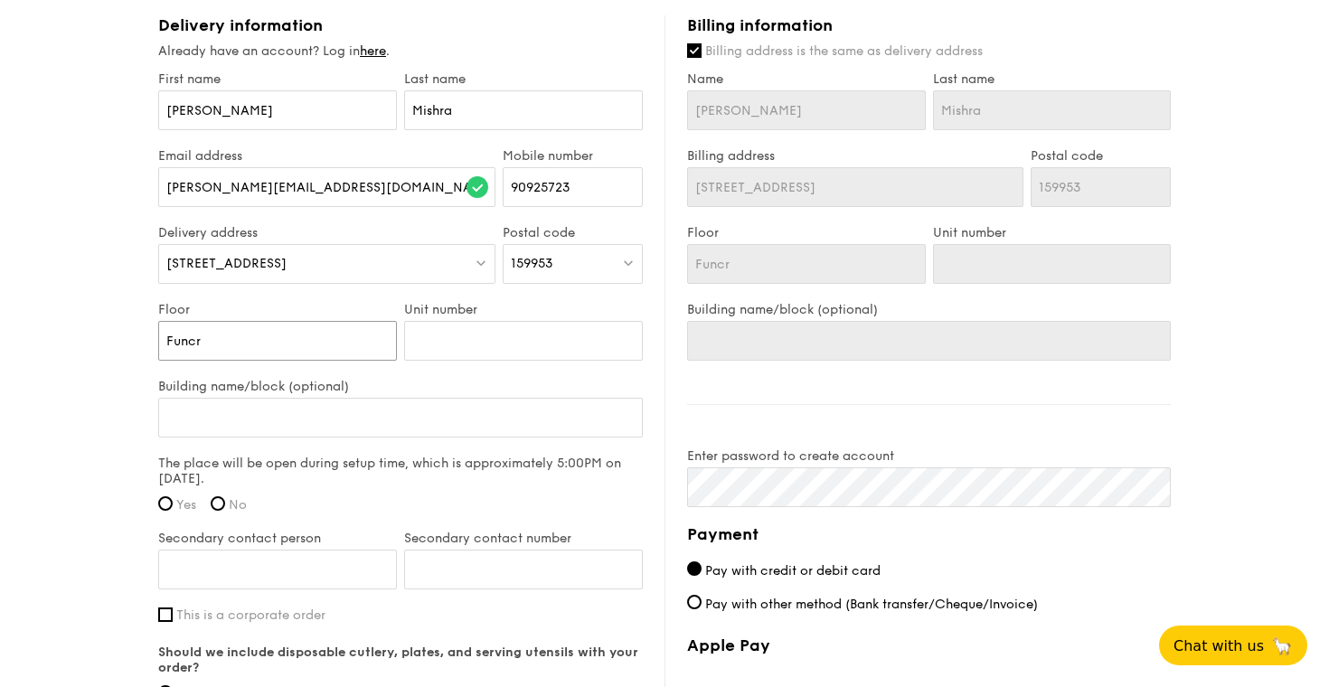
type input "Funcri"
type input "Funcrit"
type input "Funcrito"
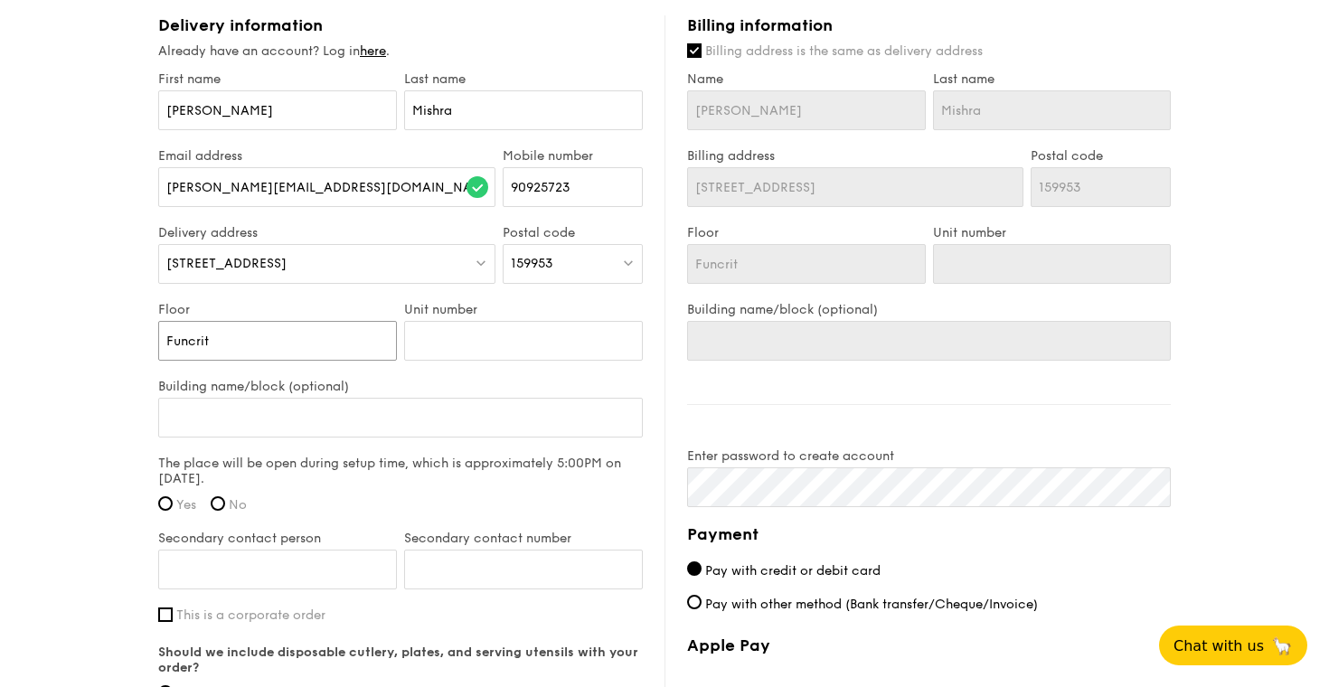
type input "Funcrito"
type input "Funcriton"
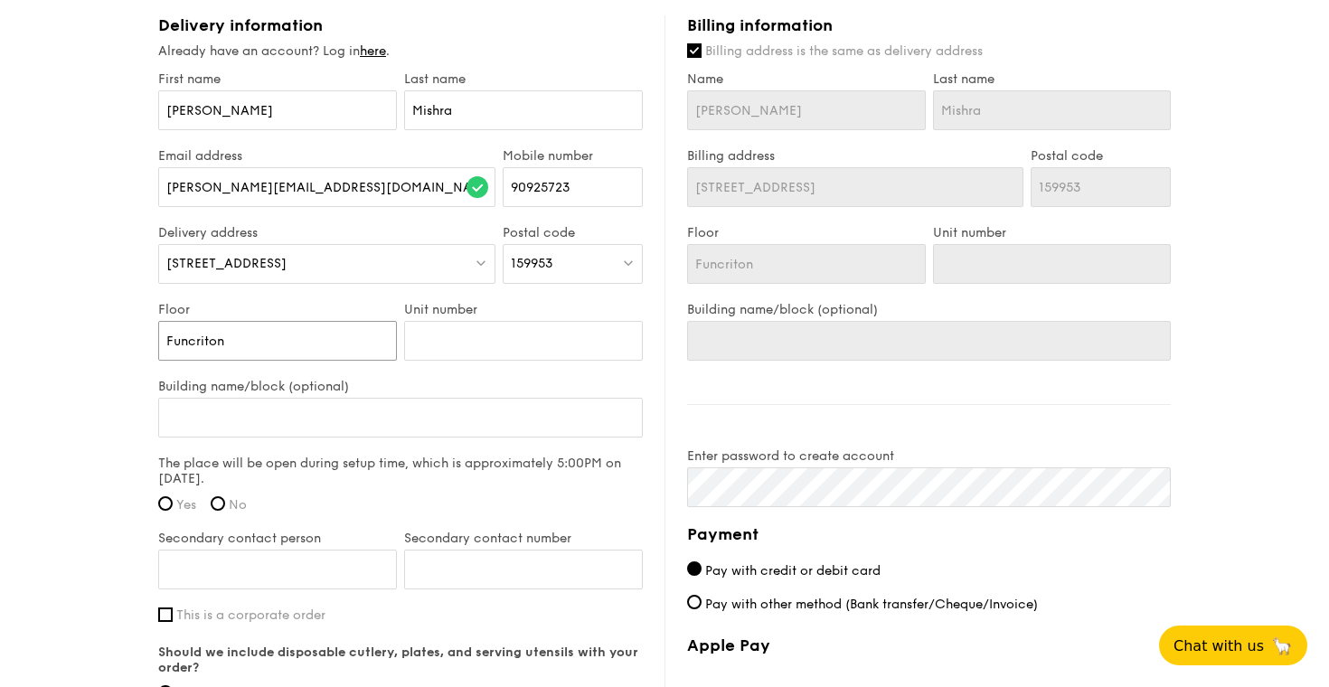
type input "Funcriton"
type input "Funcrito"
type input "Funcrit"
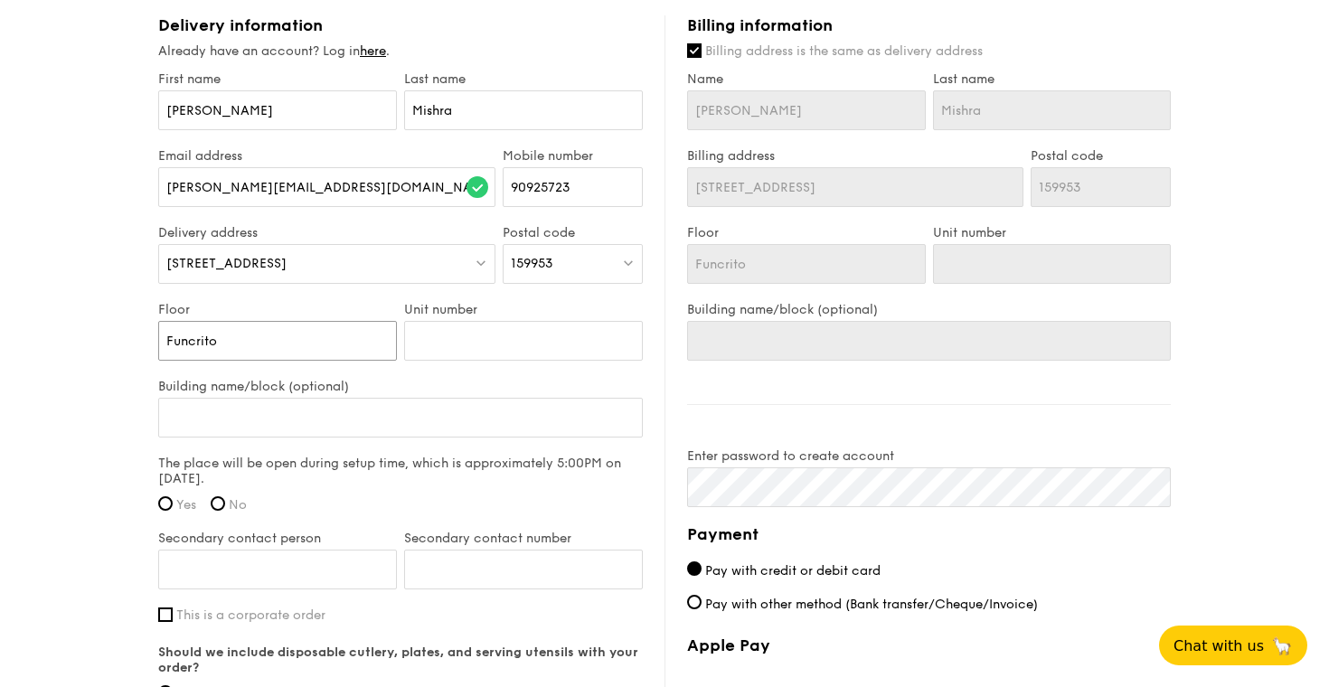
type input "Funcrit"
type input "Funcri"
type input "Funcr"
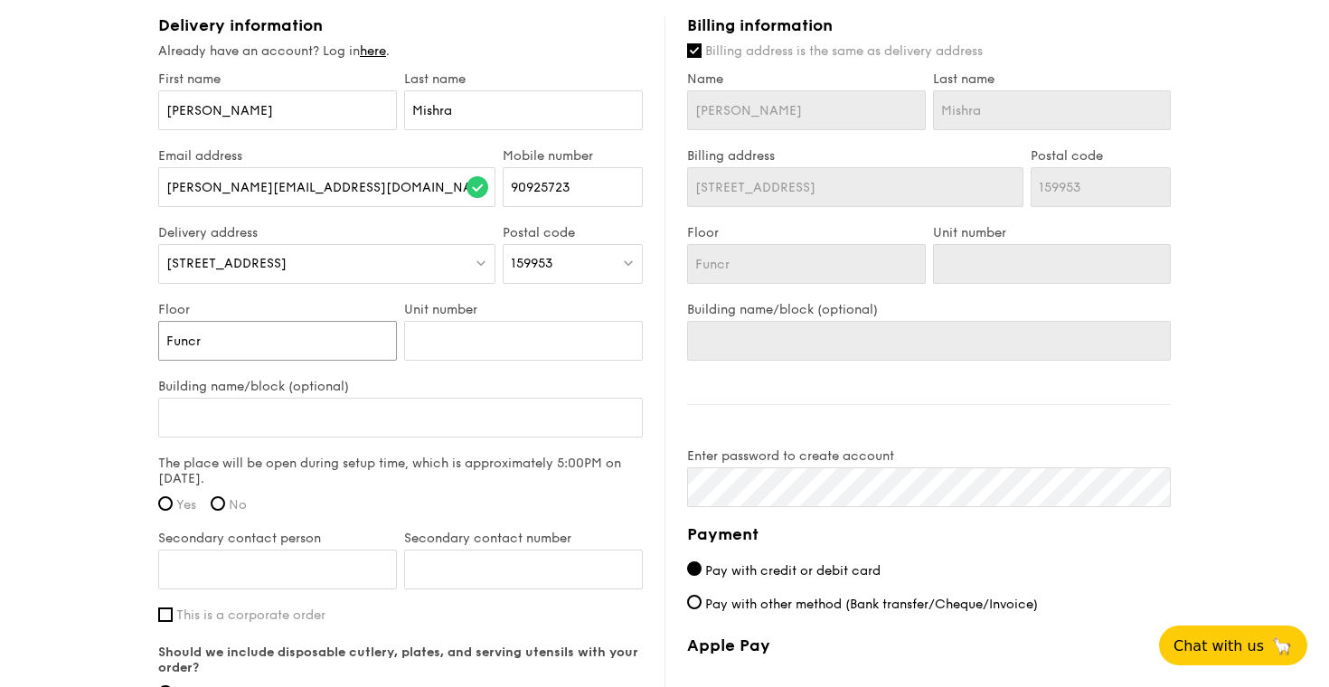
type input "Func"
type input "Funct"
type input "Functi"
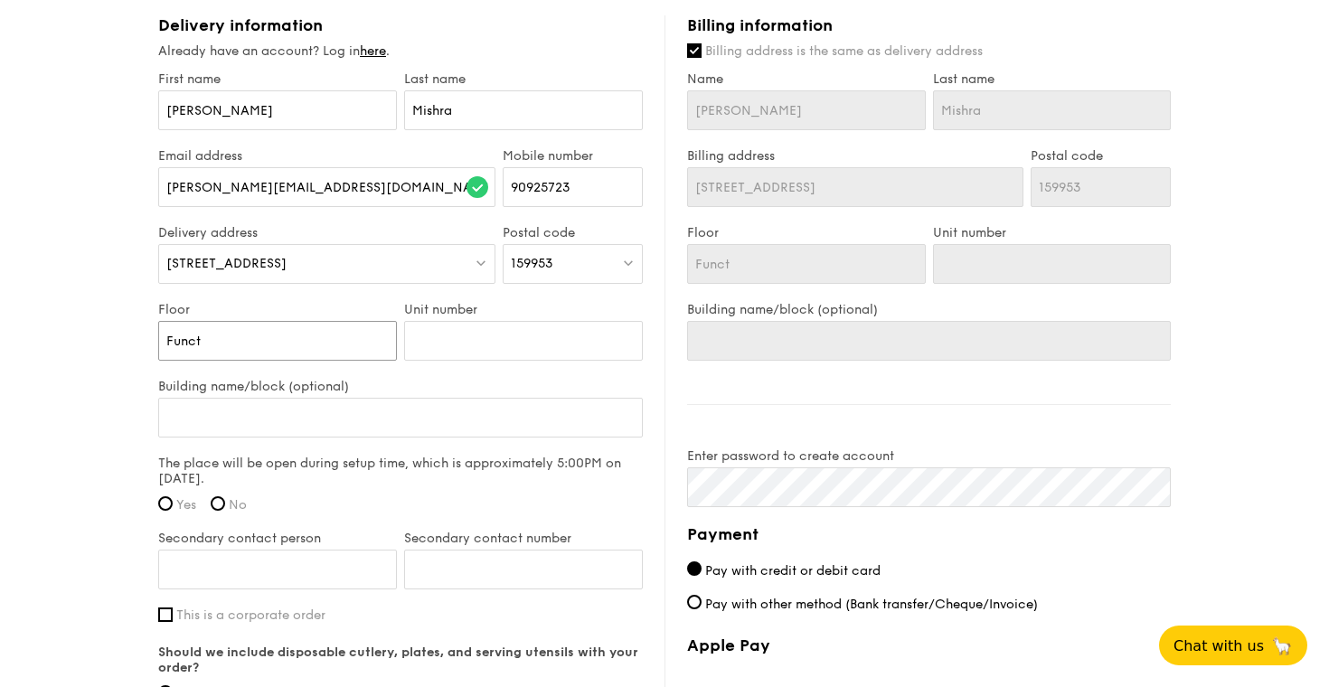
type input "Functi"
type input "Functio"
type input "Function"
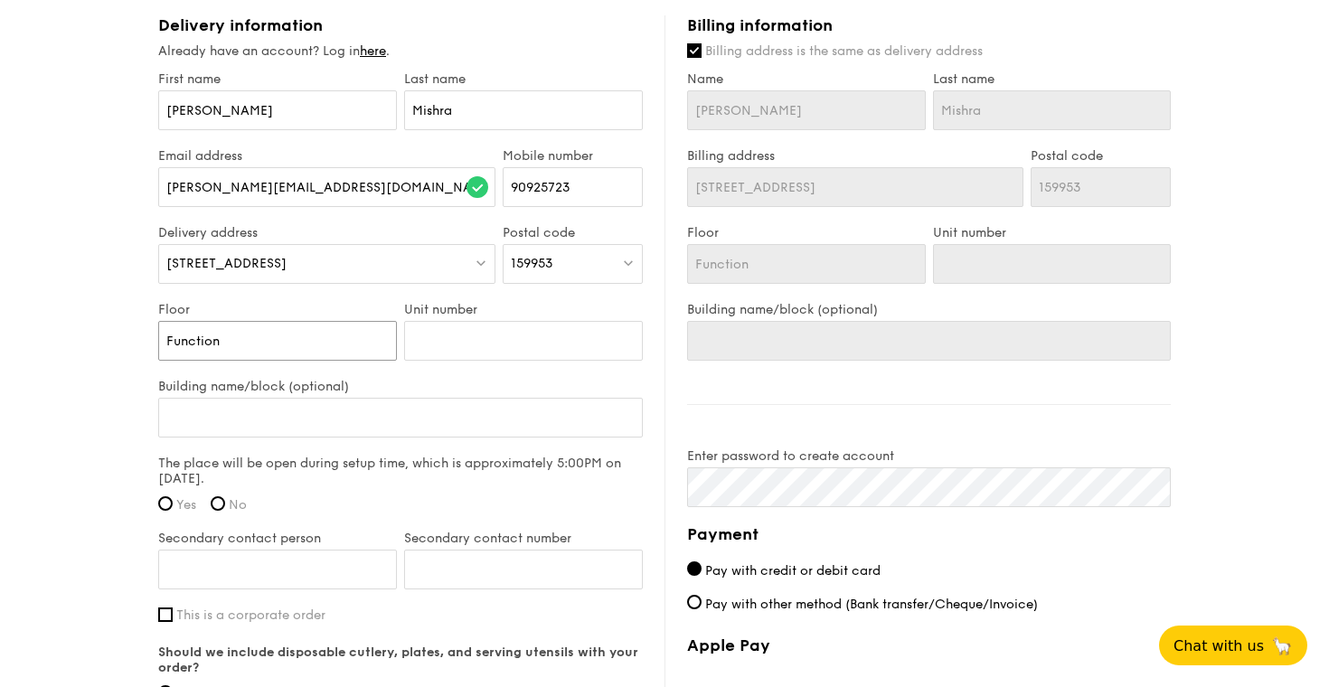
type input "Function"
type input "Function R"
type input "Function Ro"
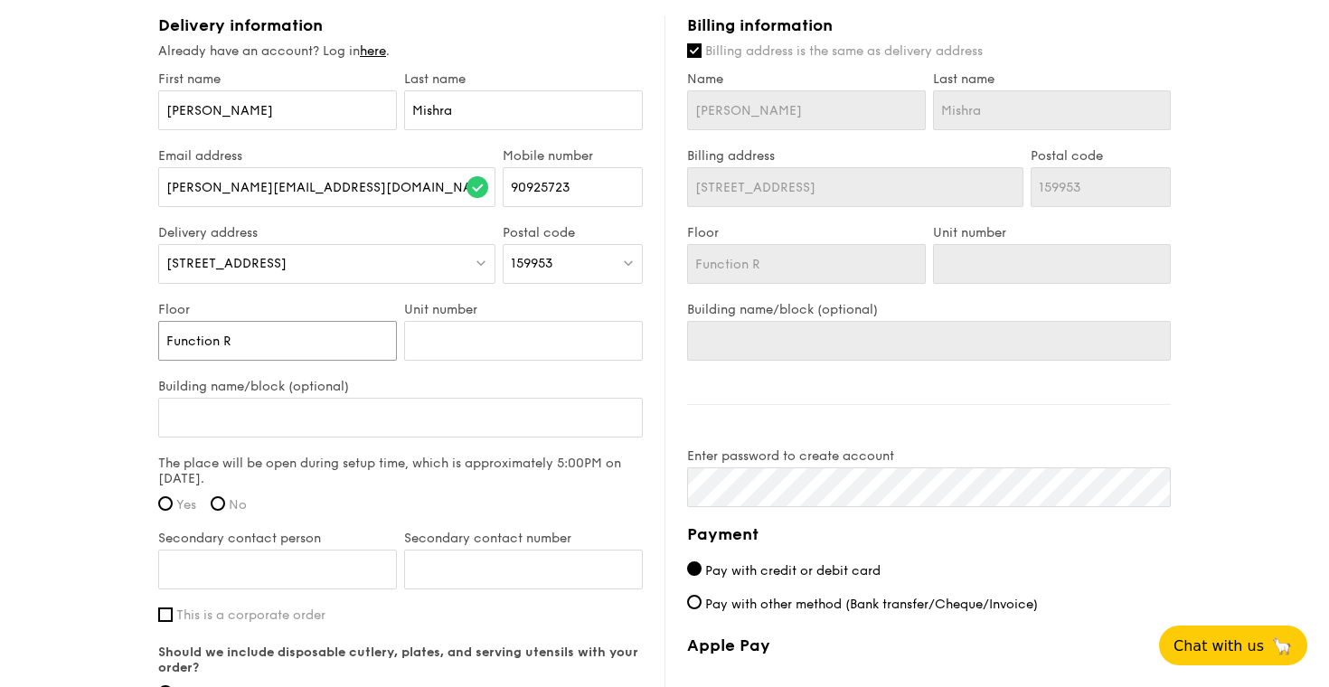
type input "Function Ro"
type input "Function Roo"
type input "Function Room"
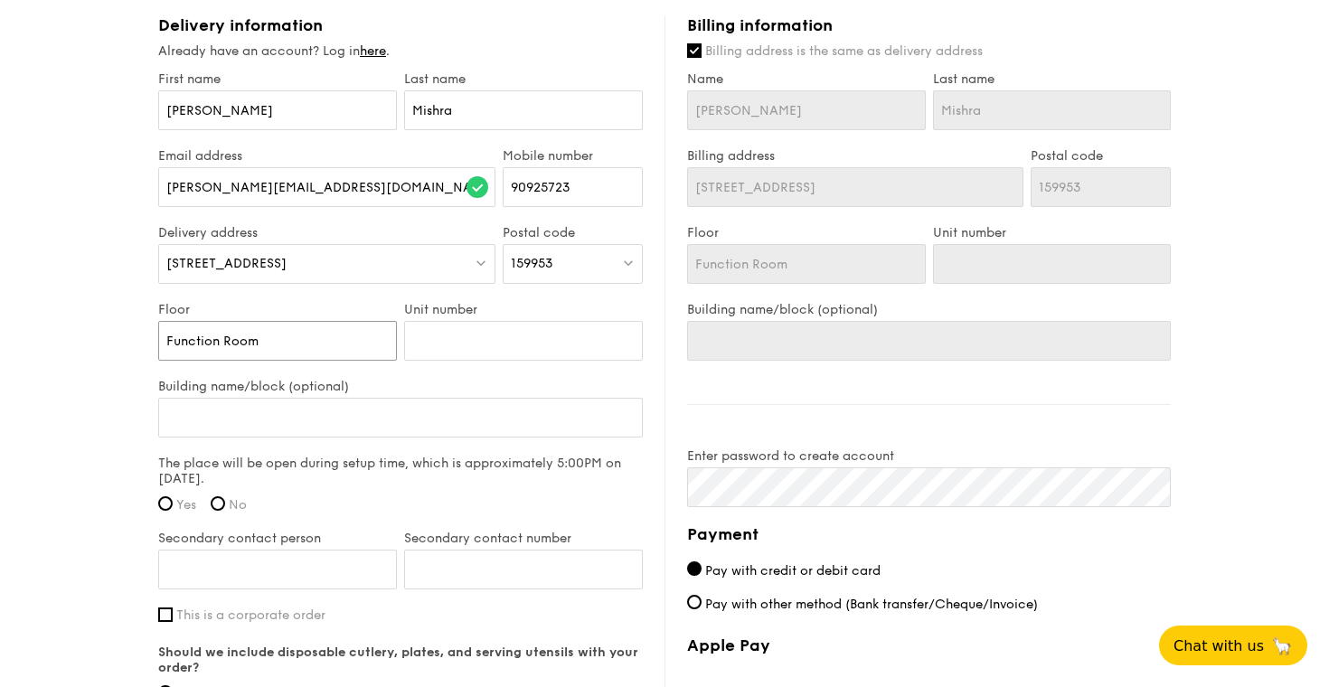
type input "Function Room"
type input "C"
type input "Cl"
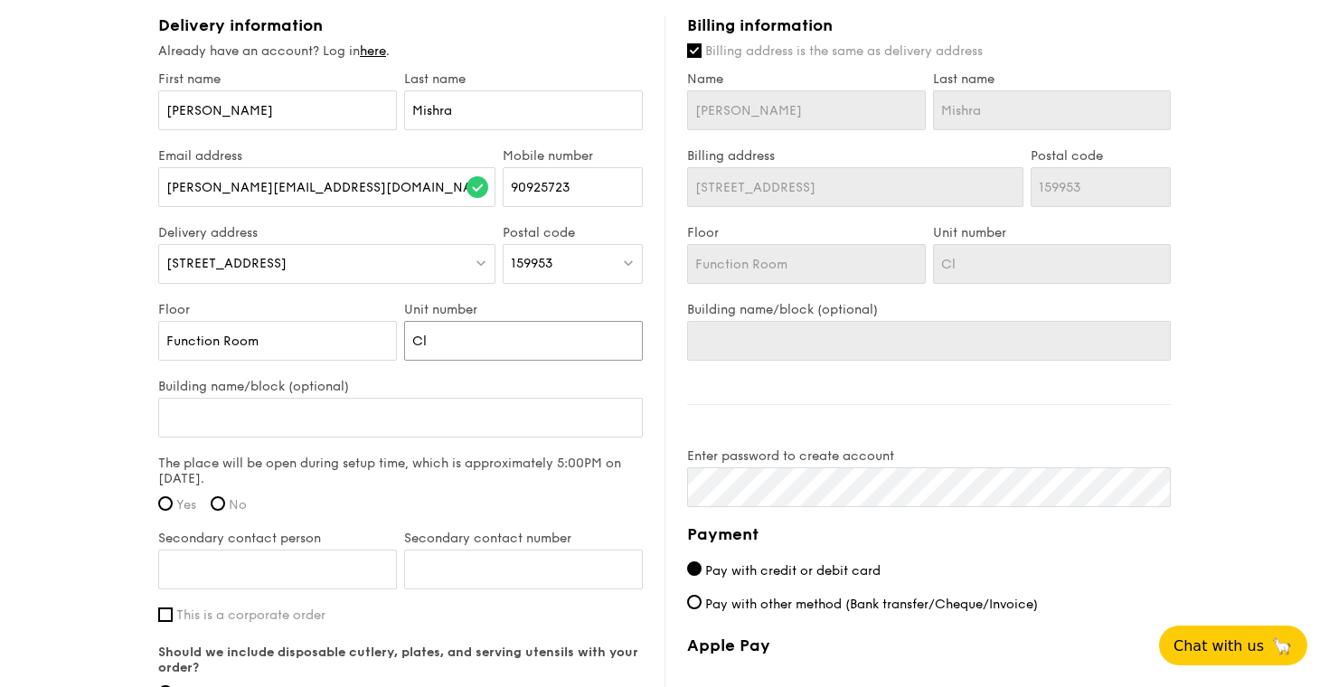
type input "Clu"
type input "Club"
type input "Clubh"
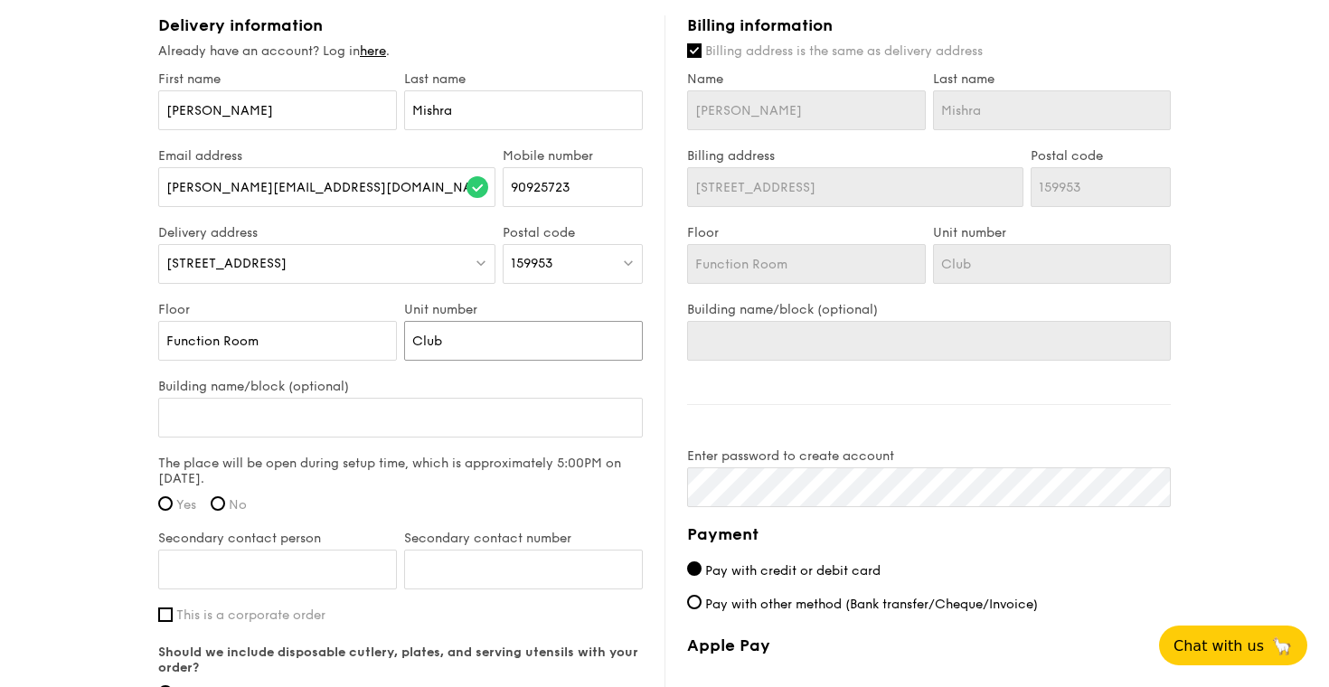
type input "Clubh"
type input "Clubho"
type input "Clubhou"
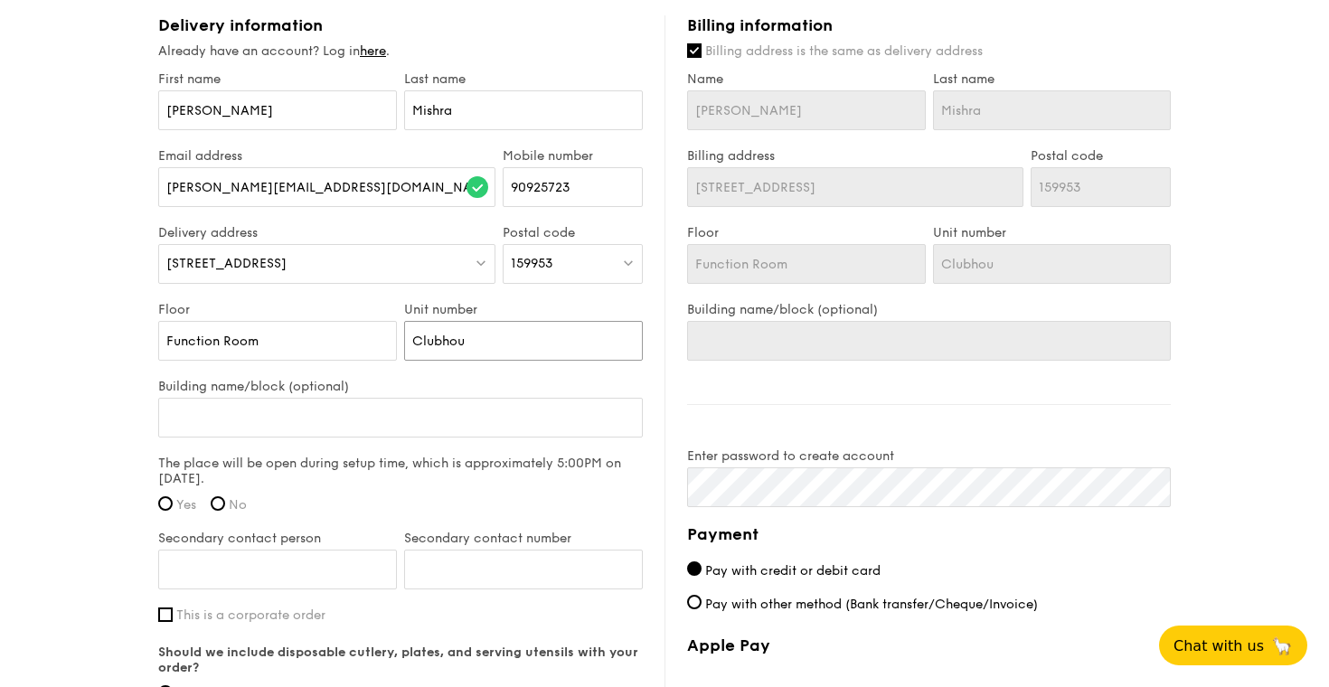
type input "Clubhous"
type input "Clubhouse"
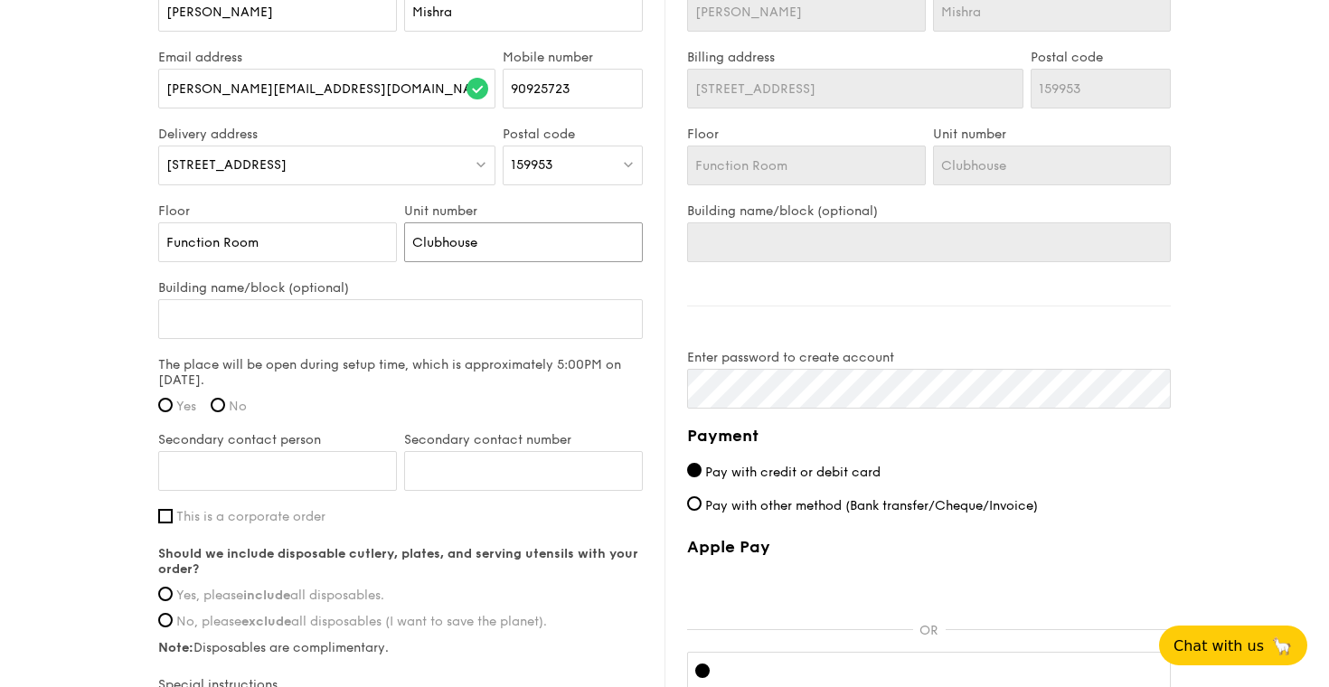
scroll to position [1199, 0]
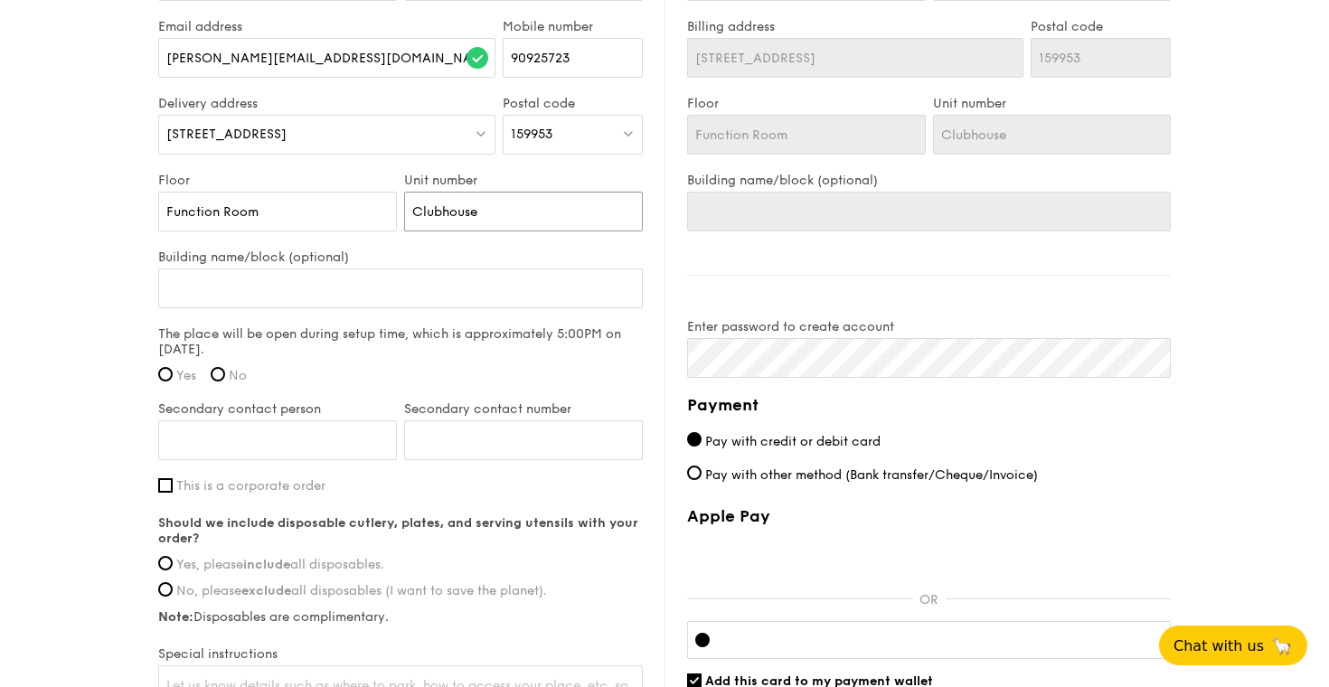
type input "Clubhouse"
click at [175, 369] on label "Yes" at bounding box center [177, 375] width 38 height 15
click at [173, 369] on input "Yes" at bounding box center [165, 374] width 14 height 14
radio input "true"
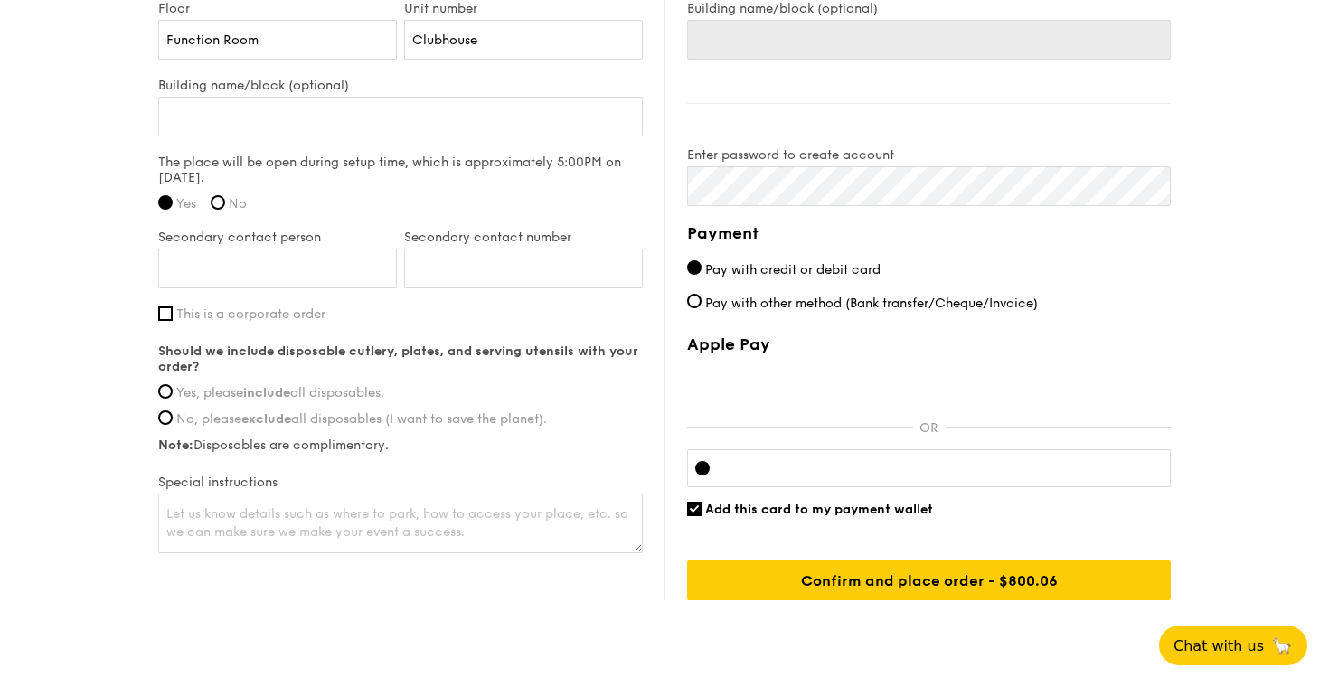
scroll to position [1395, 0]
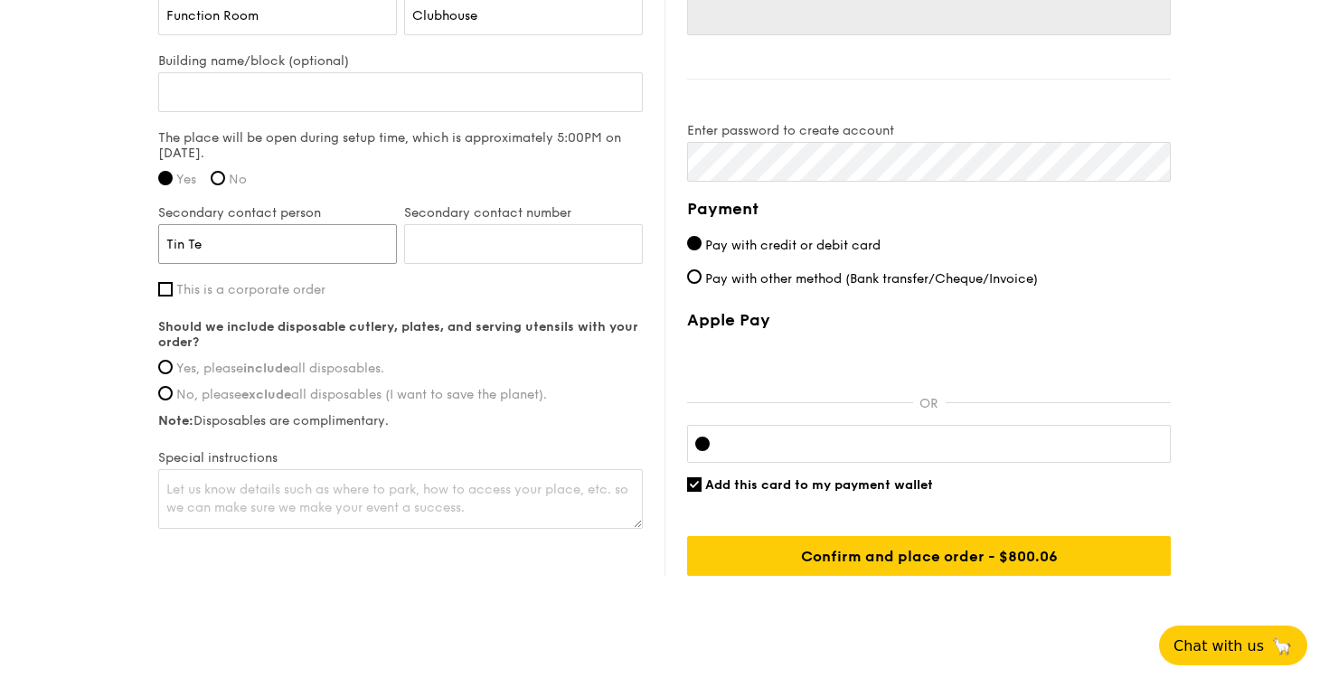
type input "Tin Te"
click at [485, 239] on input "Secondary contact number" at bounding box center [523, 244] width 239 height 40
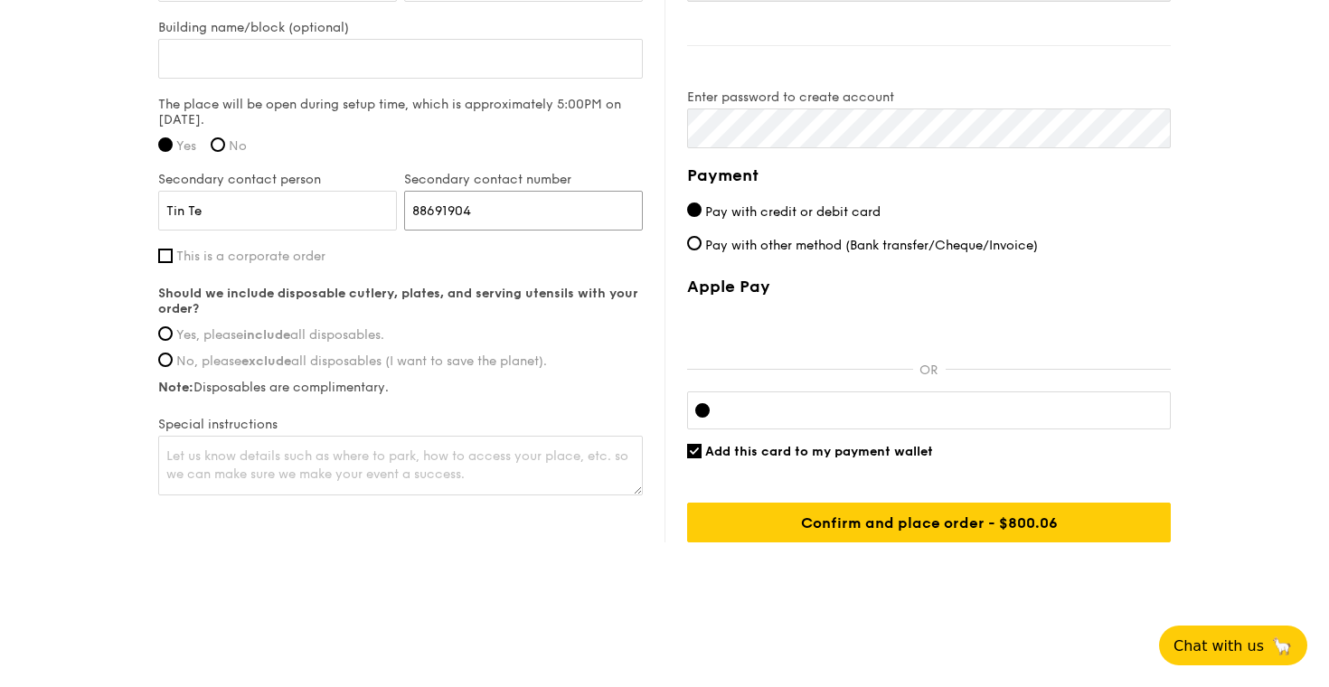
scroll to position [1429, 0]
type input "88691904"
click at [158, 264] on div "First name [PERSON_NAME] Last name [PERSON_NAME] address [PERSON_NAME][EMAIL_AD…" at bounding box center [400, 105] width 485 height 787
click at [163, 260] on input "This is a corporate order" at bounding box center [165, 256] width 14 height 14
checkbox input "true"
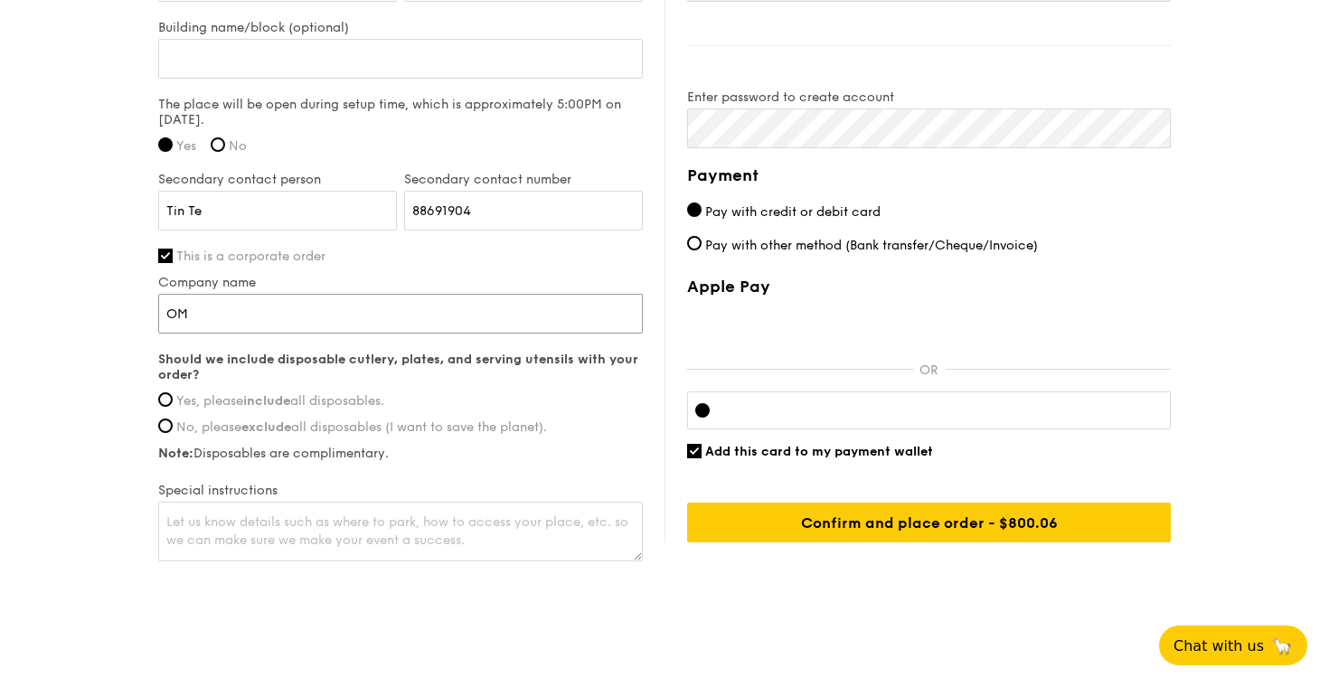
type input "O"
click at [168, 254] on input "This is a corporate order" at bounding box center [165, 256] width 14 height 14
checkbox input "false"
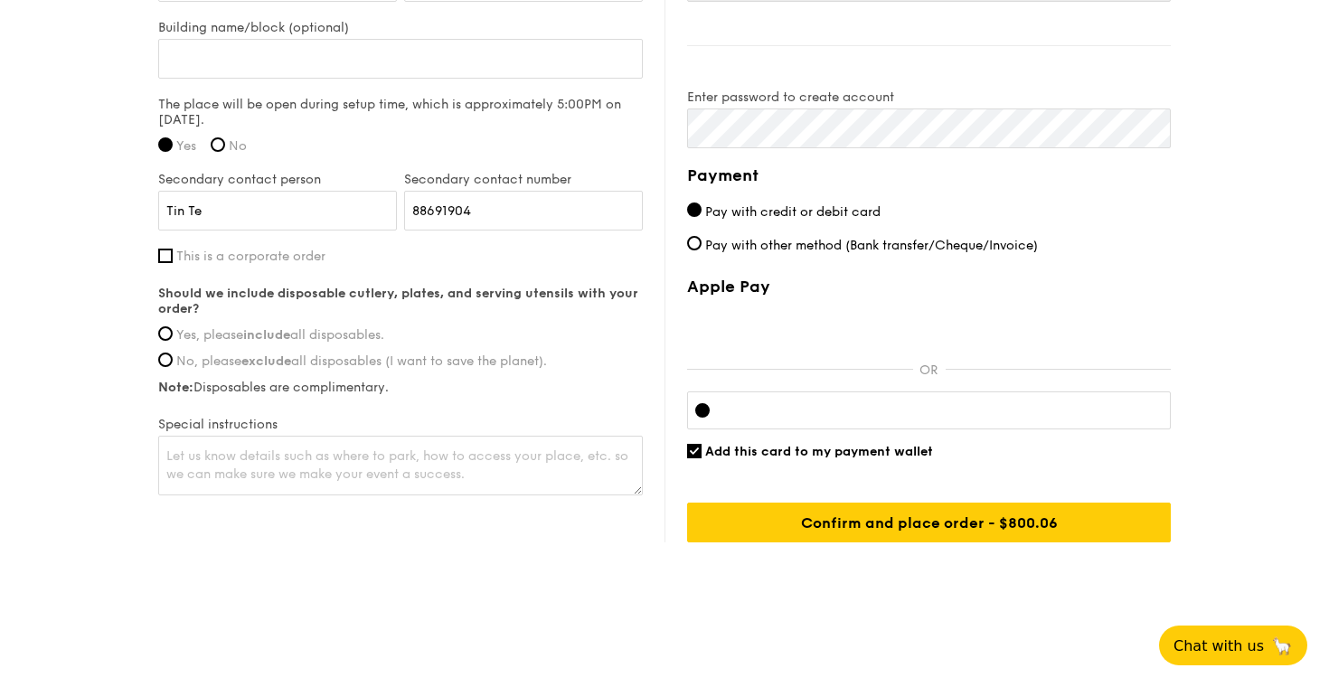
click at [210, 332] on span "Yes, please include all disposables." at bounding box center [280, 334] width 208 height 15
click at [173, 332] on input "Yes, please include all disposables." at bounding box center [165, 333] width 14 height 14
radio input "true"
click at [895, 449] on span "Add this card to my payment wallet" at bounding box center [819, 451] width 228 height 15
click at [702, 449] on input "Add this card to my payment wallet" at bounding box center [694, 451] width 14 height 14
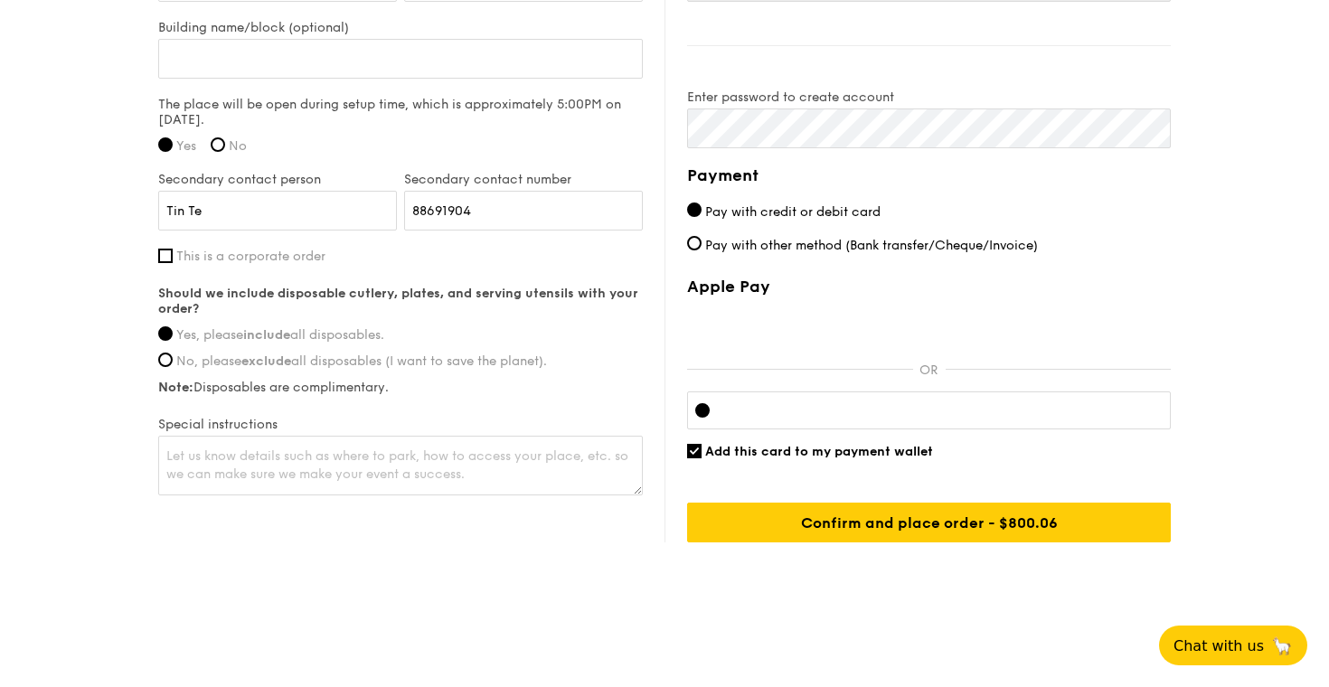
checkbox input "false"
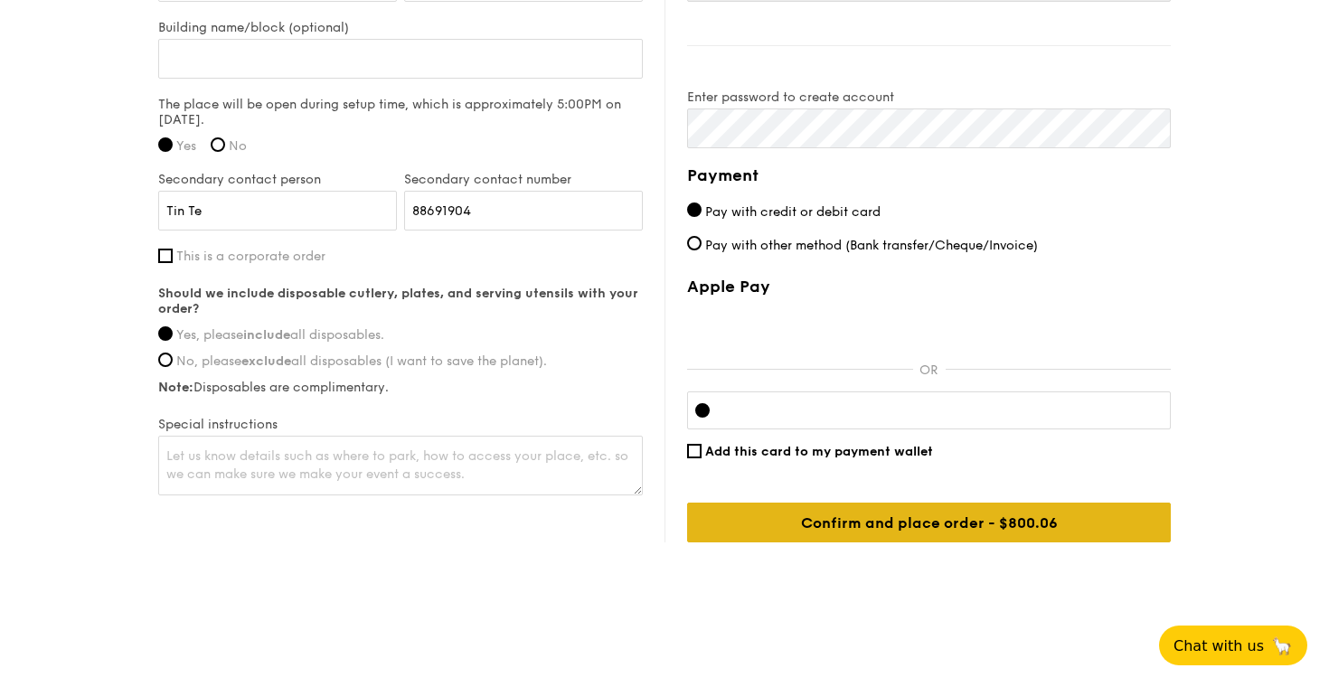
click at [901, 539] on input "Confirm and place order - $800.06" at bounding box center [929, 523] width 484 height 40
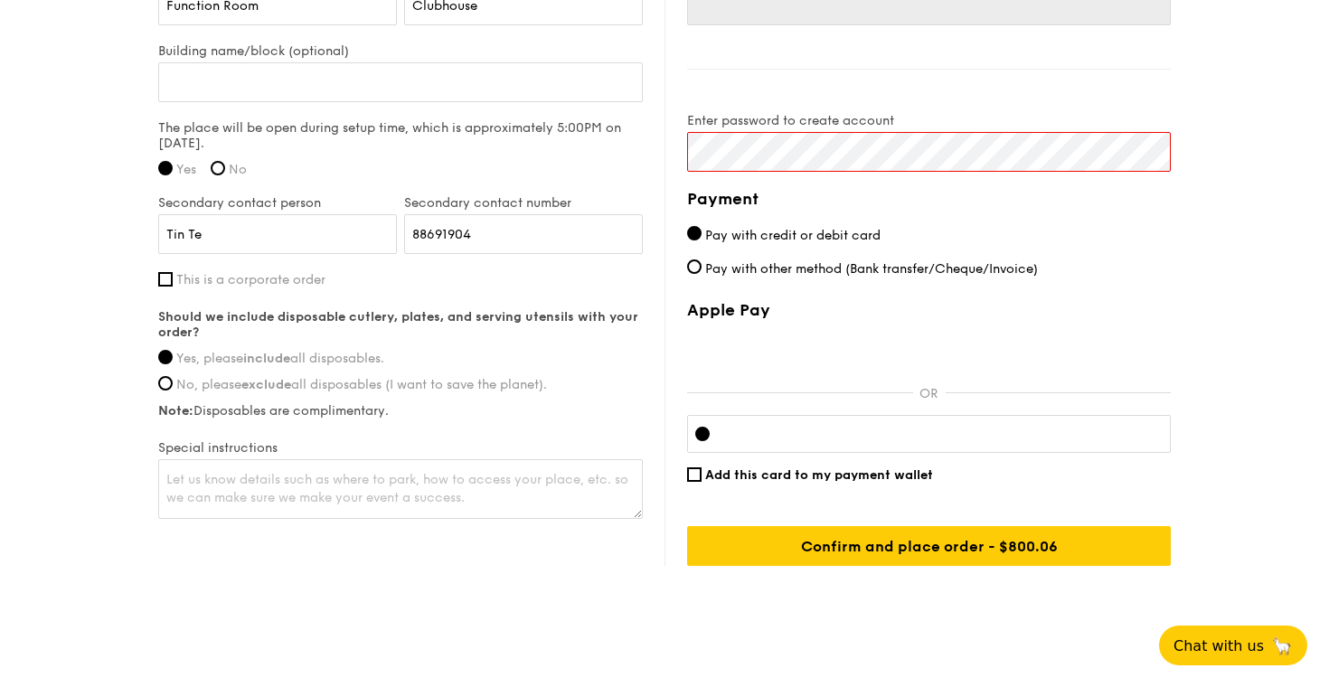
scroll to position [1404, 0]
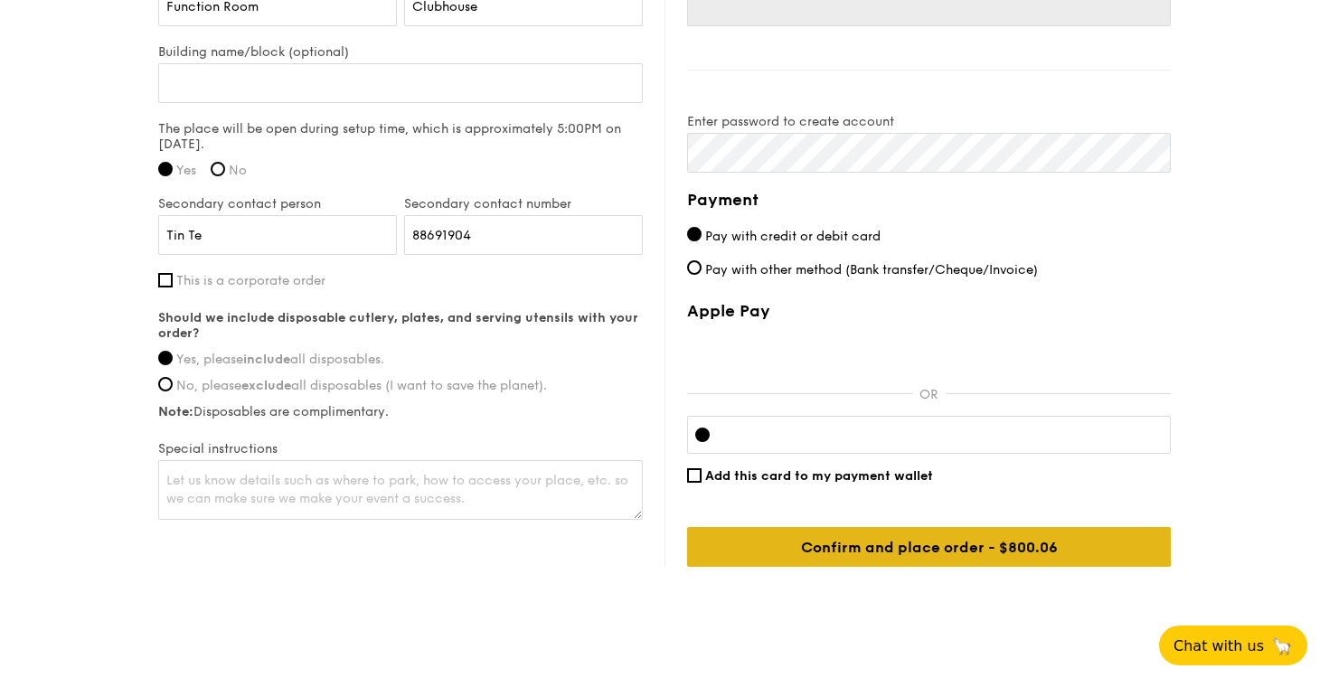
click at [873, 554] on input "Confirm and place order - $800.06" at bounding box center [929, 547] width 484 height 40
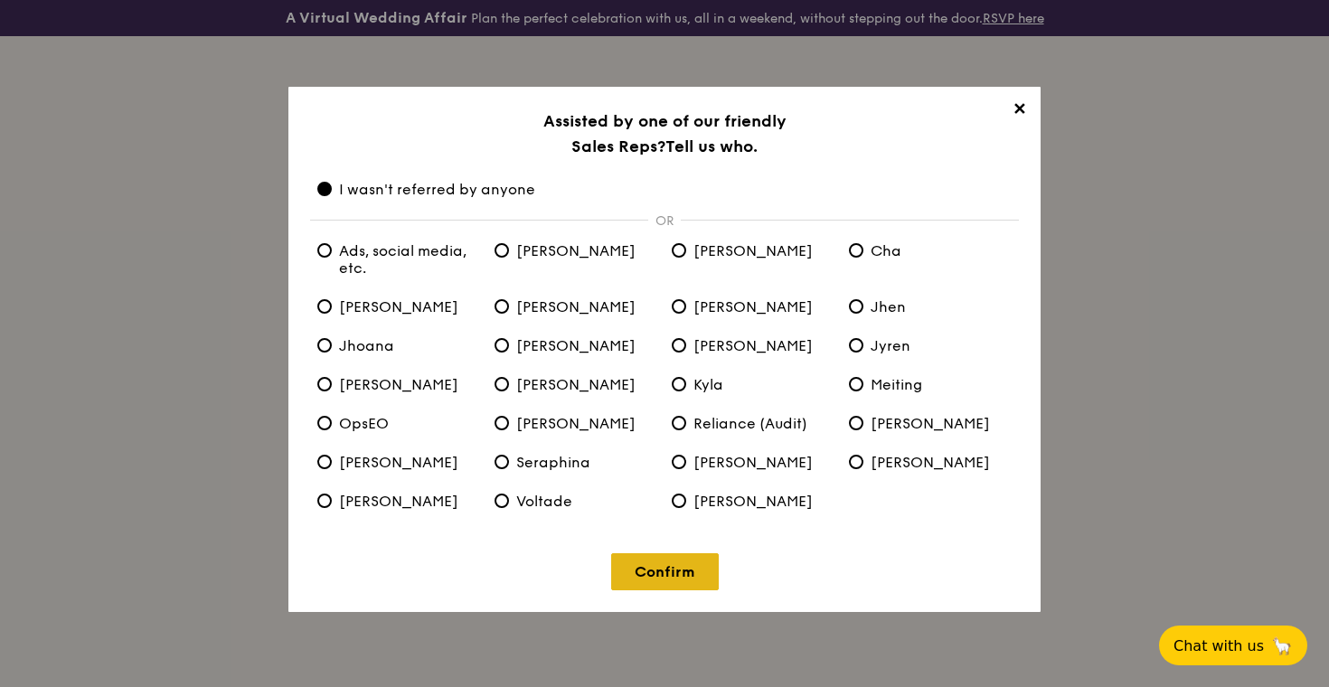
click at [666, 577] on link "Confirm" at bounding box center [665, 571] width 108 height 37
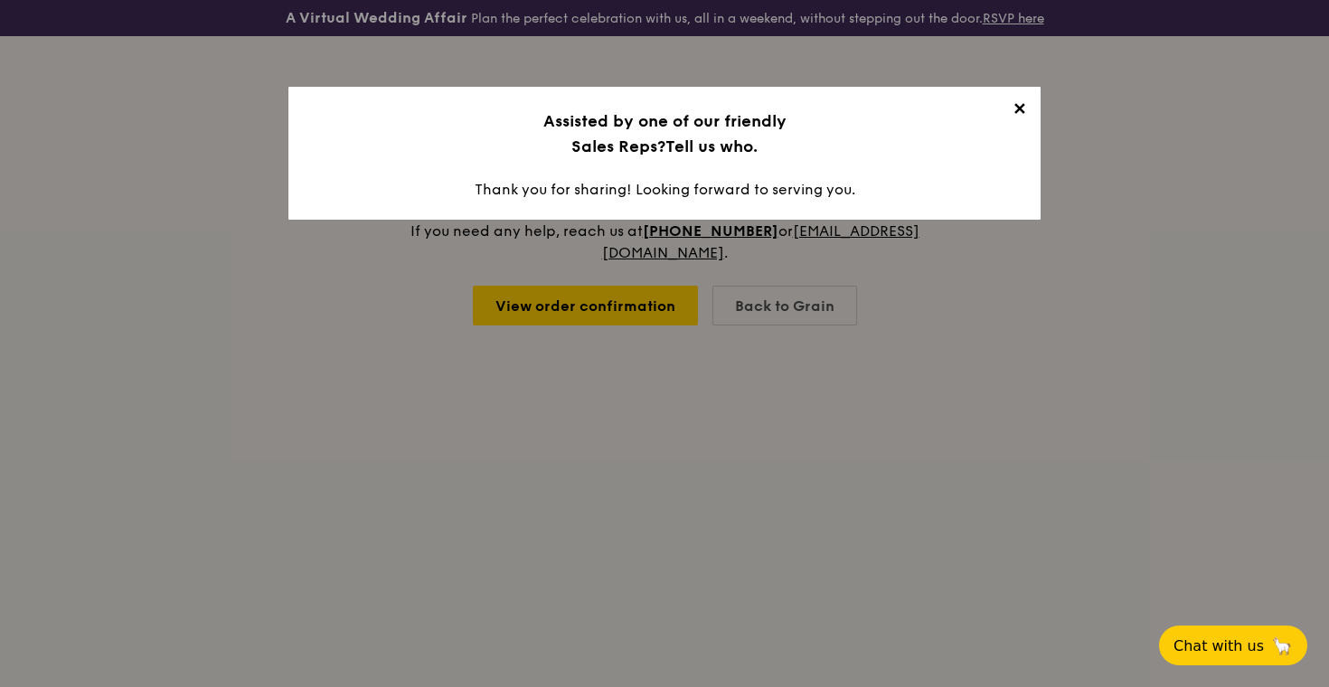
click at [1024, 109] on span "✕" at bounding box center [1018, 111] width 25 height 25
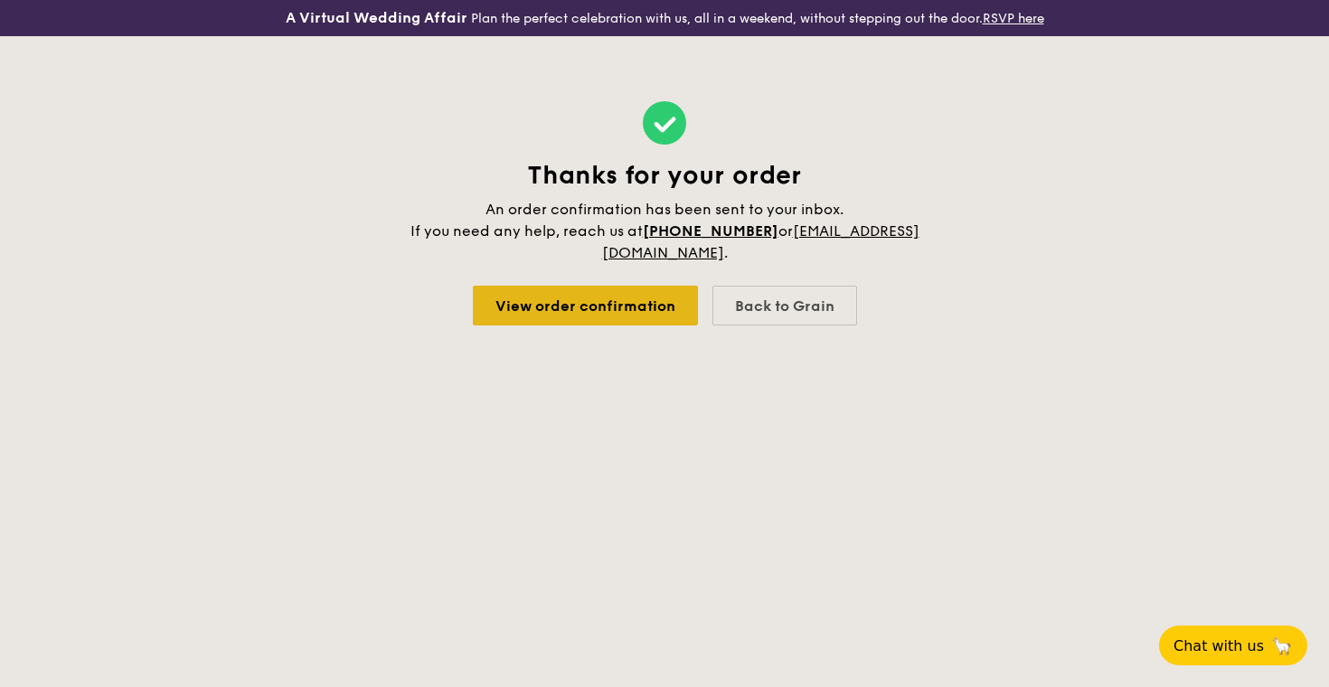
click at [637, 300] on link "View order confirmation" at bounding box center [585, 306] width 225 height 40
